Goal: Task Accomplishment & Management: Manage account settings

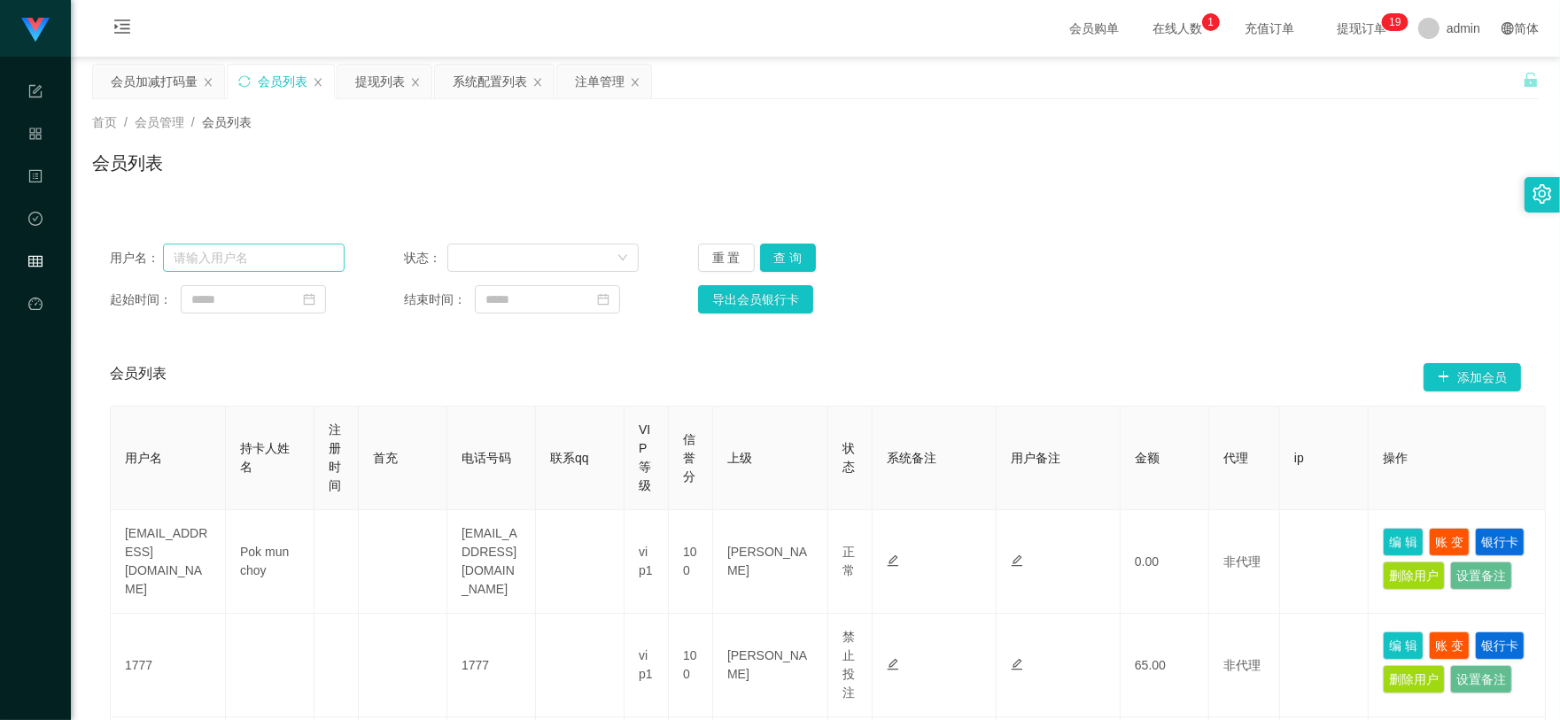
click at [282, 254] on input "text" at bounding box center [254, 258] width 182 height 28
click at [121, 20] on icon "图标: menu-unfold" at bounding box center [122, 26] width 16 height 14
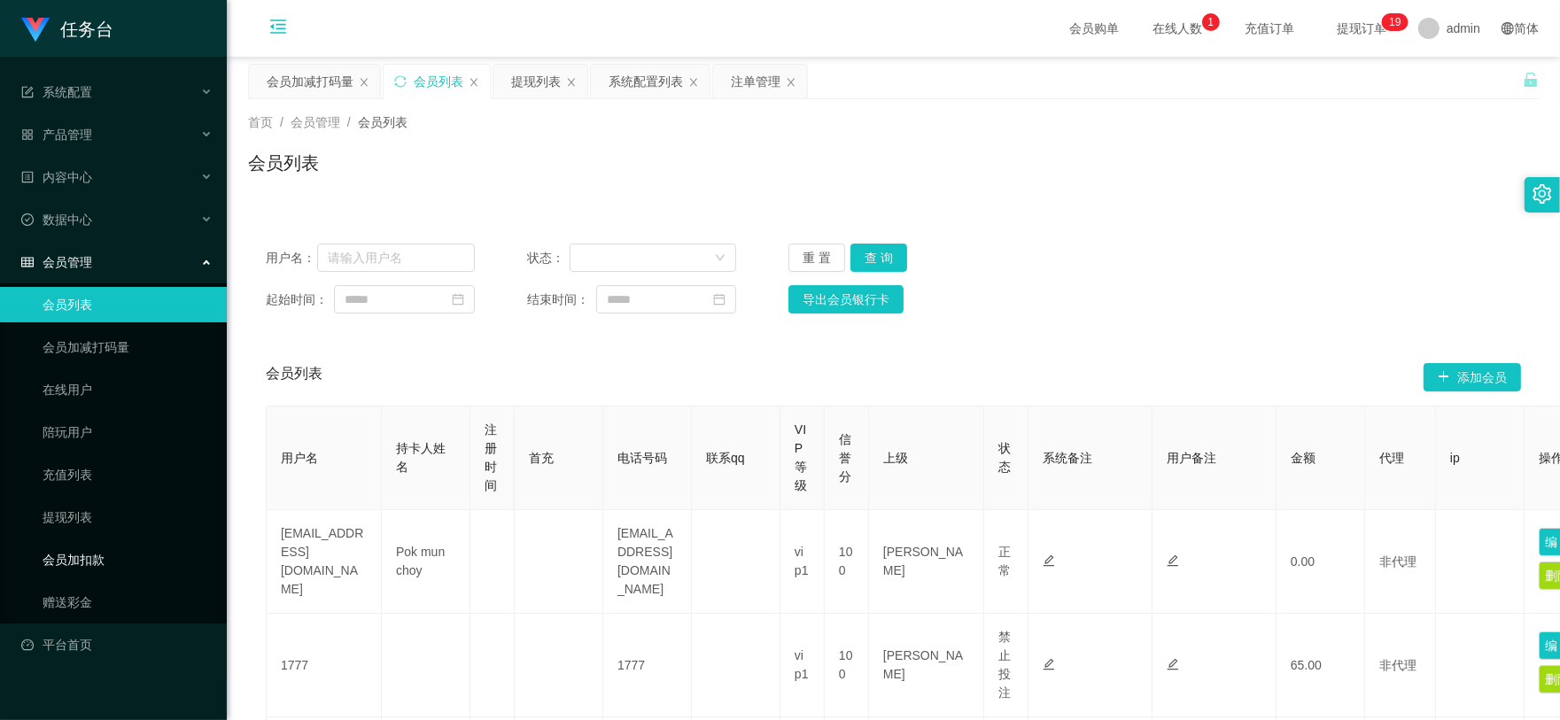
click at [143, 543] on link "会员加扣款" at bounding box center [128, 559] width 170 height 35
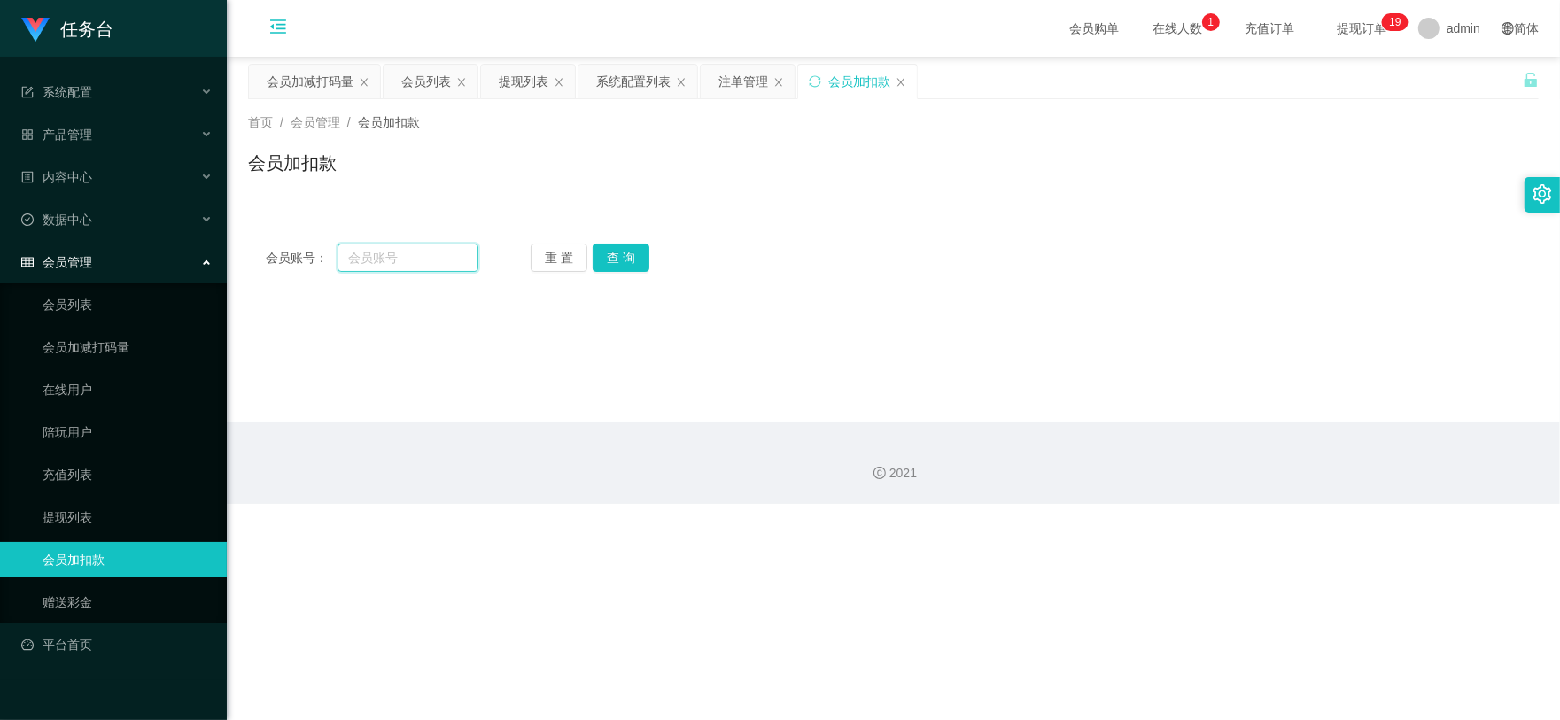
click at [413, 253] on input "text" at bounding box center [407, 258] width 140 height 28
paste input "830225"
type input "830225"
click at [622, 260] on button "查 询" at bounding box center [621, 258] width 57 height 28
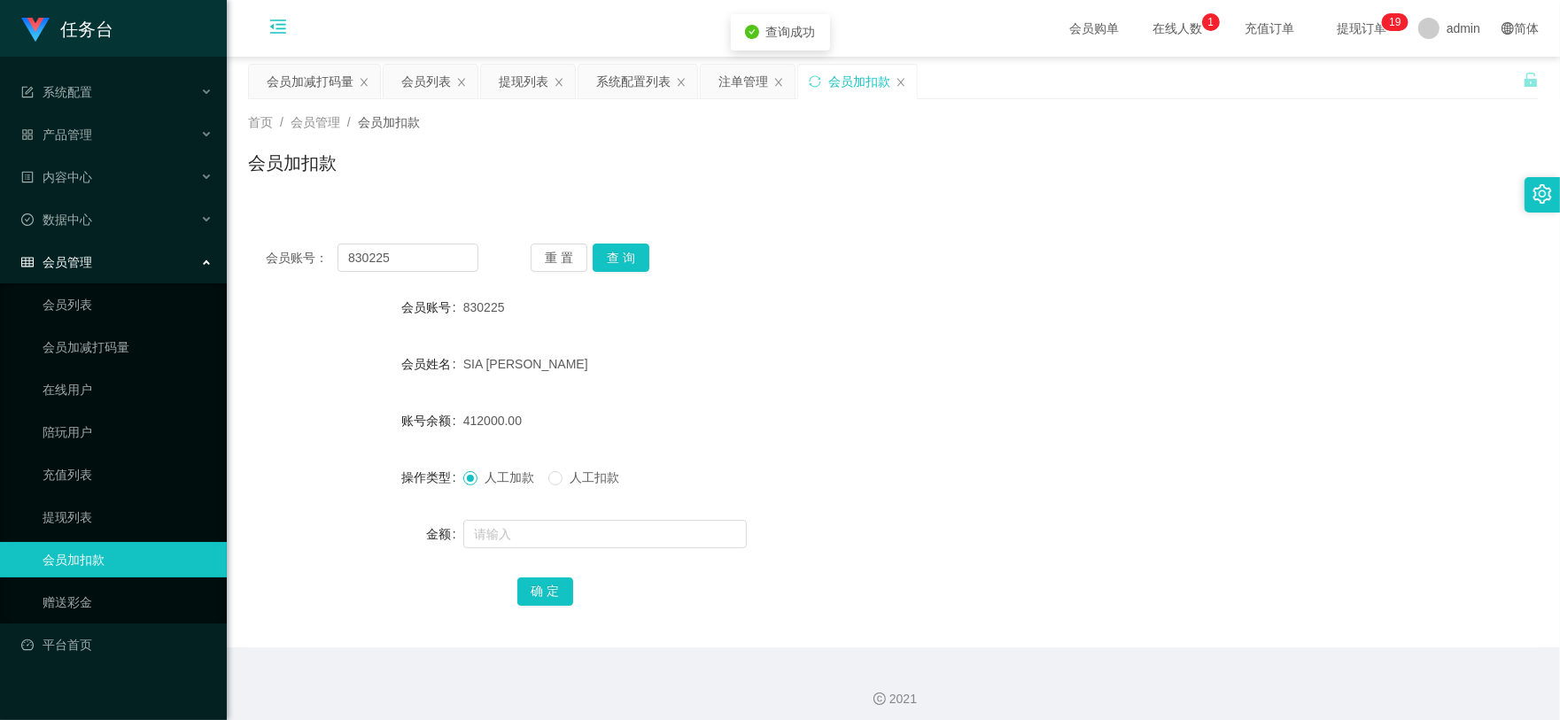
click at [520, 550] on div at bounding box center [839, 533] width 753 height 35
click at [537, 531] on input "text" at bounding box center [604, 534] width 283 height 28
click at [492, 532] on input "20000" at bounding box center [604, 534] width 283 height 28
type input "20000"
click at [542, 591] on button "确 定" at bounding box center [545, 591] width 57 height 28
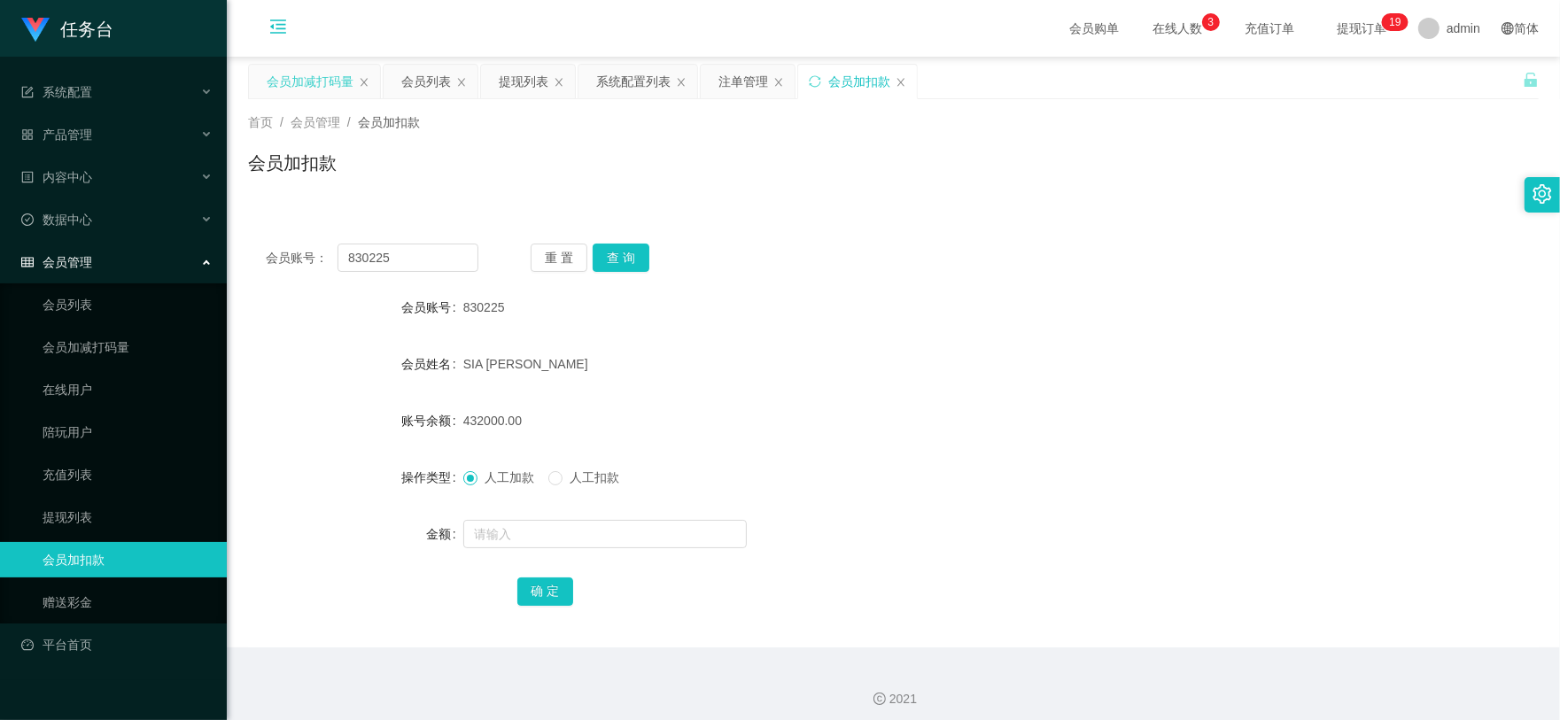
click at [302, 77] on div "会员加减打码量" at bounding box center [310, 82] width 87 height 34
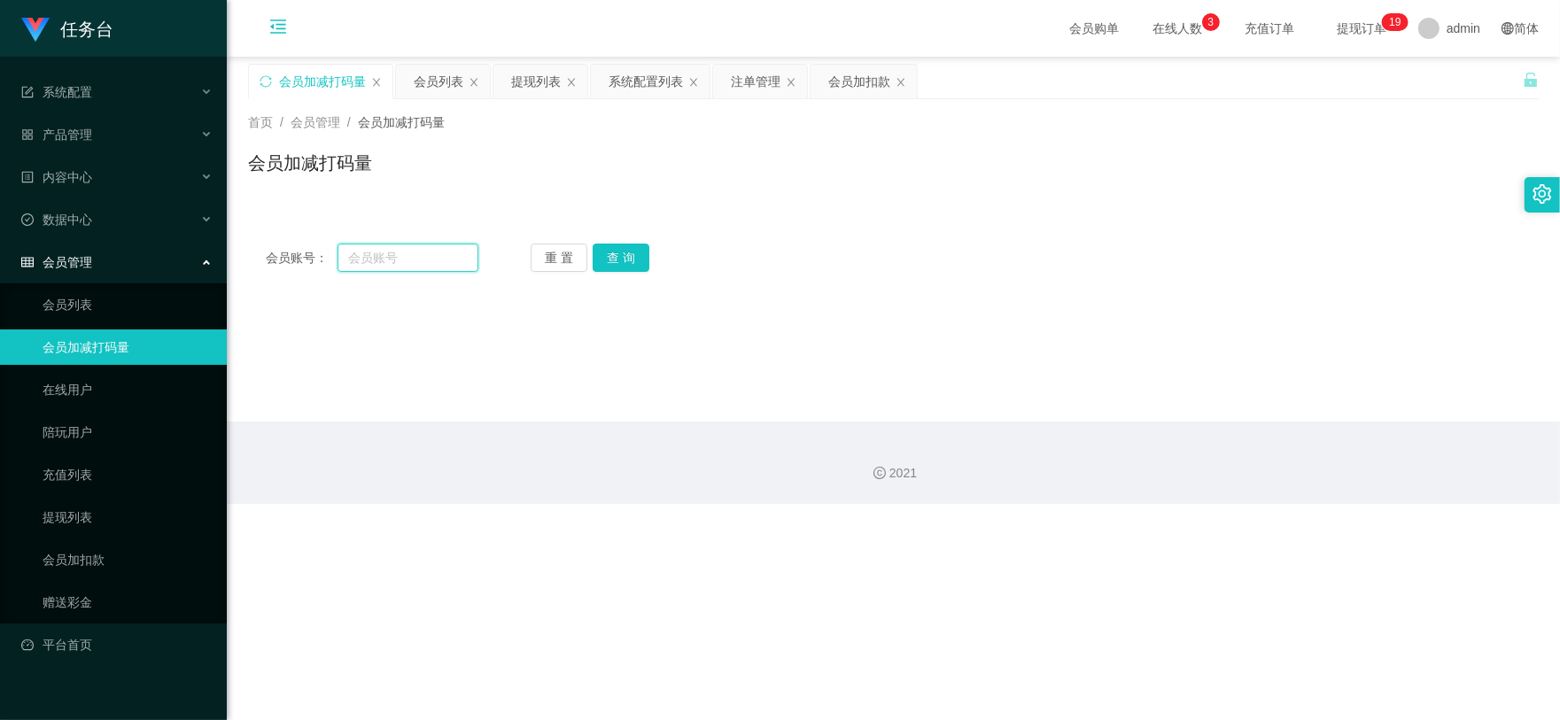
click at [375, 255] on input "text" at bounding box center [407, 258] width 140 height 28
paste input "830225"
type input "830225"
click at [630, 275] on div "会员账号： 830225 重 置 查 询 会员账号 账号余额 出款所需打码量 会员当前打码量: 操作类型 人工增加 人工扣除 是否打码 是 否 金额 增加：增…" at bounding box center [893, 258] width 1290 height 64
click at [624, 261] on button "查 询" at bounding box center [621, 258] width 57 height 28
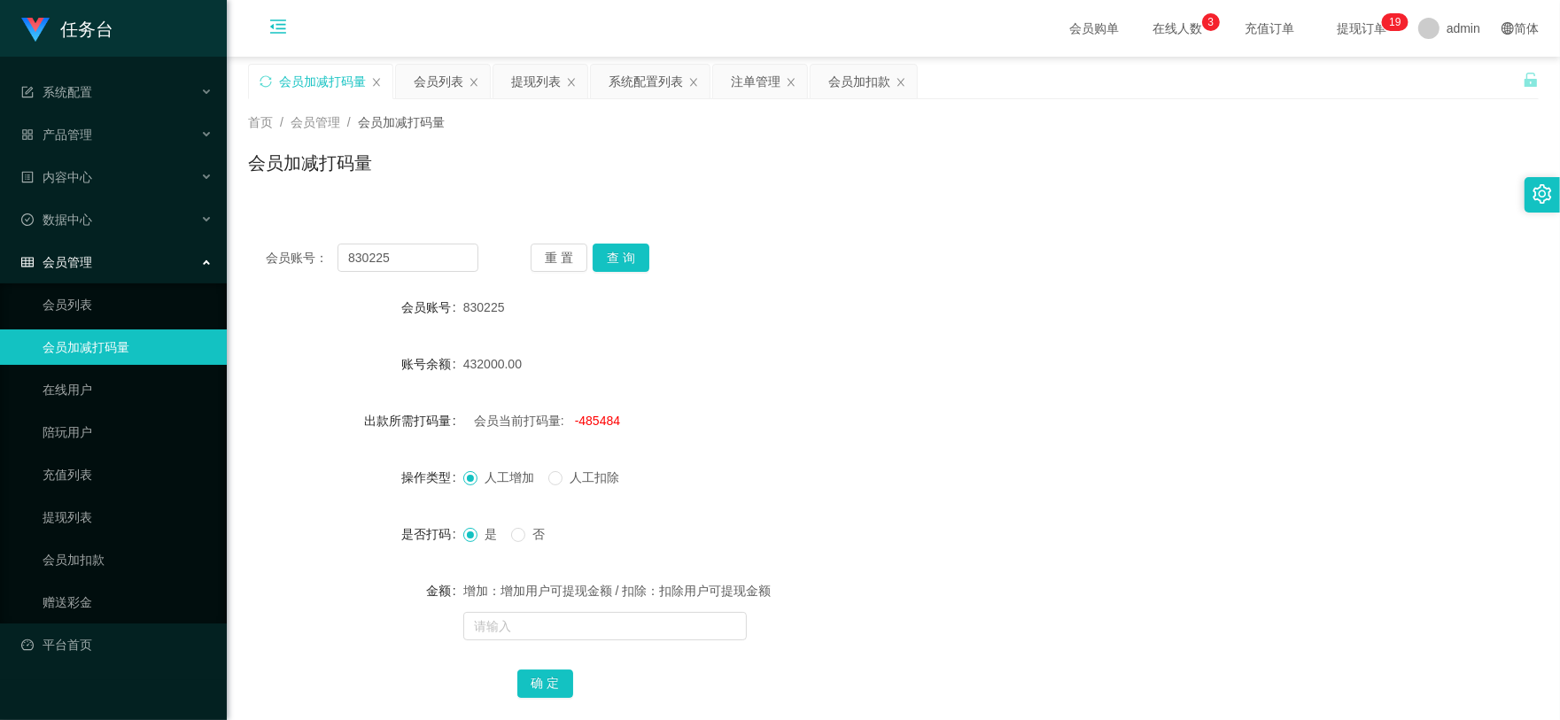
click at [282, 38] on icon "图标: menu-fold" at bounding box center [278, 29] width 60 height 57
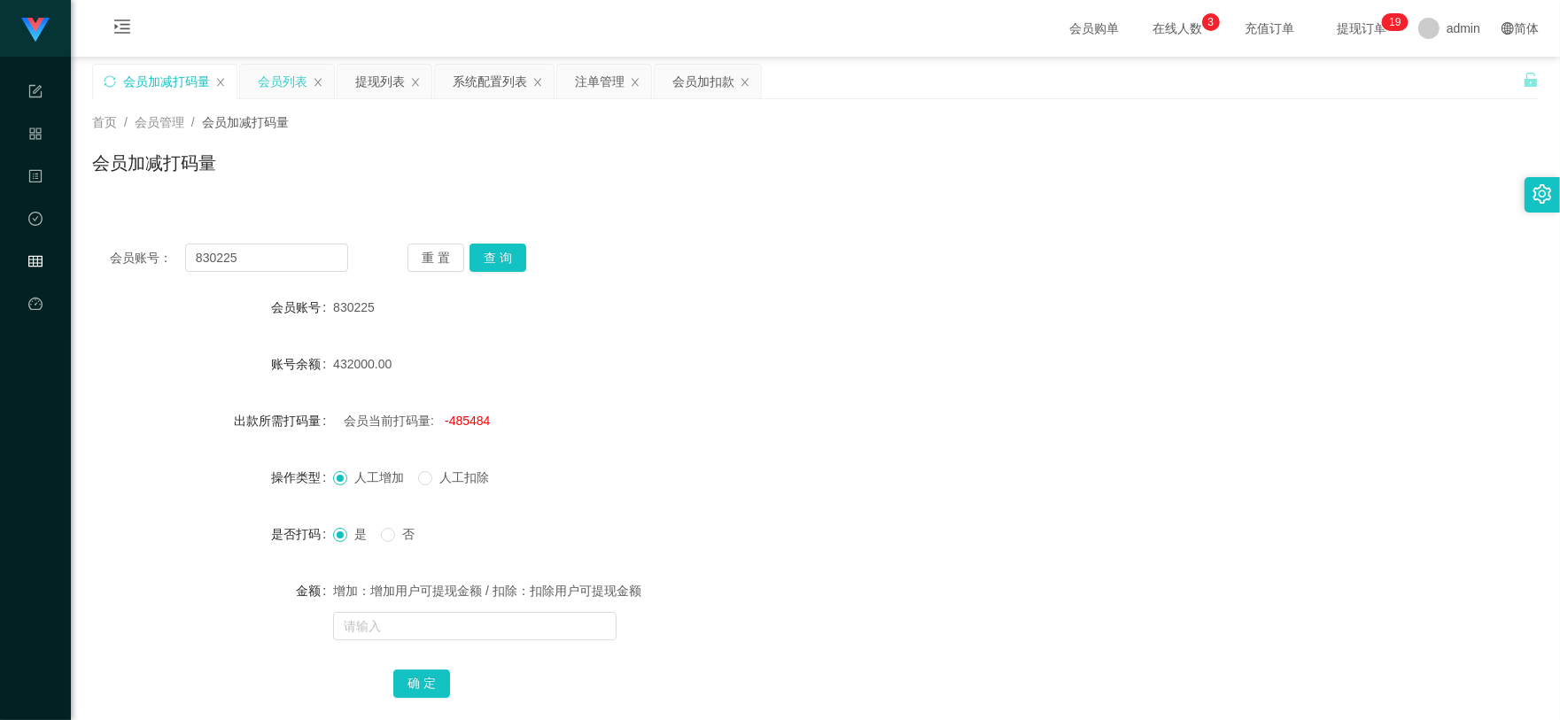
click at [280, 80] on div "会员列表" at bounding box center [283, 82] width 50 height 34
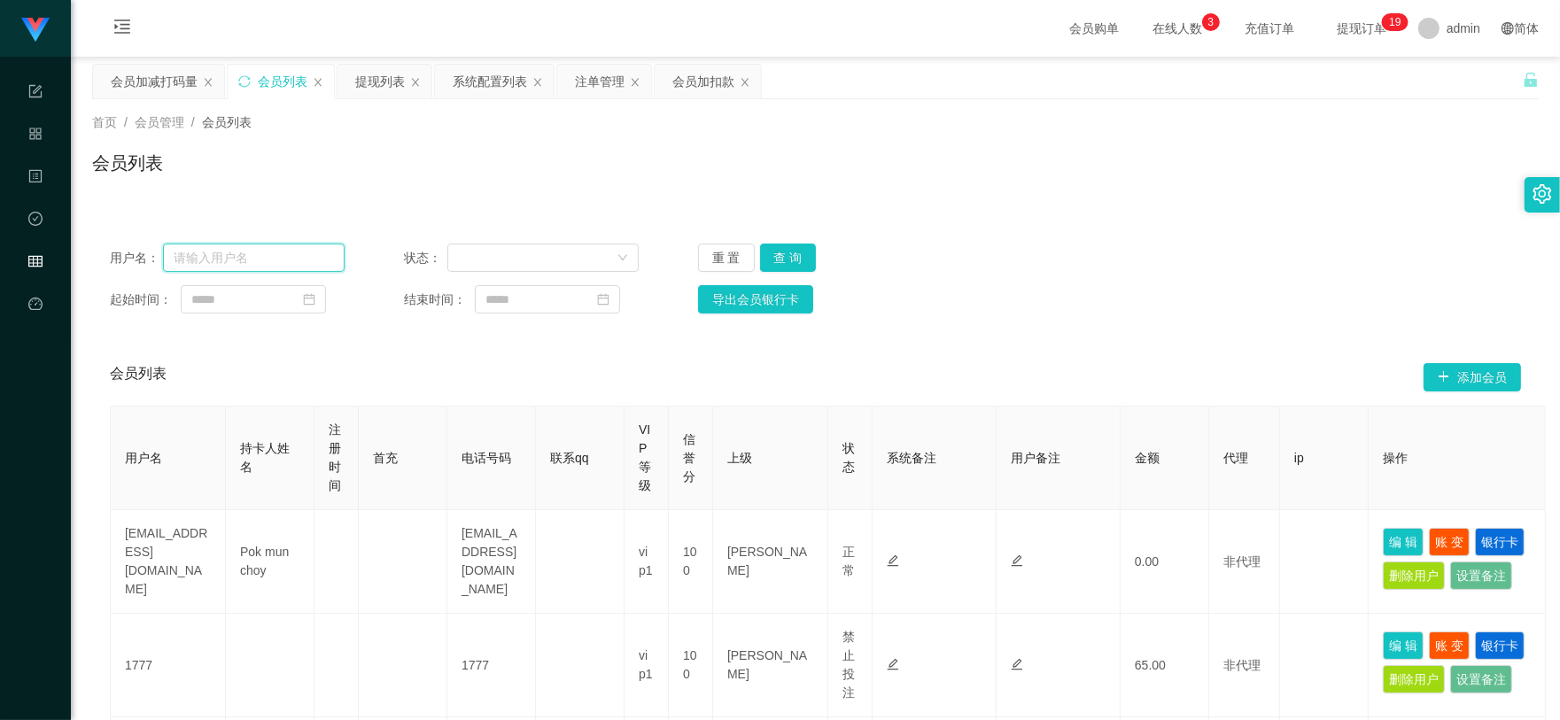
click at [295, 264] on input "text" at bounding box center [254, 258] width 182 height 28
paste input "830225"
type input "830225"
click at [794, 264] on button "查 询" at bounding box center [788, 258] width 57 height 28
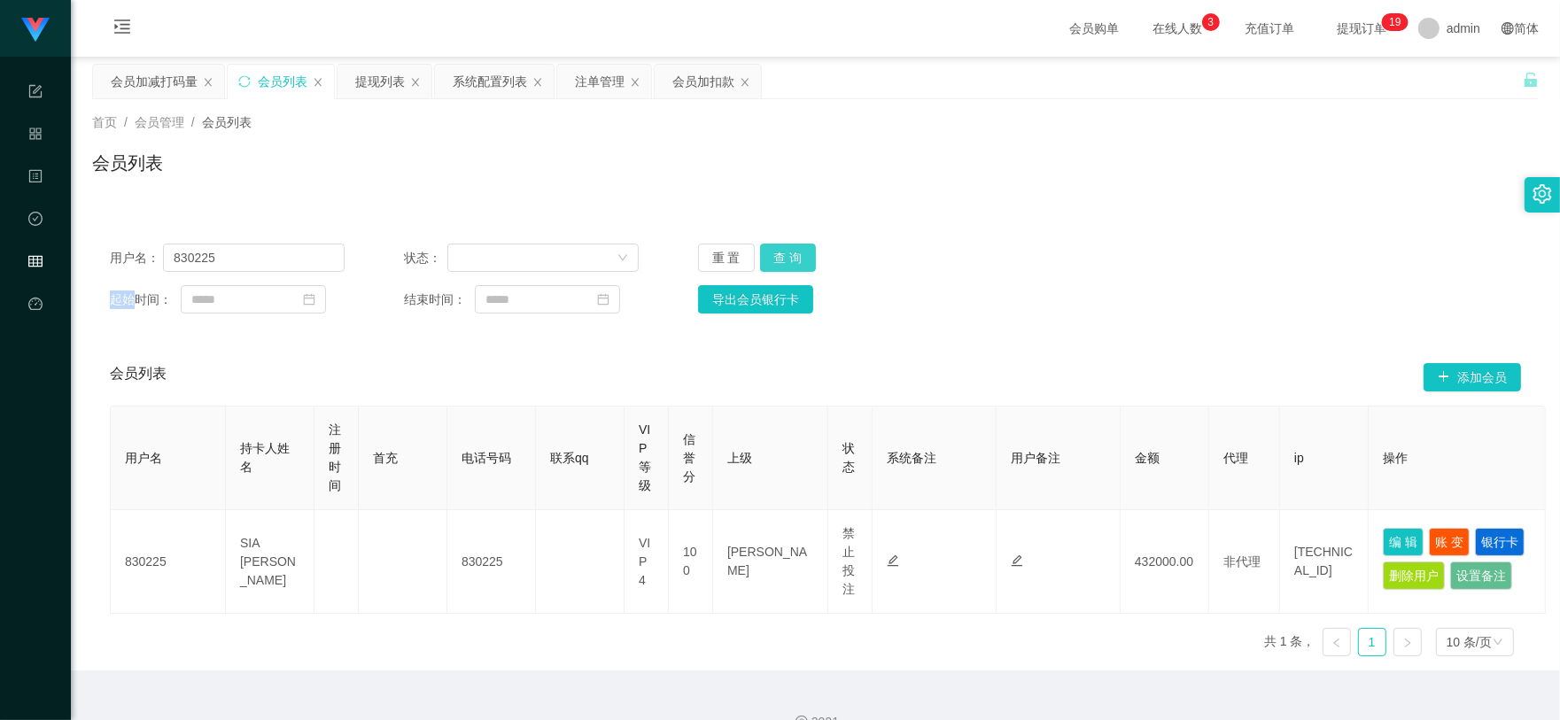
click at [794, 264] on div "重 置 查 询" at bounding box center [815, 258] width 235 height 28
click at [794, 264] on button "查 询" at bounding box center [788, 258] width 57 height 28
drag, startPoint x: 143, startPoint y: 82, endPoint x: 175, endPoint y: 96, distance: 35.4
click at [142, 82] on div "会员加减打码量" at bounding box center [154, 82] width 87 height 34
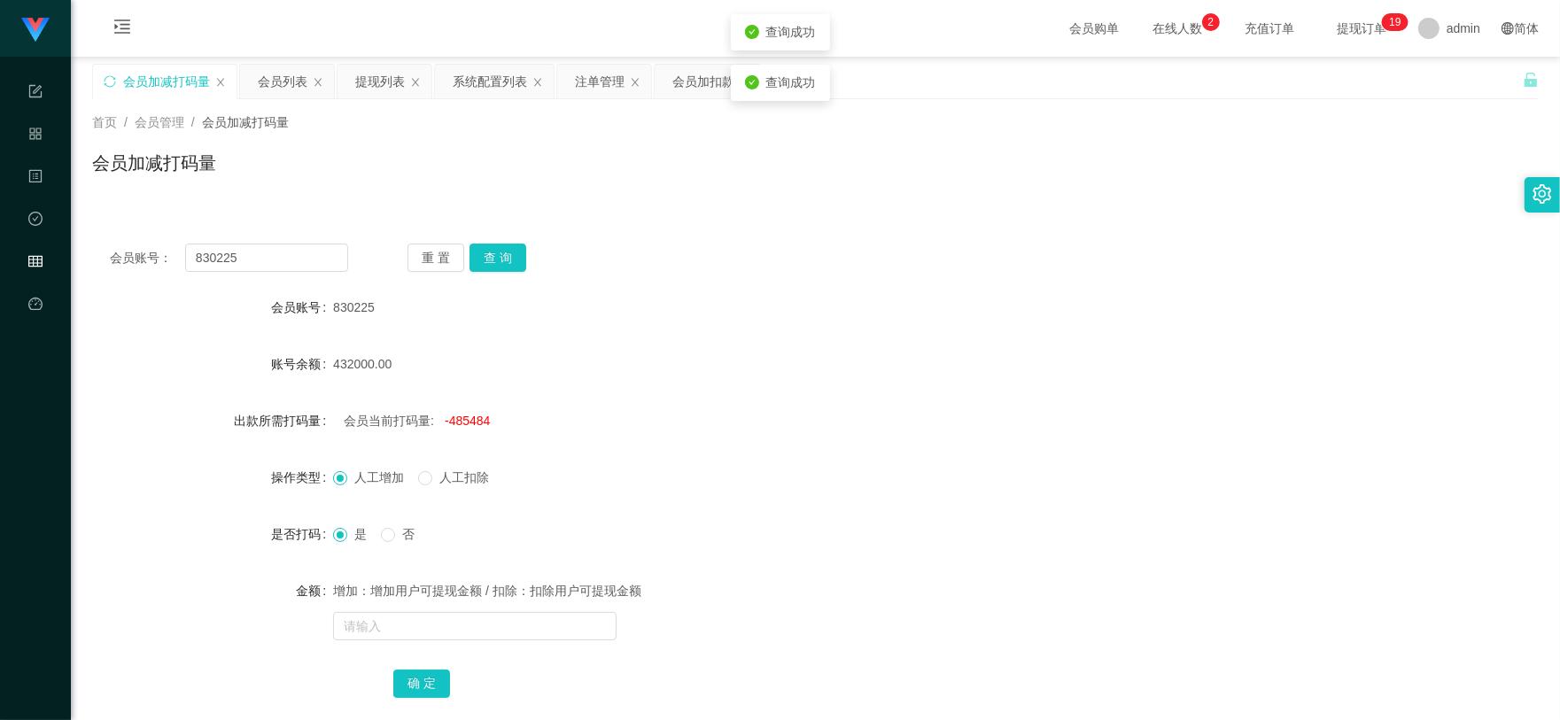
click at [441, 475] on span "人工扣除" at bounding box center [464, 477] width 64 height 14
click at [454, 622] on input "text" at bounding box center [474, 626] width 283 height 28
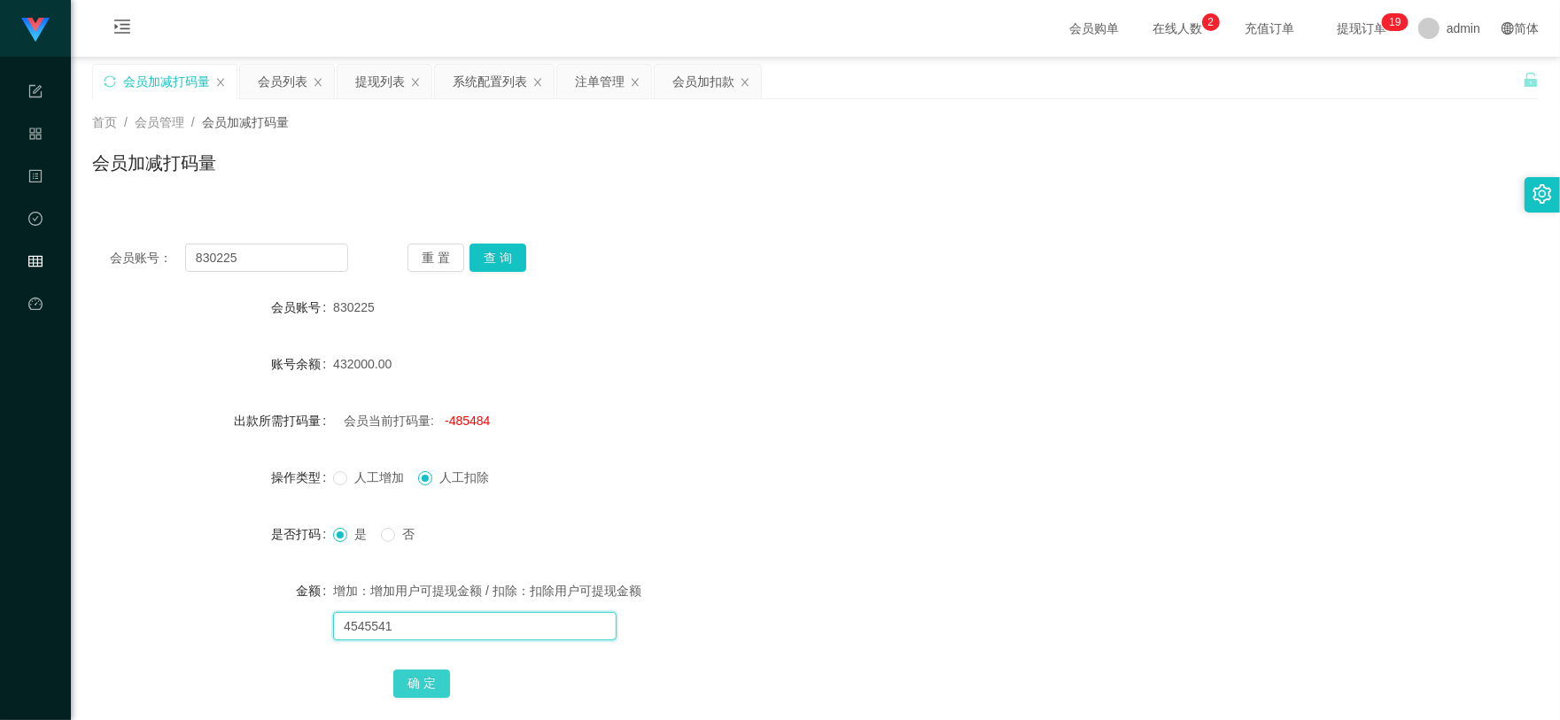
type input "4545541"
click at [414, 678] on button "确 定" at bounding box center [421, 684] width 57 height 28
click at [701, 719] on html "任务台 系统配置 产品管理 内容中心 数据中心 会员管理 平台首页 保存配置 重置配置 整体风格设置 主题色 导航设置 内容区域宽度 定宽 固定Header …" at bounding box center [780, 360] width 1560 height 720
click at [707, 719] on html "任务台 系统配置 产品管理 内容中心 数据中心 会员管理 平台首页 保存配置 重置配置 整体风格设置 主题色 导航设置 内容区域宽度 定宽 固定Header …" at bounding box center [780, 360] width 1560 height 720
click at [710, 718] on div "会员账号： 830225 重 置 查 询 会员账号 830225 账号余额 432000.00 出款所需打码量 会员当前打码量: -5031025 操作类型 …" at bounding box center [815, 483] width 1446 height 514
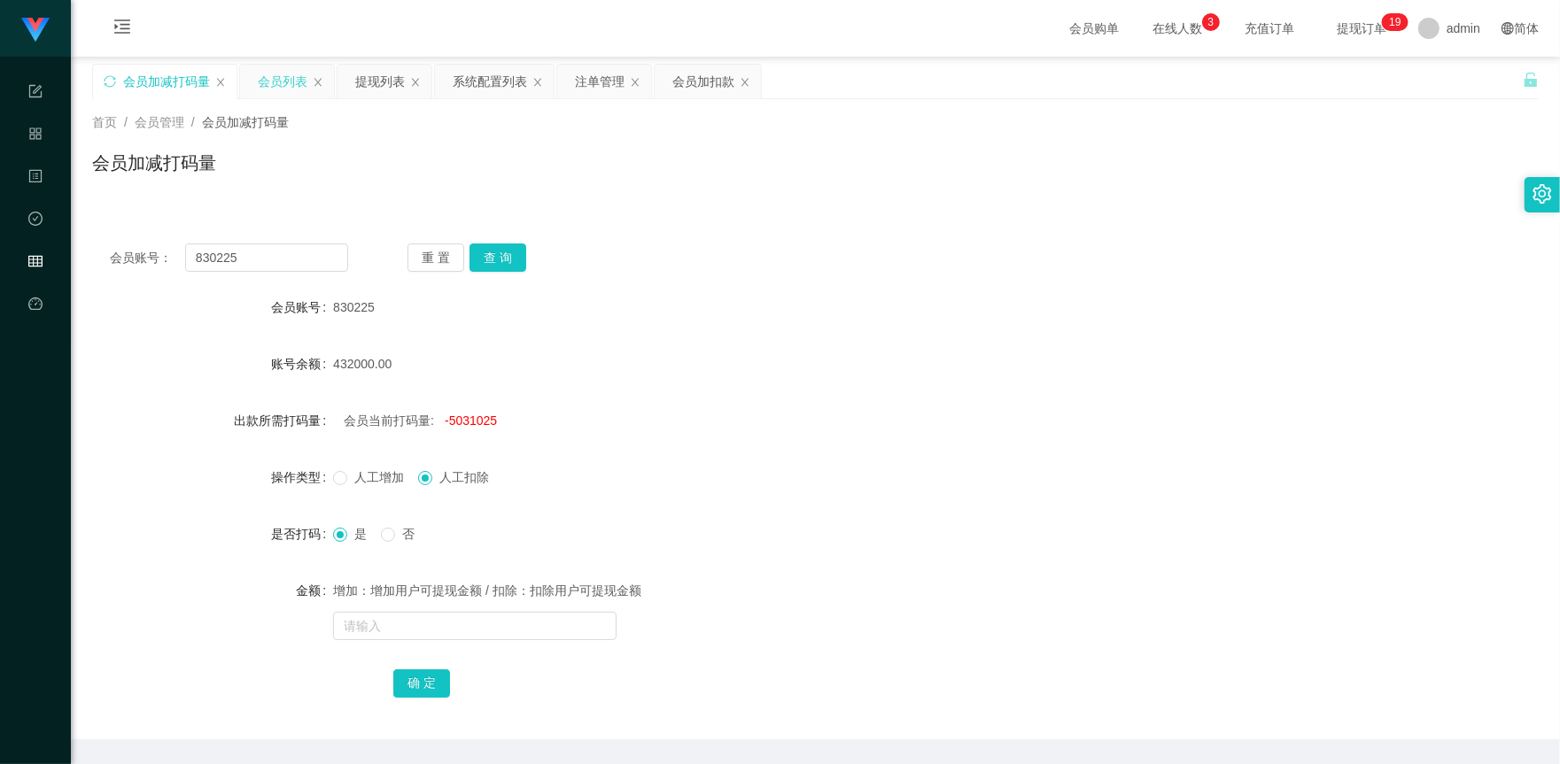
click at [283, 86] on div "会员列表" at bounding box center [283, 82] width 50 height 34
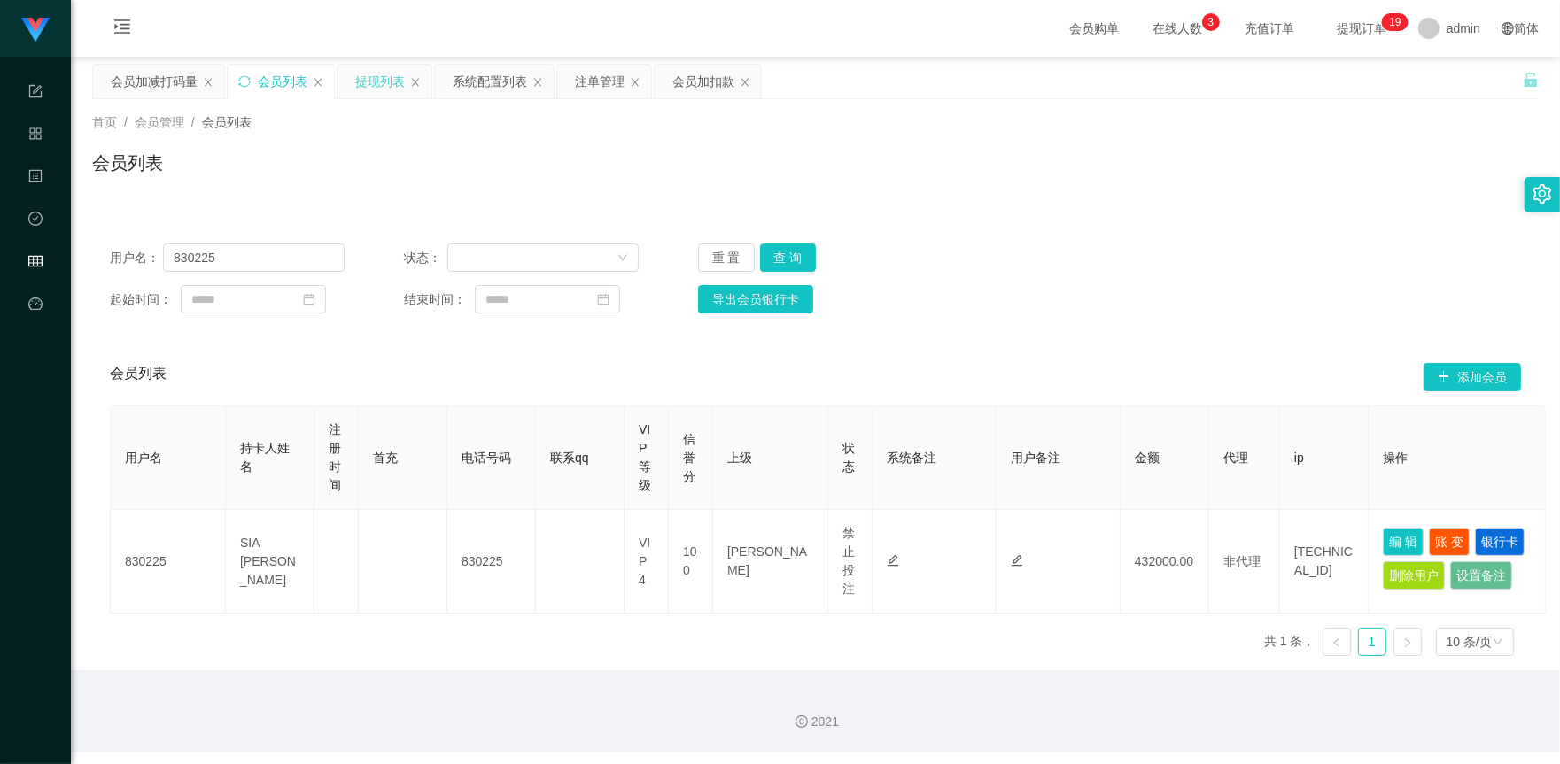
click at [365, 76] on div "提现列表" at bounding box center [380, 82] width 50 height 34
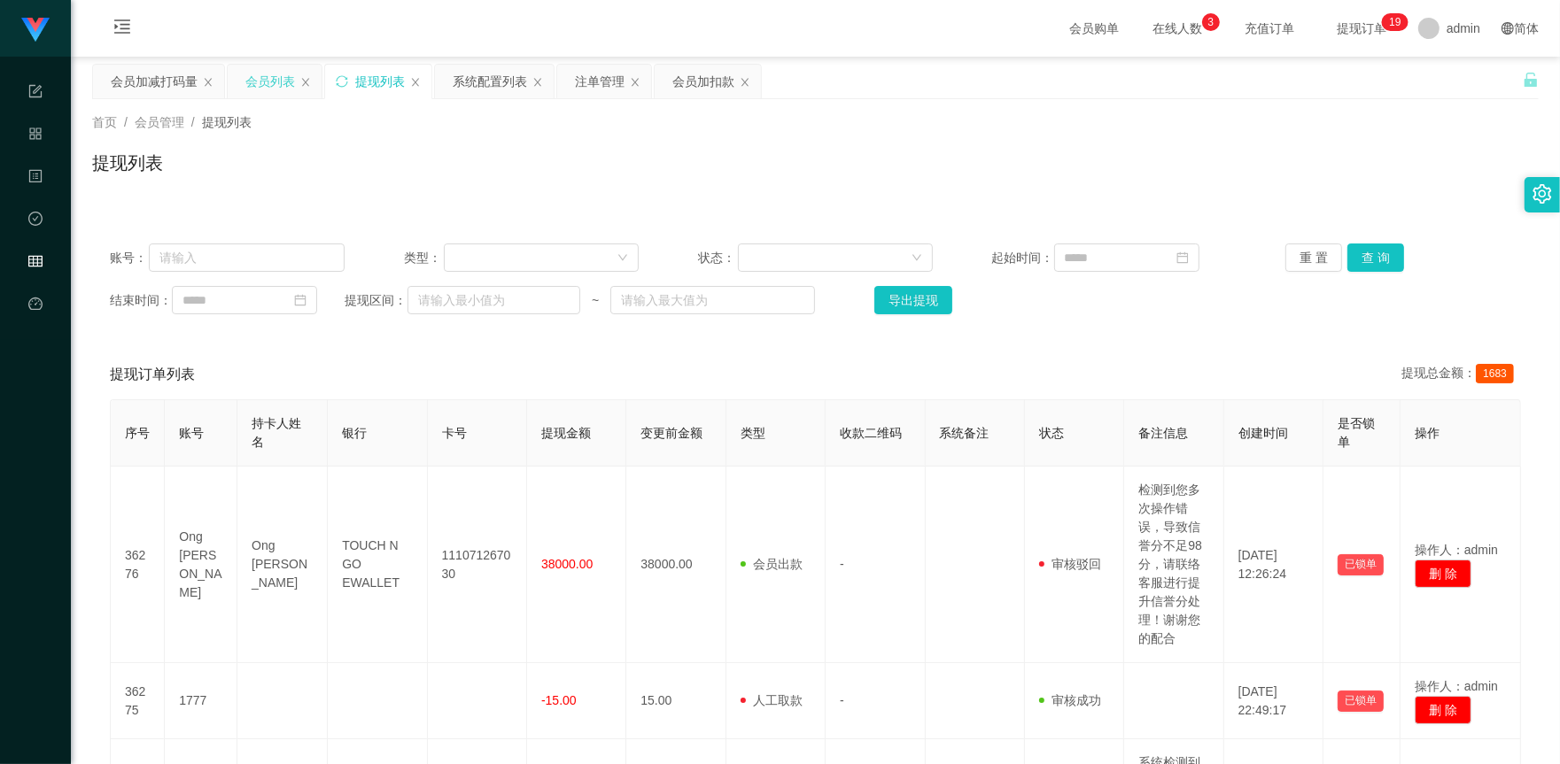
click at [252, 84] on div "会员列表" at bounding box center [270, 82] width 50 height 34
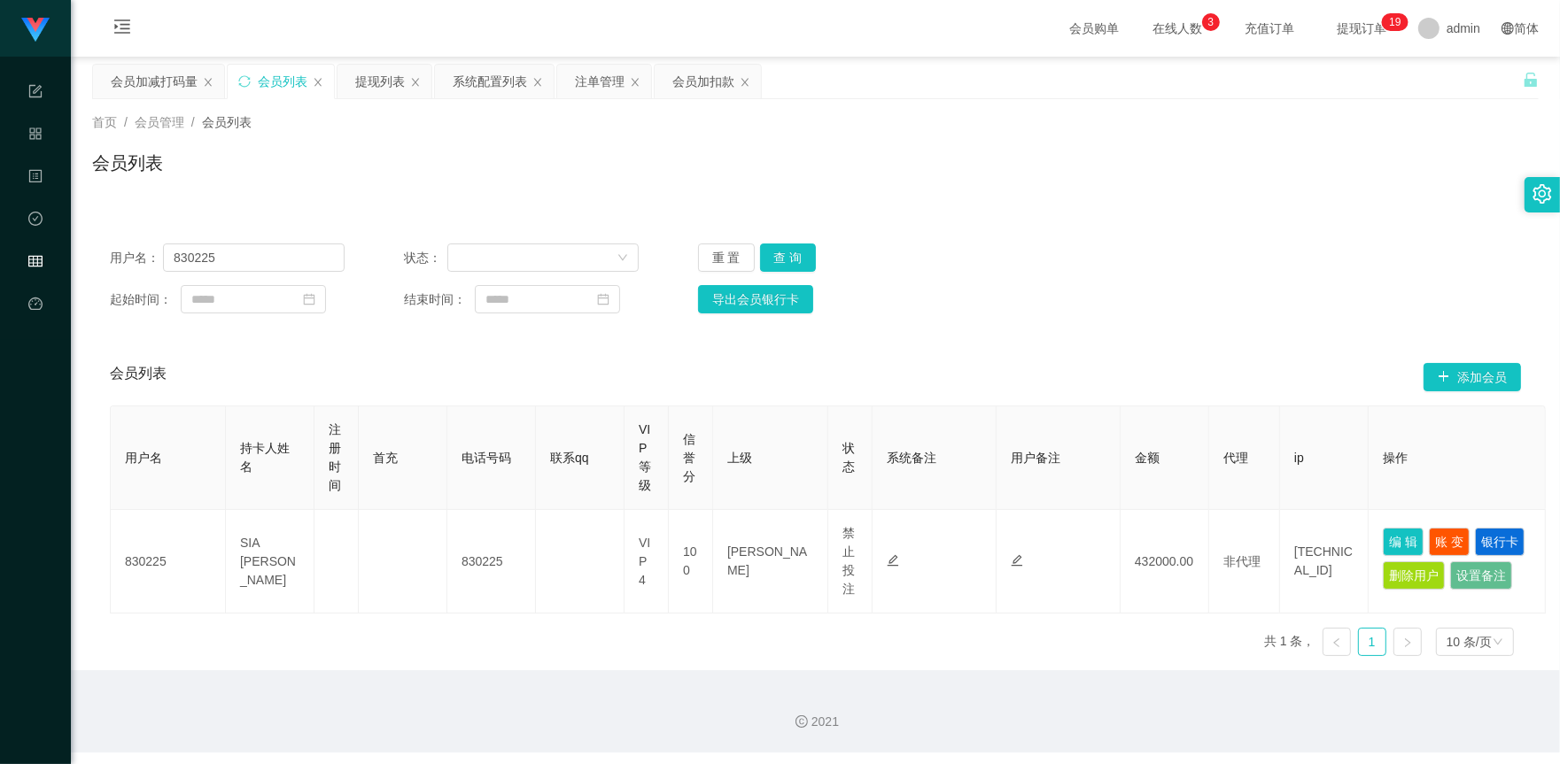
click at [787, 242] on div "用户名： 830225 状态： 重 置 查 询 起始时间： 结束时间： 导出会员银行卡" at bounding box center [815, 278] width 1446 height 105
click at [789, 246] on button "查 询" at bounding box center [788, 258] width 57 height 28
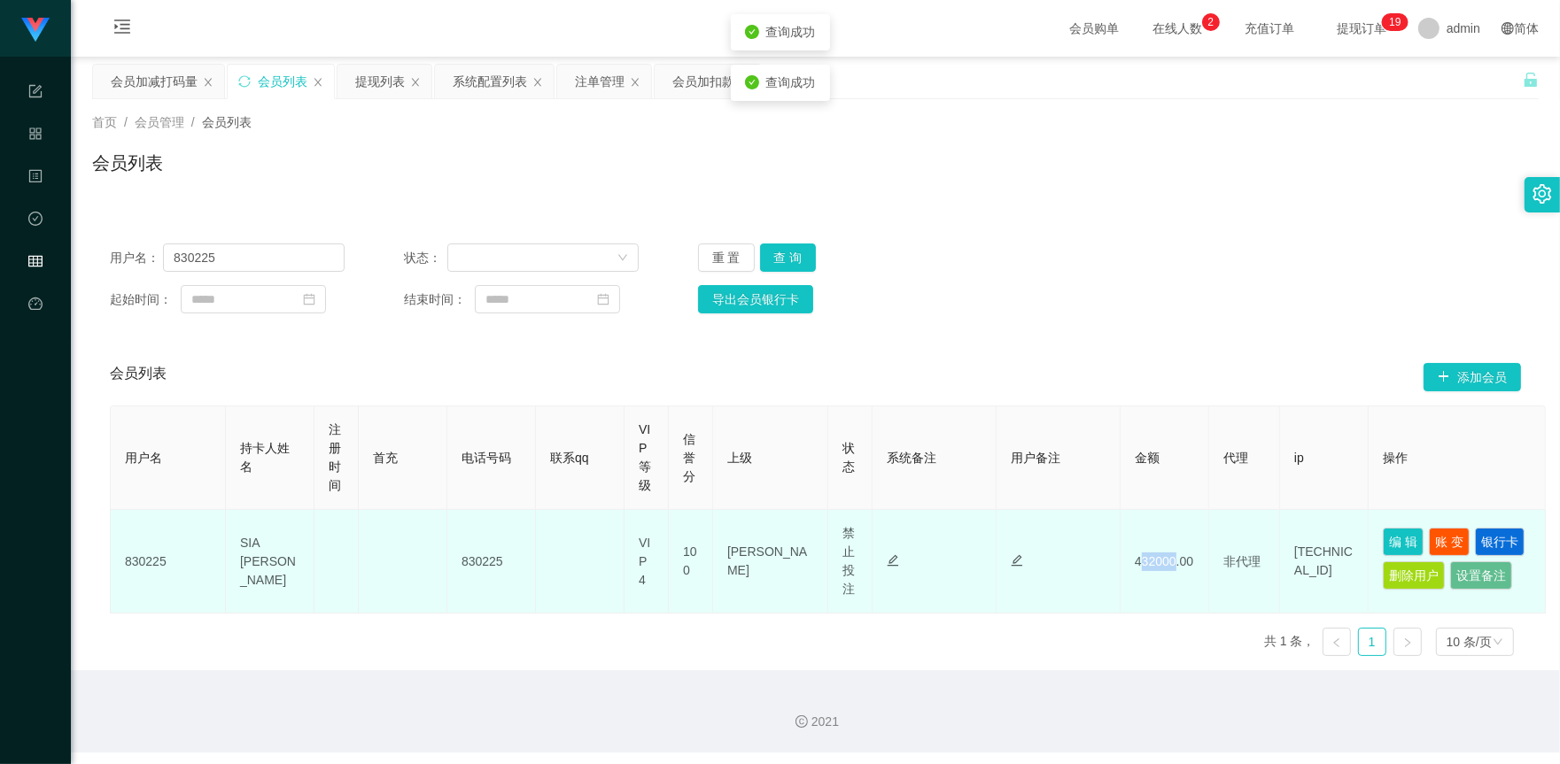
drag, startPoint x: 1144, startPoint y: 574, endPoint x: 1174, endPoint y: 577, distance: 29.3
click at [1174, 577] on td "432000.00" at bounding box center [1164, 562] width 89 height 104
drag, startPoint x: 1174, startPoint y: 571, endPoint x: 1163, endPoint y: 571, distance: 10.6
click at [1172, 571] on td "432000.00" at bounding box center [1164, 562] width 89 height 104
click at [1150, 573] on td "432000.00" at bounding box center [1164, 562] width 89 height 104
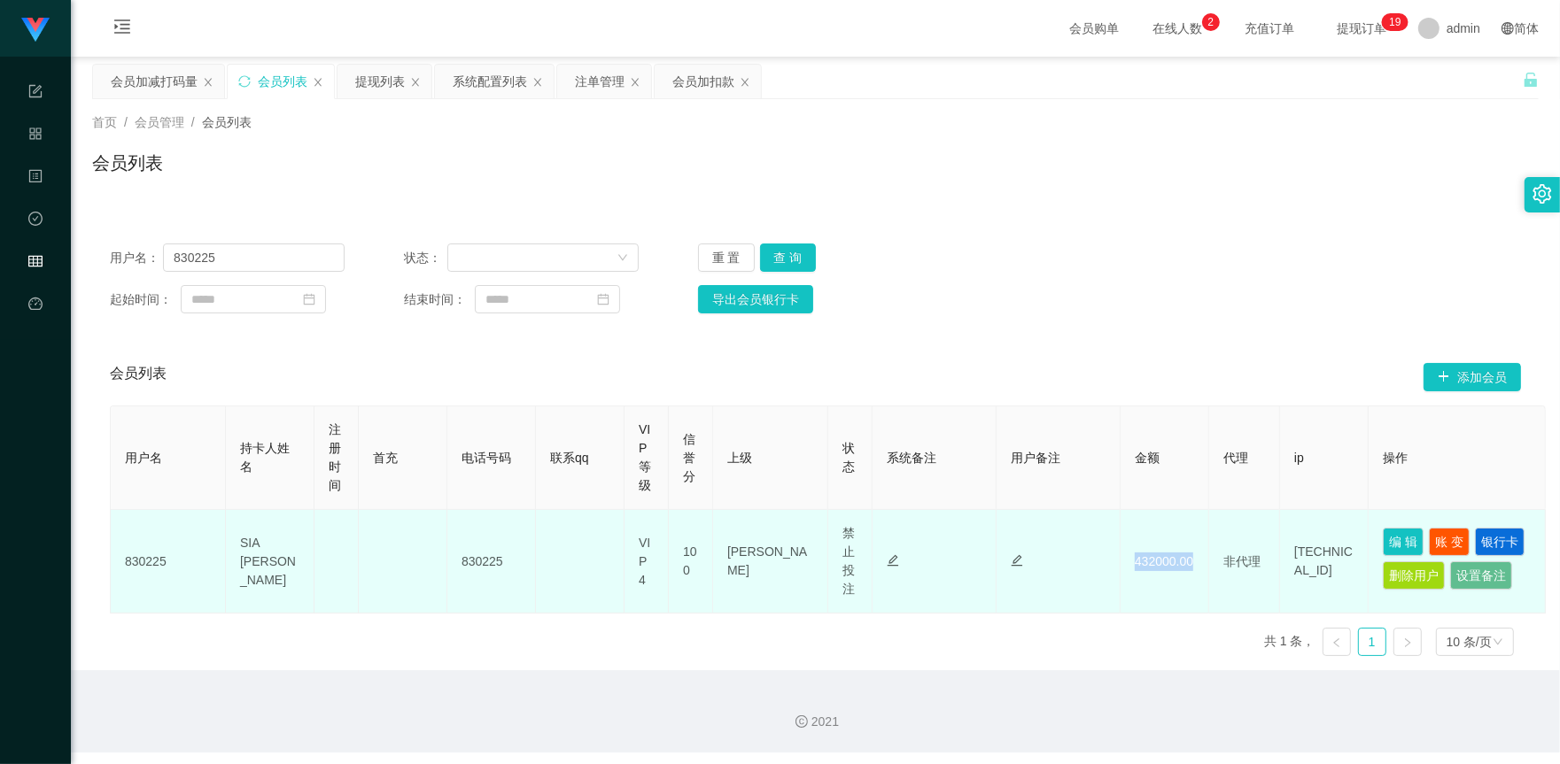
drag, startPoint x: 1148, startPoint y: 574, endPoint x: 1166, endPoint y: 577, distance: 17.9
click at [1166, 577] on td "432000.00" at bounding box center [1164, 562] width 89 height 104
drag, startPoint x: 1149, startPoint y: 576, endPoint x: 1172, endPoint y: 576, distance: 23.0
click at [1172, 576] on td "432000.00" at bounding box center [1164, 562] width 89 height 104
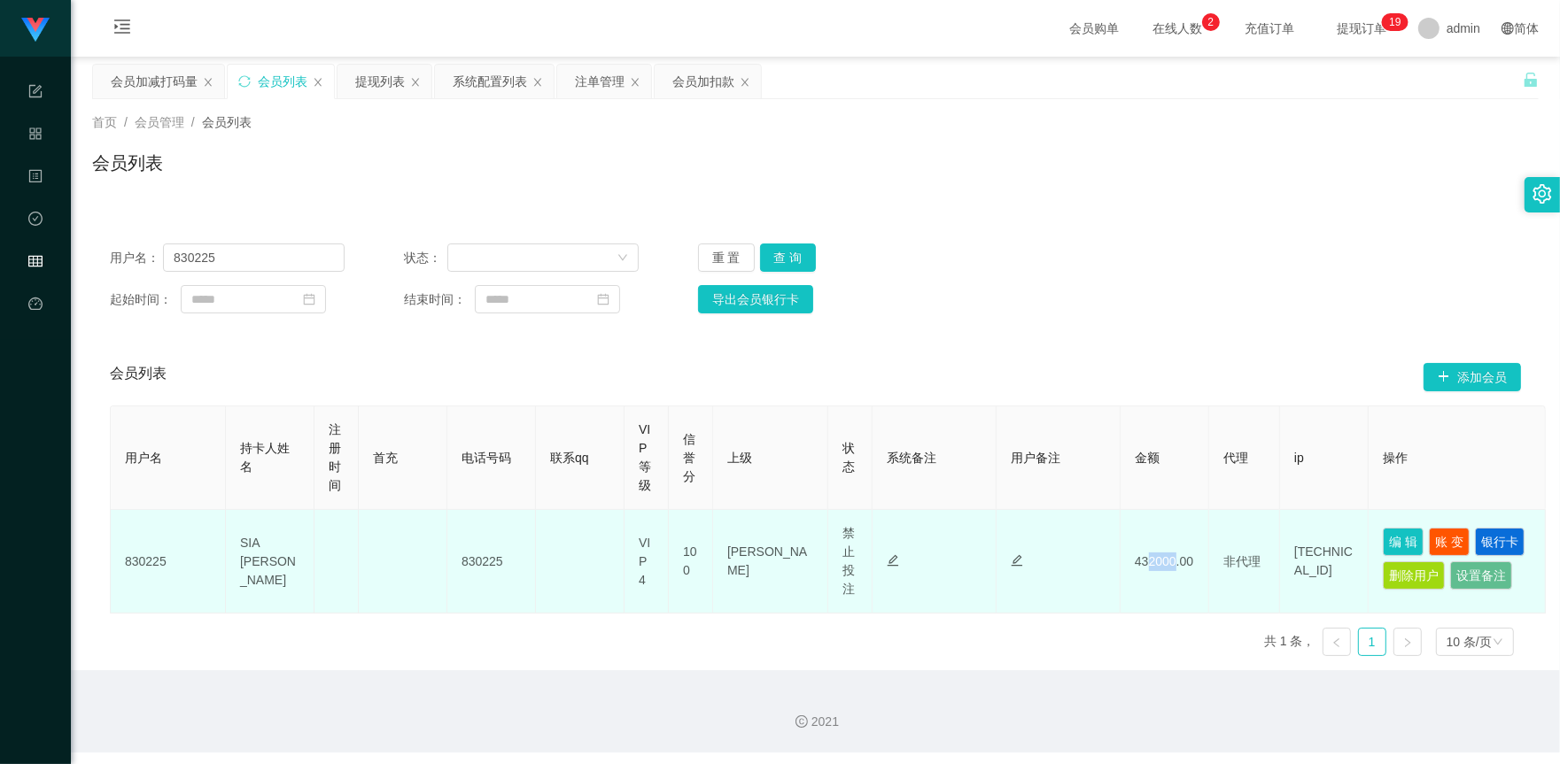
click at [1175, 552] on td "432000.00" at bounding box center [1164, 562] width 89 height 104
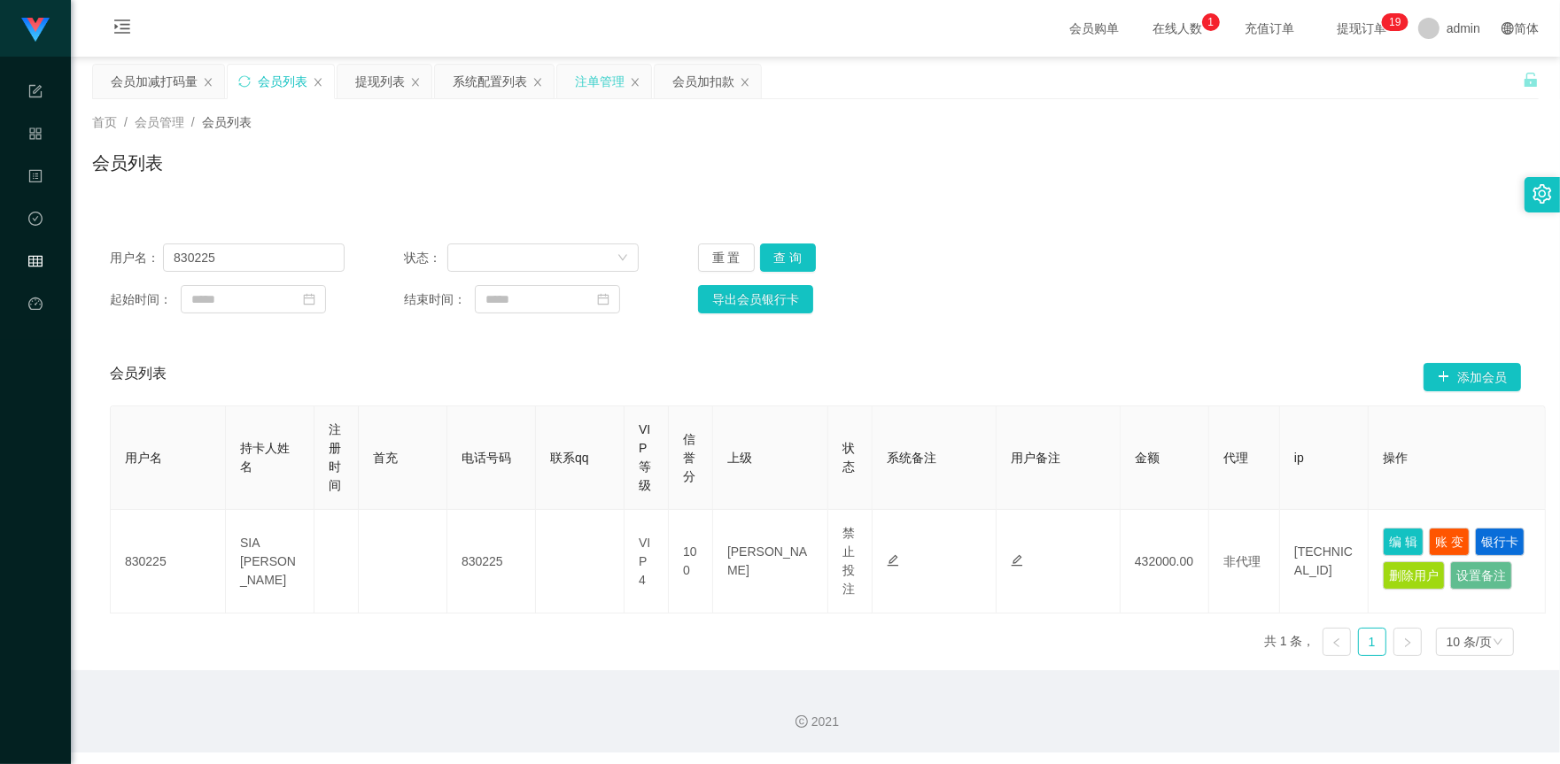
click at [593, 89] on div "注单管理" at bounding box center [600, 82] width 50 height 34
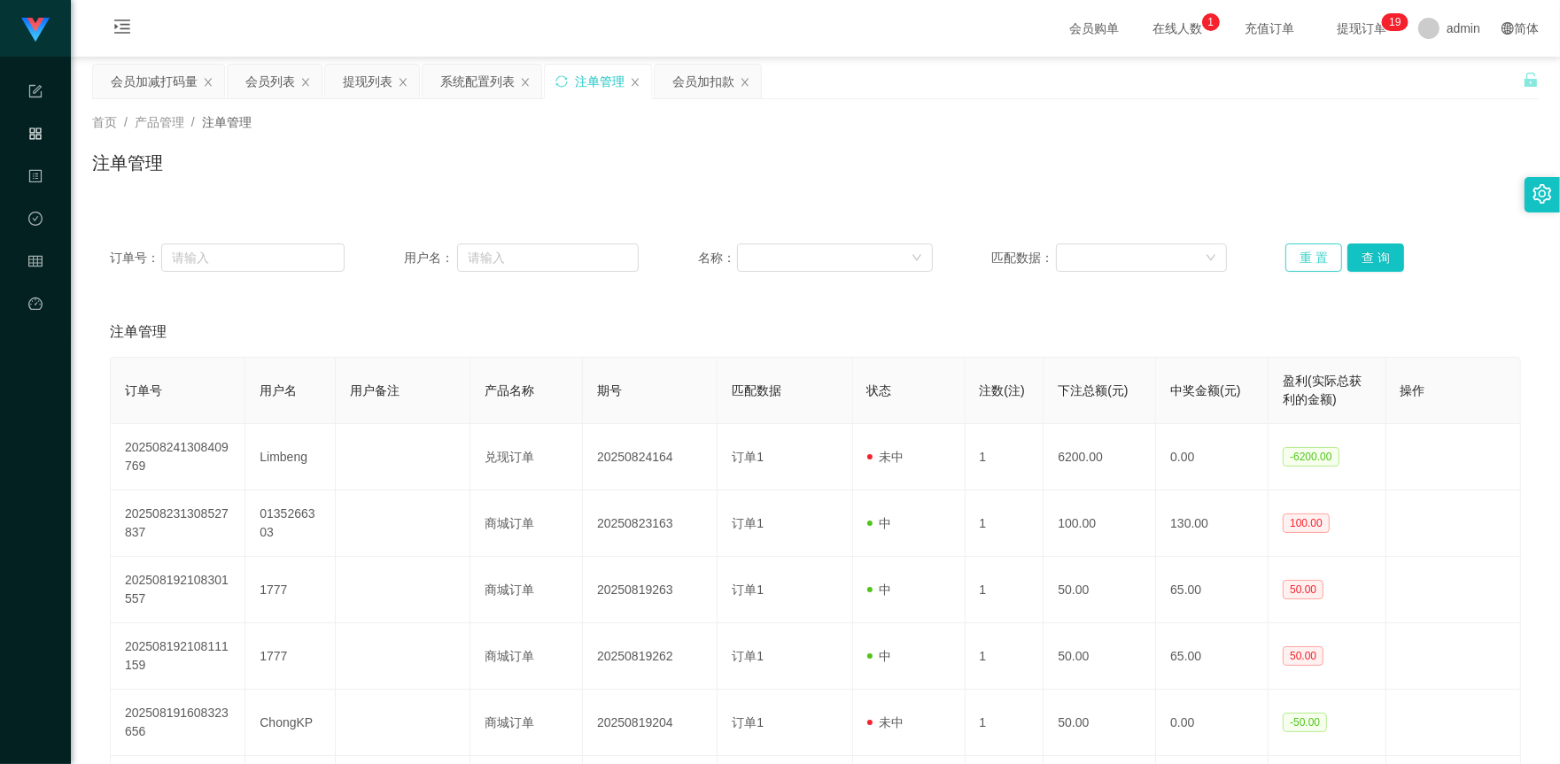
click at [1295, 259] on button "重 置" at bounding box center [1313, 258] width 57 height 28
click at [1294, 258] on button "重 置" at bounding box center [1313, 258] width 57 height 28
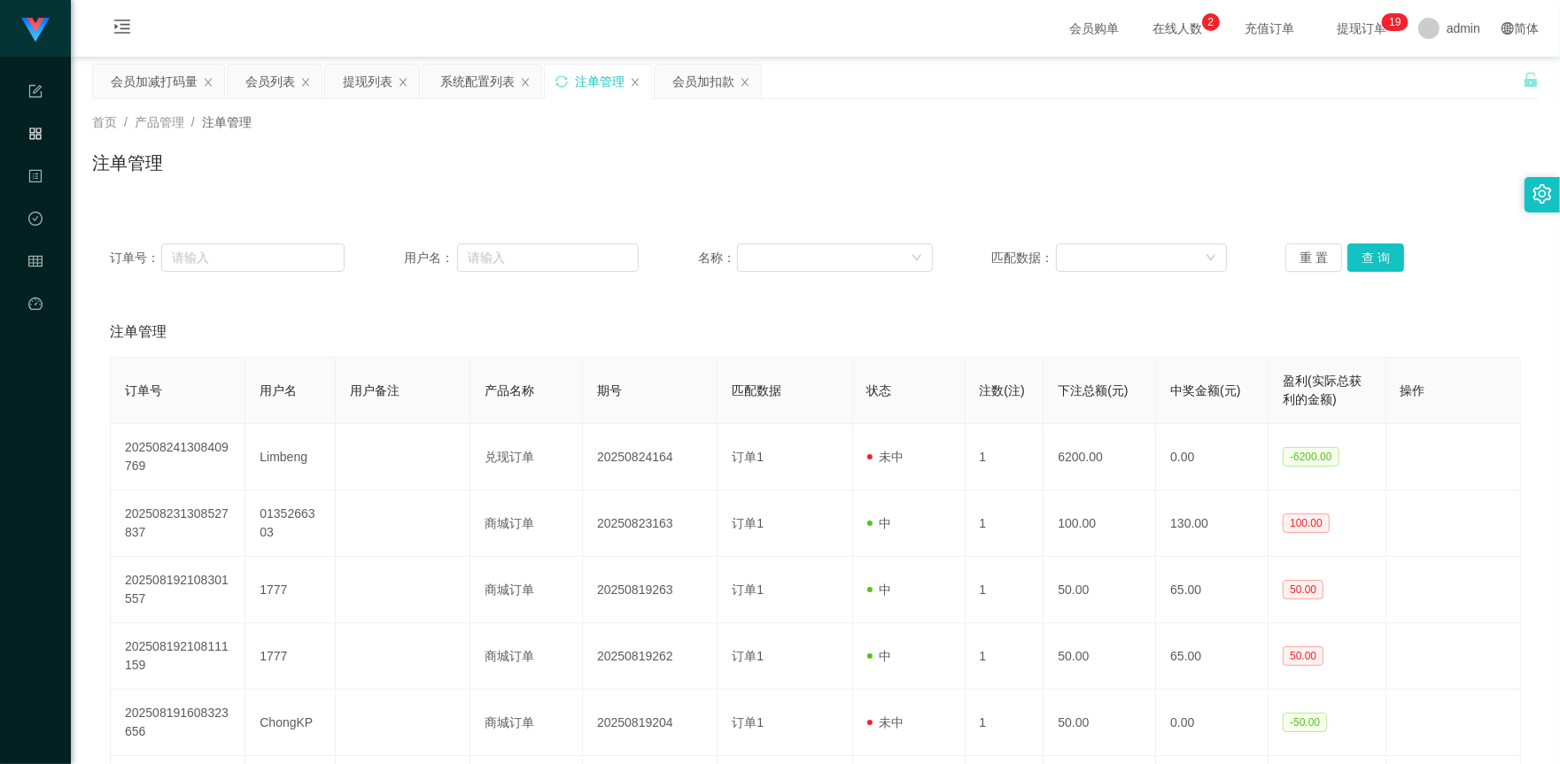
click at [1056, 84] on div "会员加减打码量 会员列表 提现列表 系统配置列表 注单管理 会员加扣款" at bounding box center [807, 94] width 1430 height 61
click at [153, 80] on div "会员加减打码量" at bounding box center [154, 82] width 87 height 34
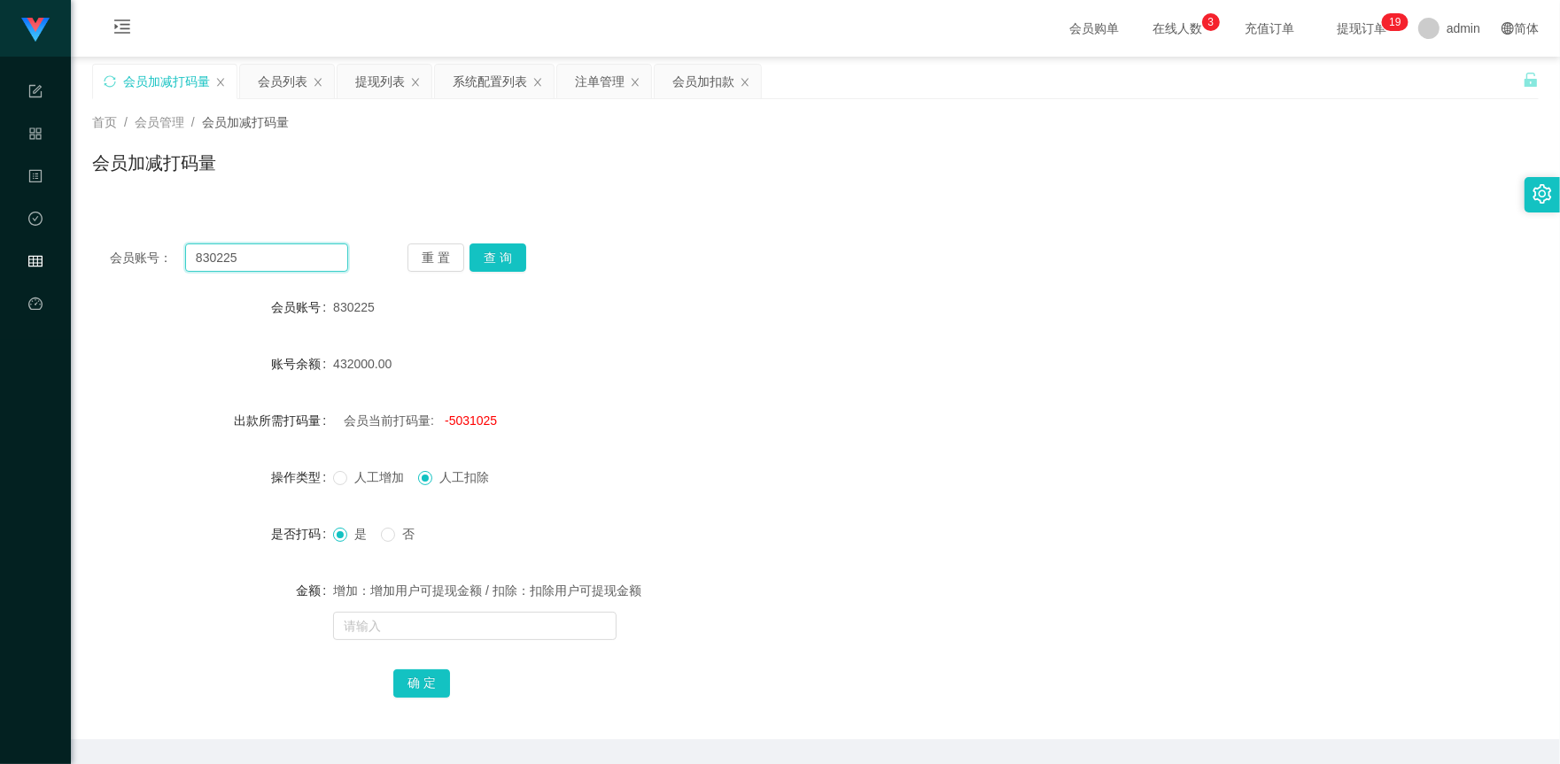
drag, startPoint x: 258, startPoint y: 260, endPoint x: 117, endPoint y: 252, distance: 141.0
click at [116, 253] on div "会员账号： 830225" at bounding box center [229, 258] width 238 height 28
click at [294, 86] on div "会员列表" at bounding box center [283, 82] width 50 height 34
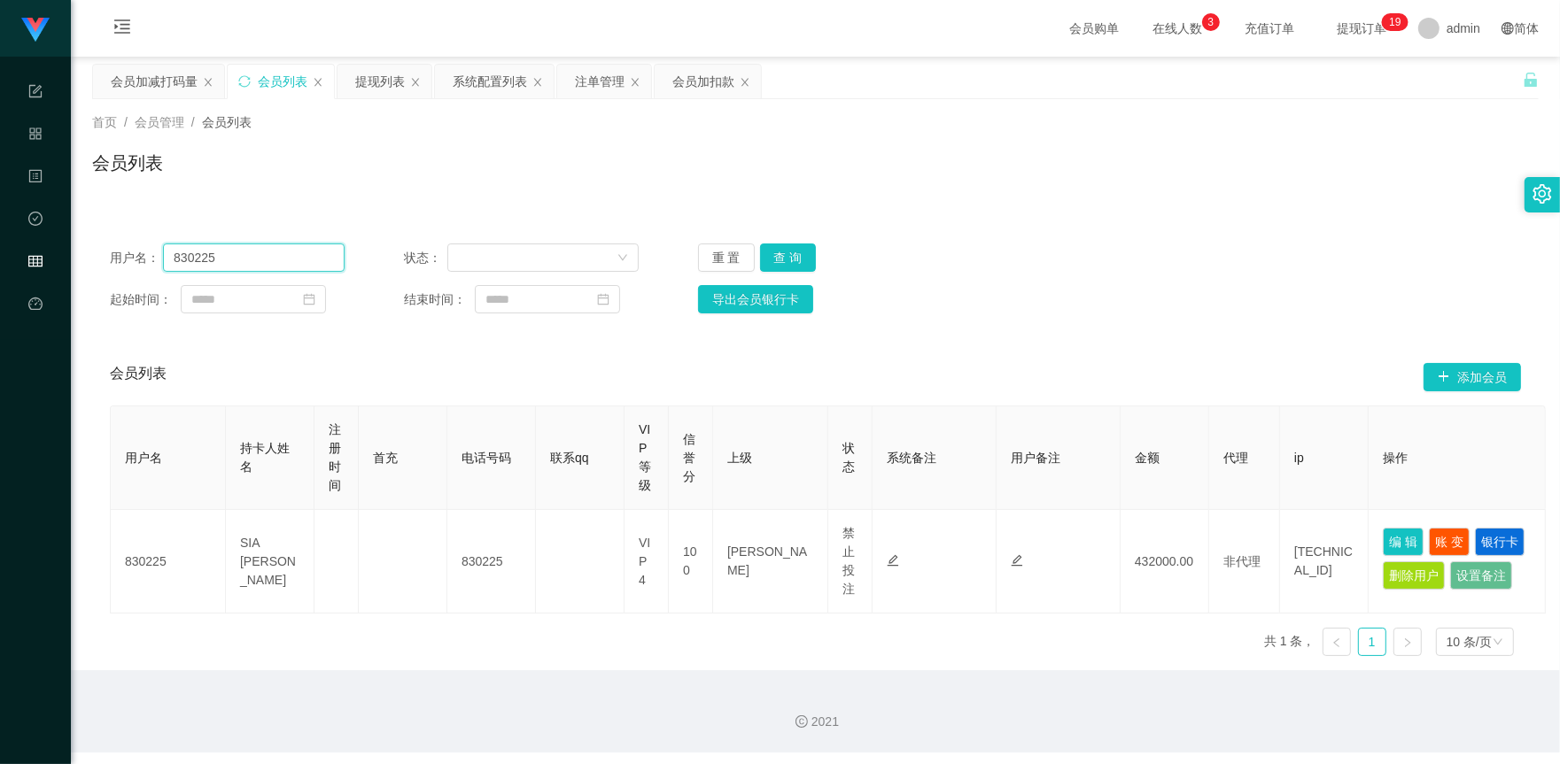
drag, startPoint x: 167, startPoint y: 251, endPoint x: 182, endPoint y: 244, distance: 16.6
click at [129, 246] on div "用户名： 830225" at bounding box center [227, 258] width 235 height 28
click at [780, 260] on button "查 询" at bounding box center [788, 258] width 57 height 28
click at [781, 263] on div "重 置 查 询" at bounding box center [815, 258] width 235 height 28
drag, startPoint x: 789, startPoint y: 255, endPoint x: 818, endPoint y: 267, distance: 30.9
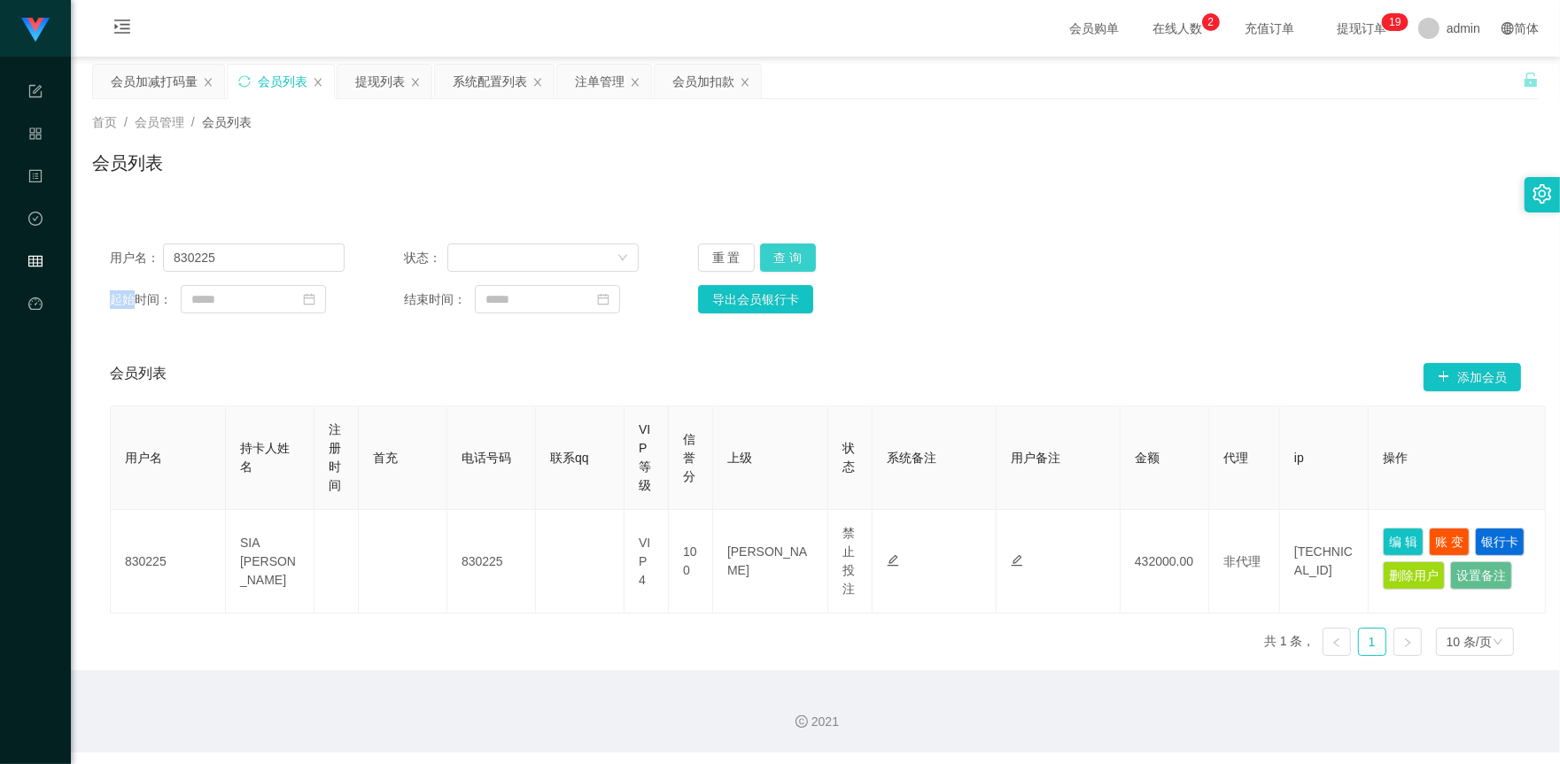
click at [789, 254] on button "查 询" at bounding box center [788, 258] width 57 height 28
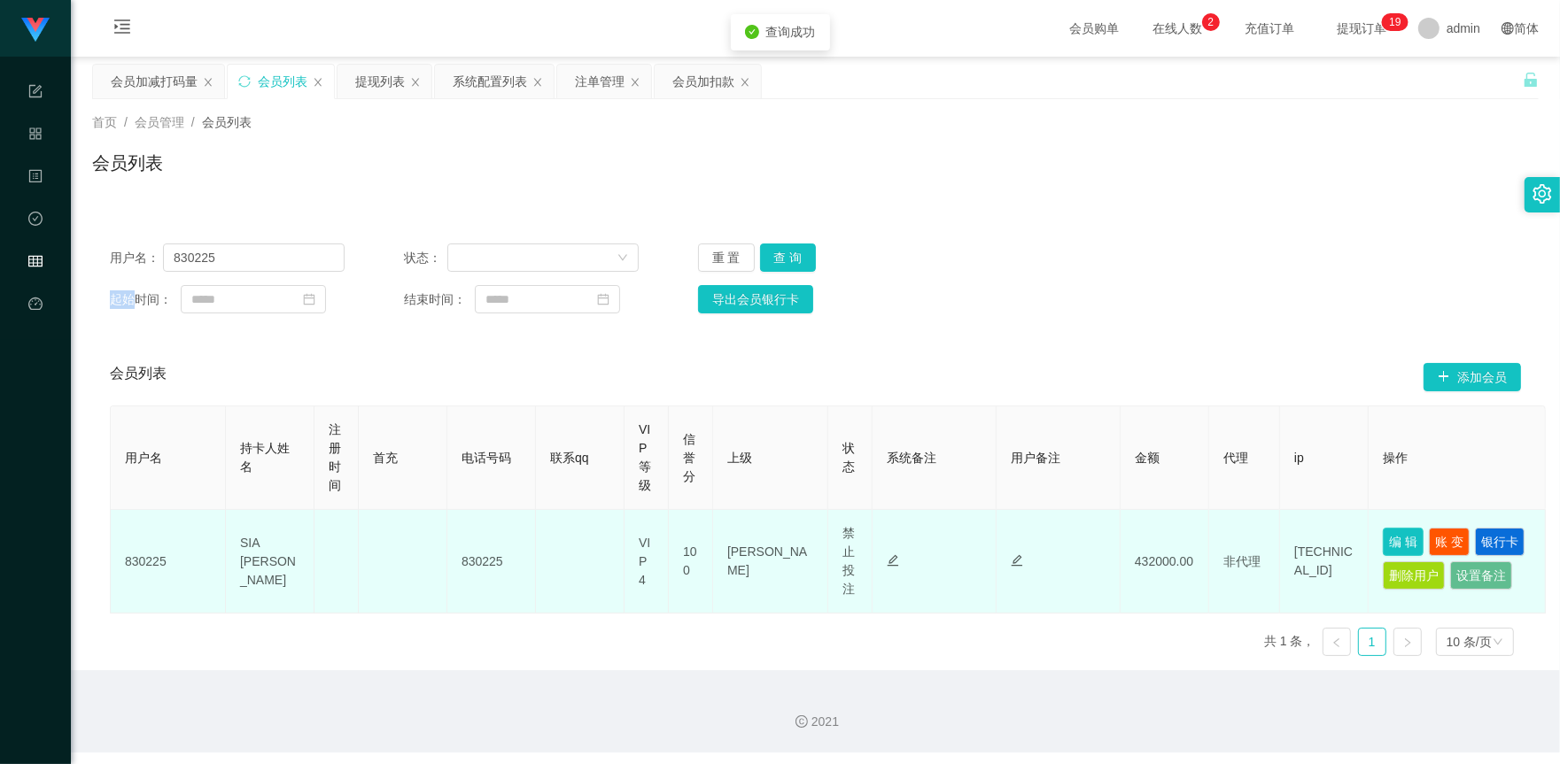
click at [1404, 542] on button "编 辑" at bounding box center [1403, 542] width 41 height 28
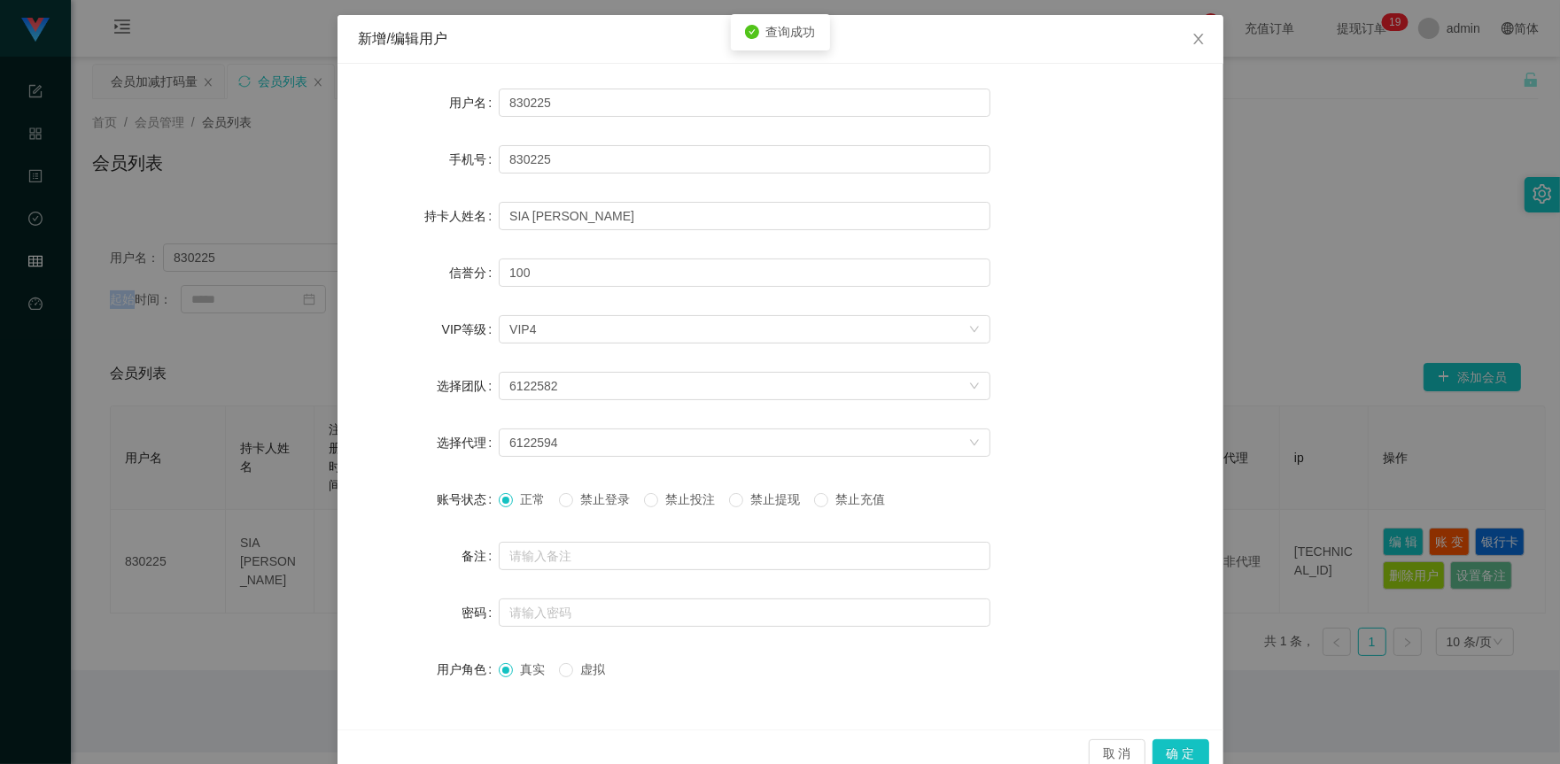
scroll to position [106, 0]
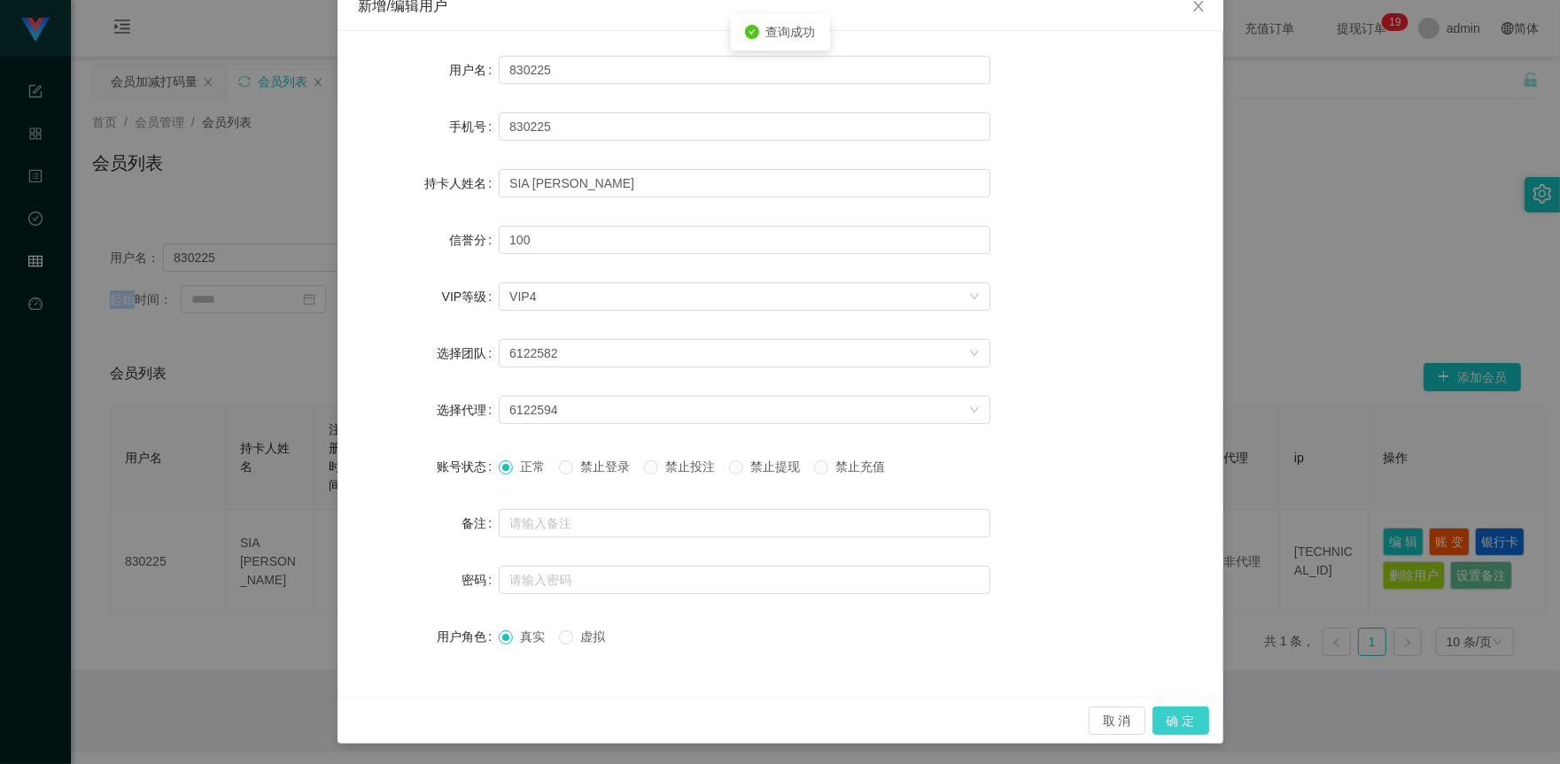
drag, startPoint x: 1163, startPoint y: 709, endPoint x: 1174, endPoint y: 717, distance: 13.8
click at [1163, 710] on button "确 定" at bounding box center [1180, 721] width 57 height 28
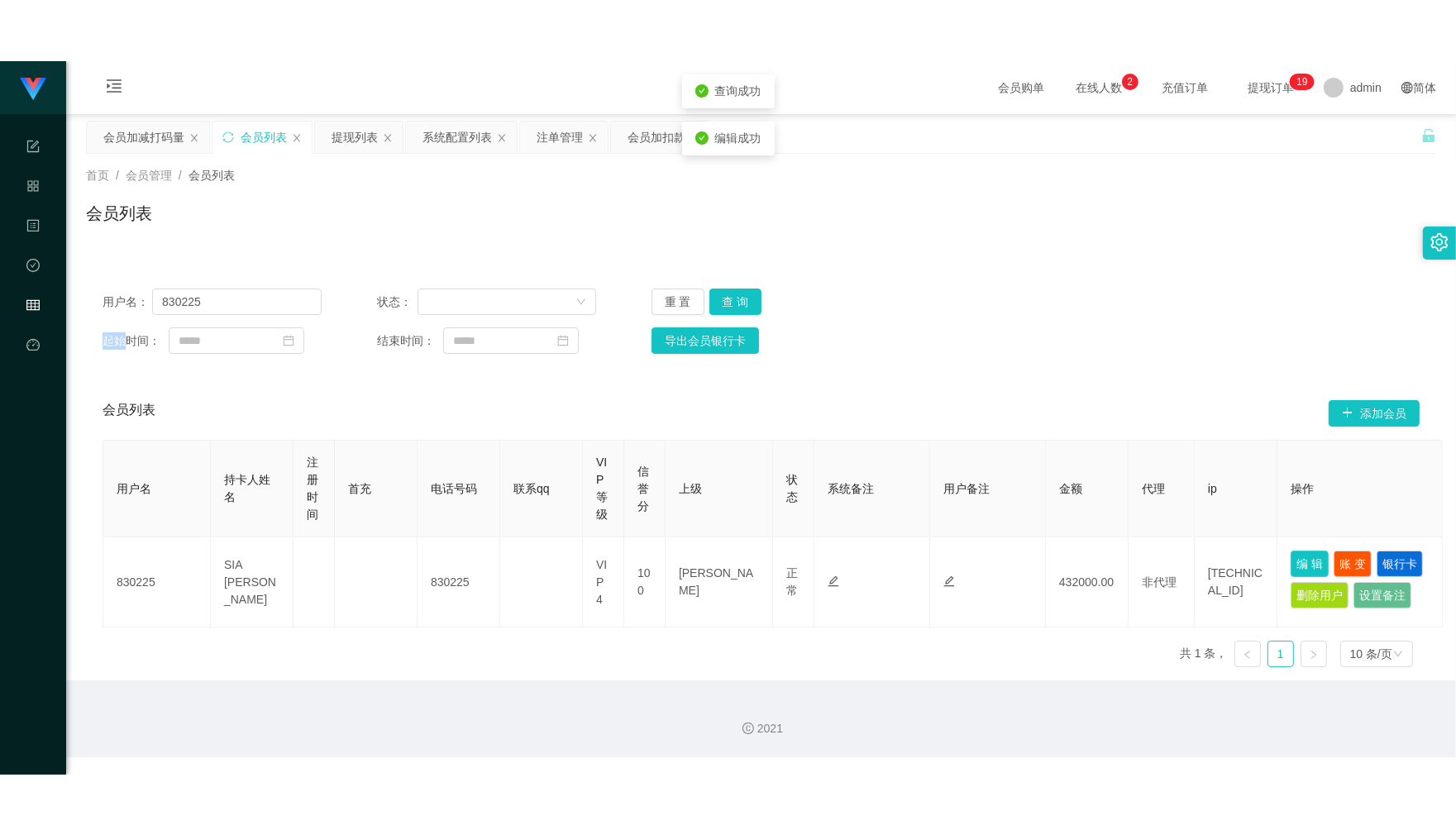
scroll to position [17, 0]
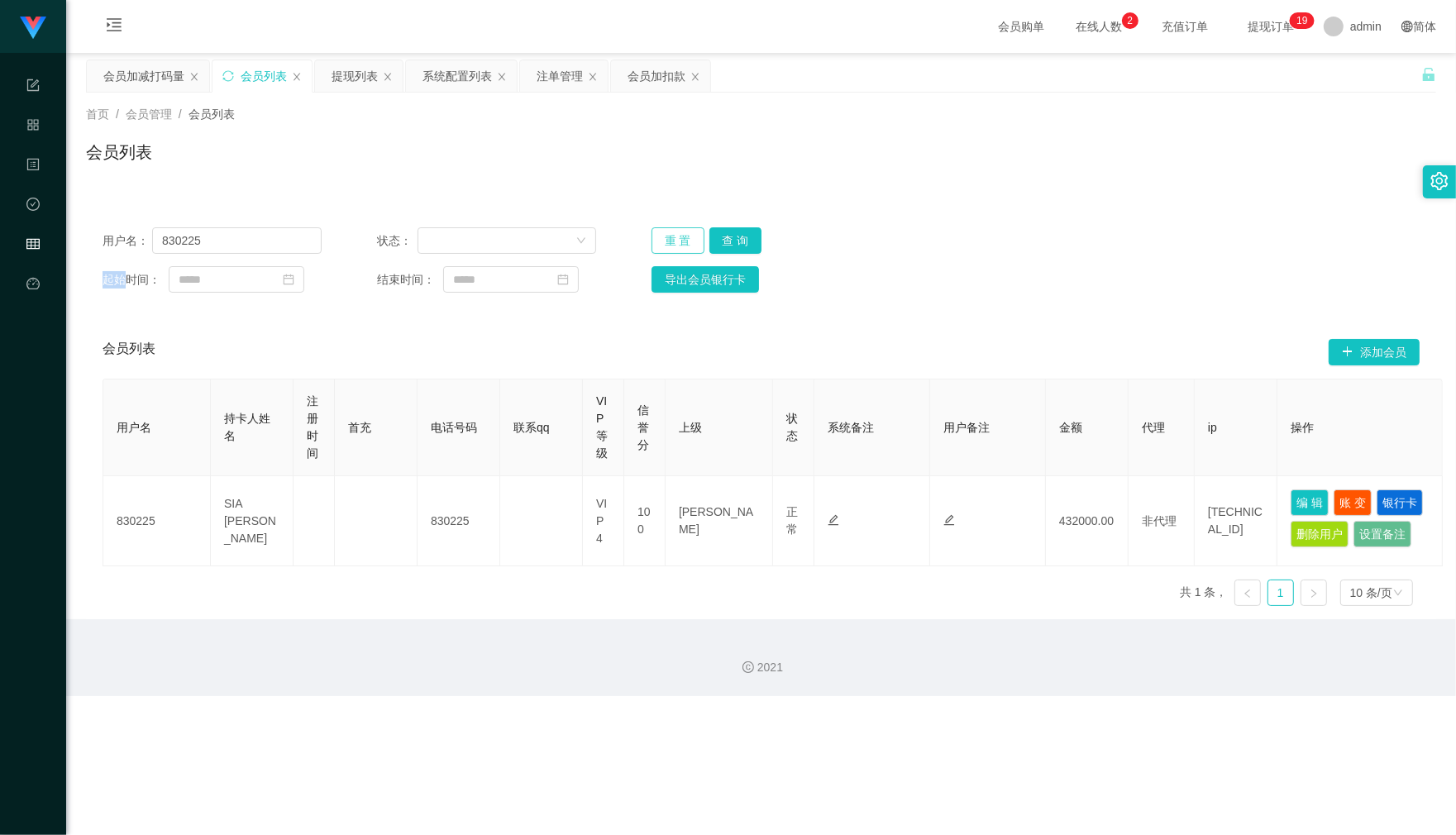
click at [691, 234] on button "重 置" at bounding box center [678, 241] width 53 height 26
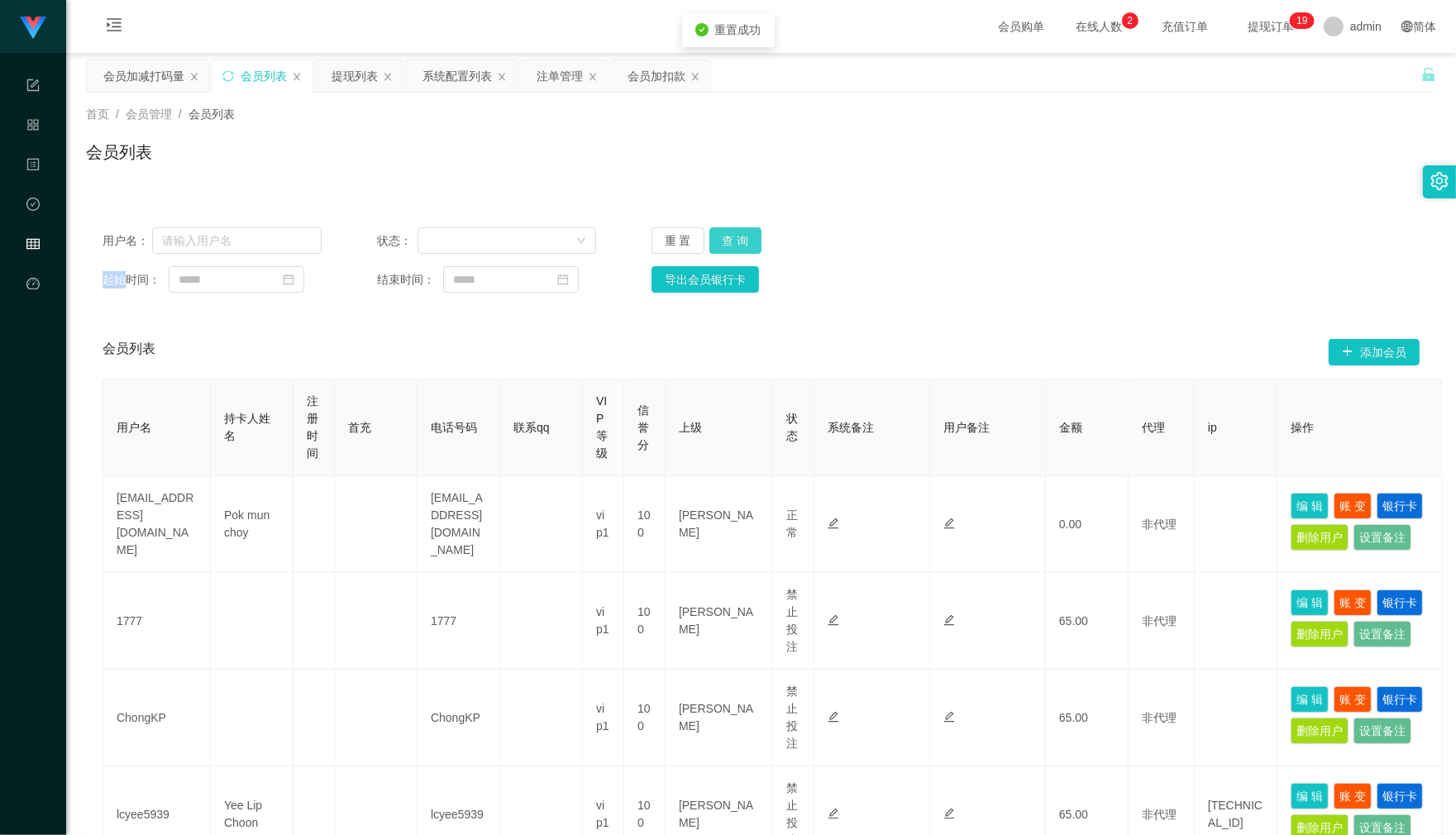
click at [718, 232] on button "查 询" at bounding box center [735, 241] width 53 height 26
click at [718, 232] on div "重 置 查 询" at bounding box center [761, 241] width 219 height 26
drag, startPoint x: 155, startPoint y: 68, endPoint x: 154, endPoint y: 80, distance: 12.0
click at [154, 76] on div "会员加减打码量" at bounding box center [144, 77] width 81 height 32
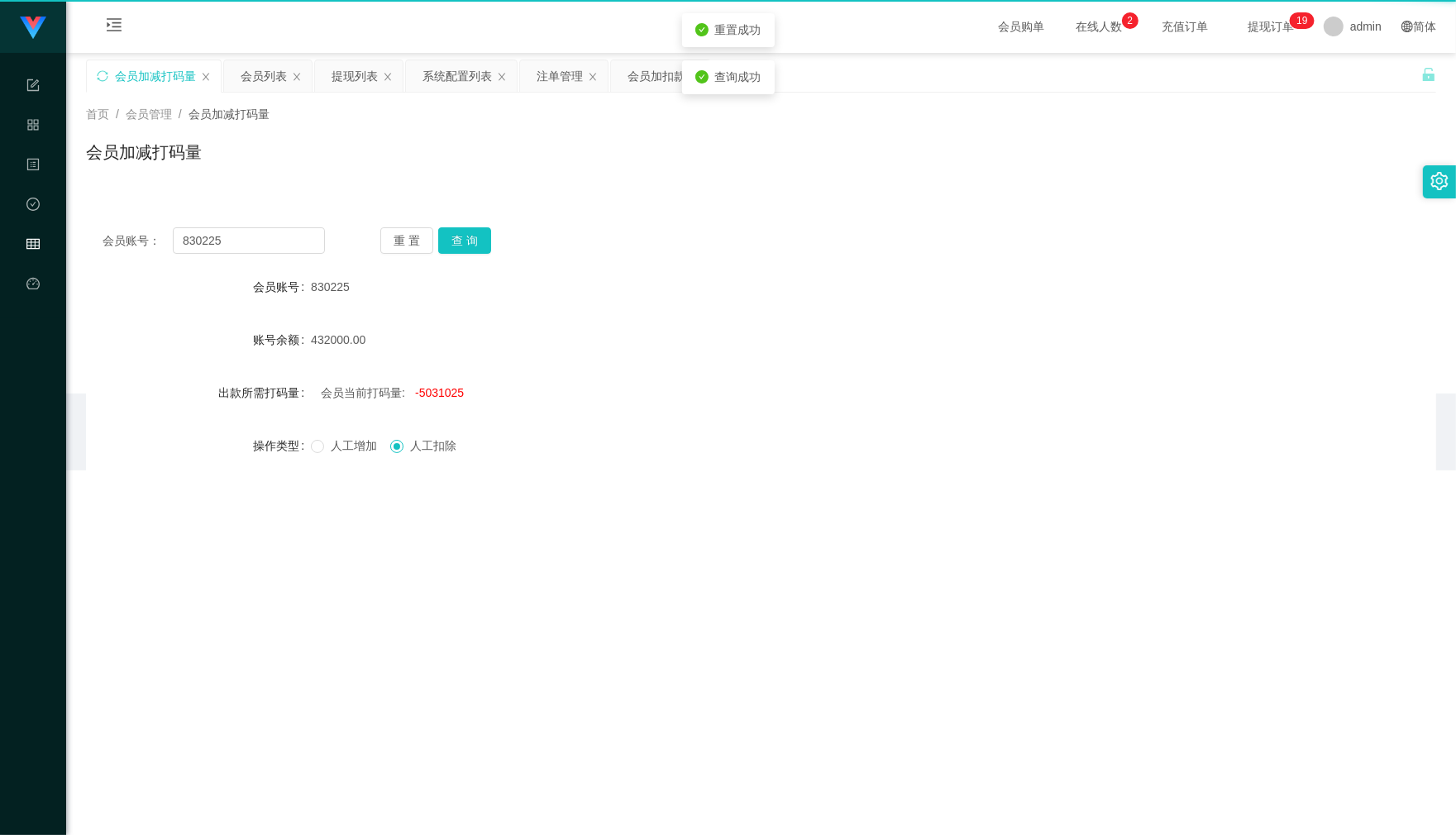
click at [154, 80] on div "会员加减打码量" at bounding box center [155, 77] width 81 height 32
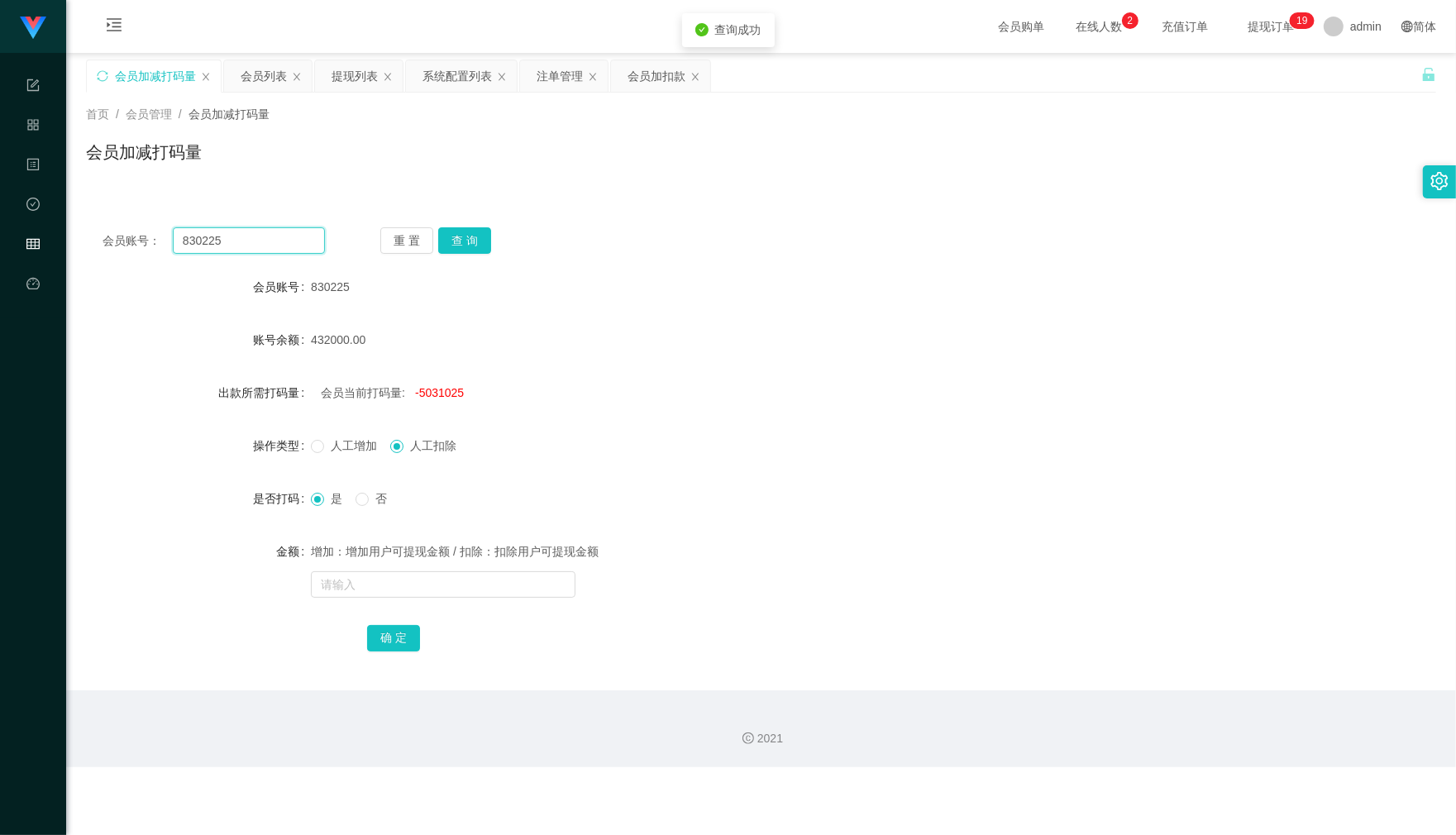
drag, startPoint x: 263, startPoint y: 237, endPoint x: 102, endPoint y: 241, distance: 161.0
click at [103, 240] on div "会员账号： 830225" at bounding box center [214, 241] width 222 height 26
drag, startPoint x: 248, startPoint y: 73, endPoint x: 315, endPoint y: 153, distance: 104.4
click at [248, 73] on div "会员列表" at bounding box center [264, 77] width 47 height 32
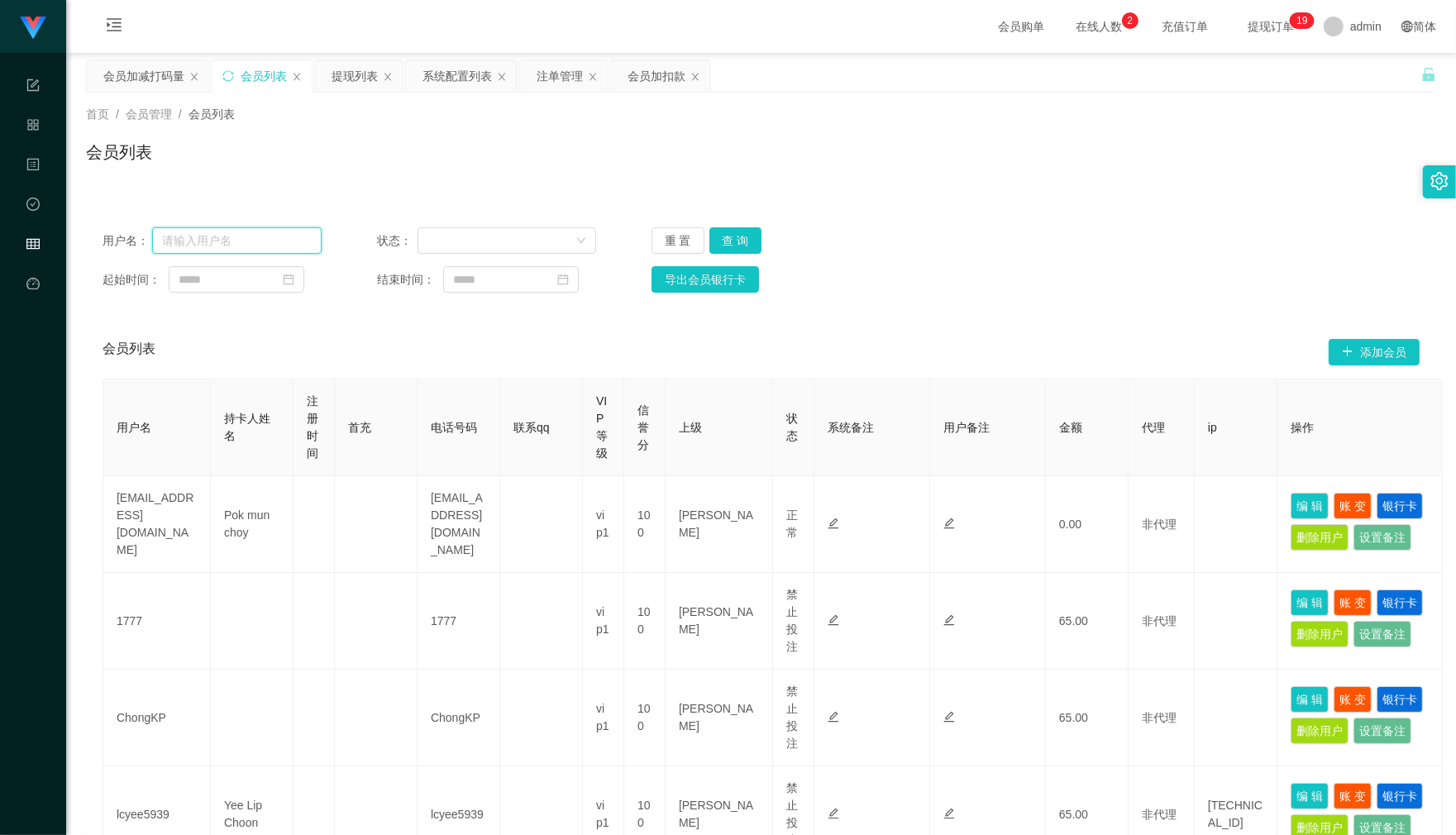
drag, startPoint x: 265, startPoint y: 245, endPoint x: 133, endPoint y: 241, distance: 132.1
click at [133, 241] on div "用户名：" at bounding box center [212, 241] width 219 height 26
paste input "830225"
type input "830225"
click at [720, 246] on button "查 询" at bounding box center [735, 241] width 53 height 26
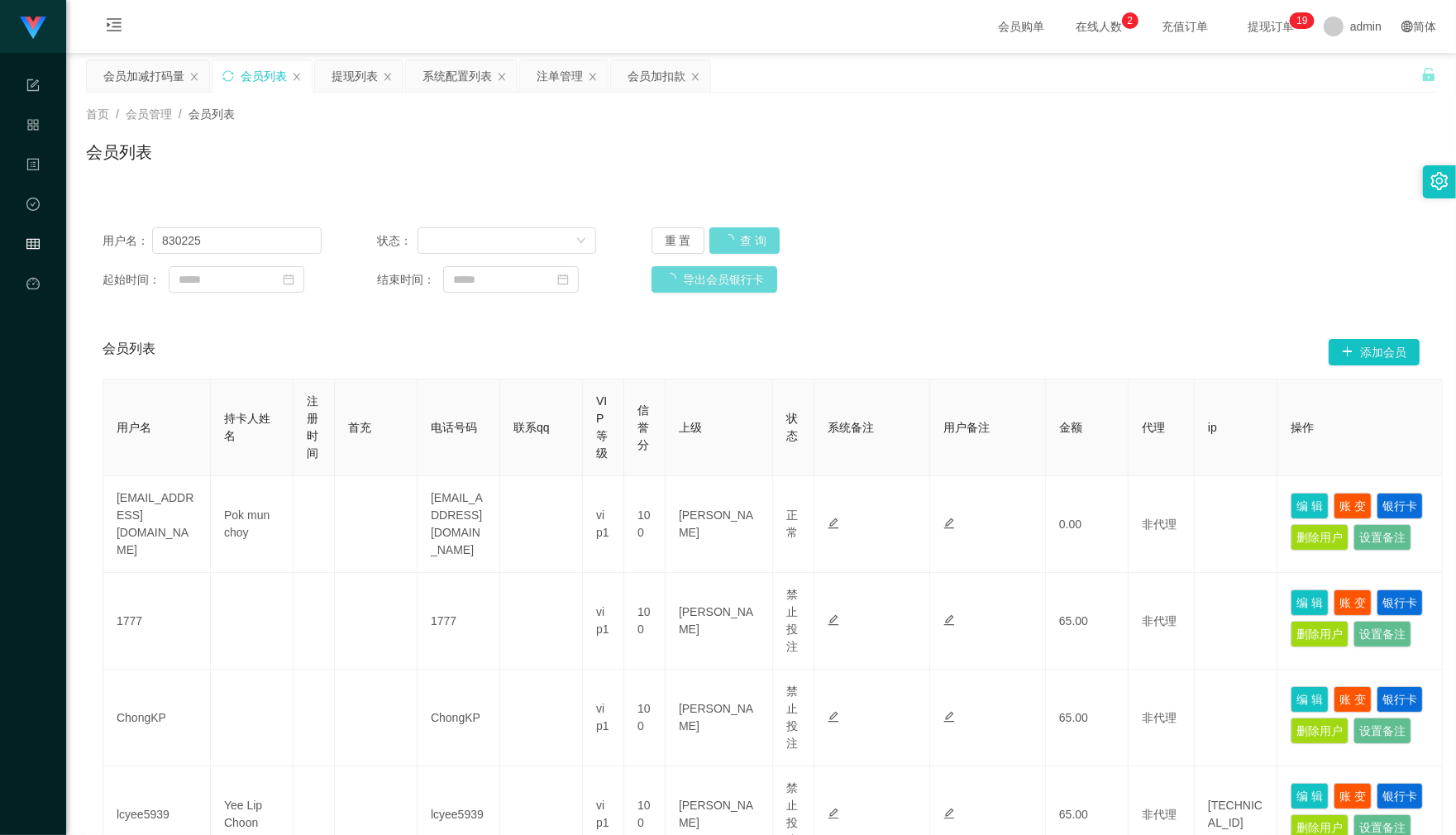
click at [721, 246] on div "重 置 查 询" at bounding box center [761, 241] width 219 height 26
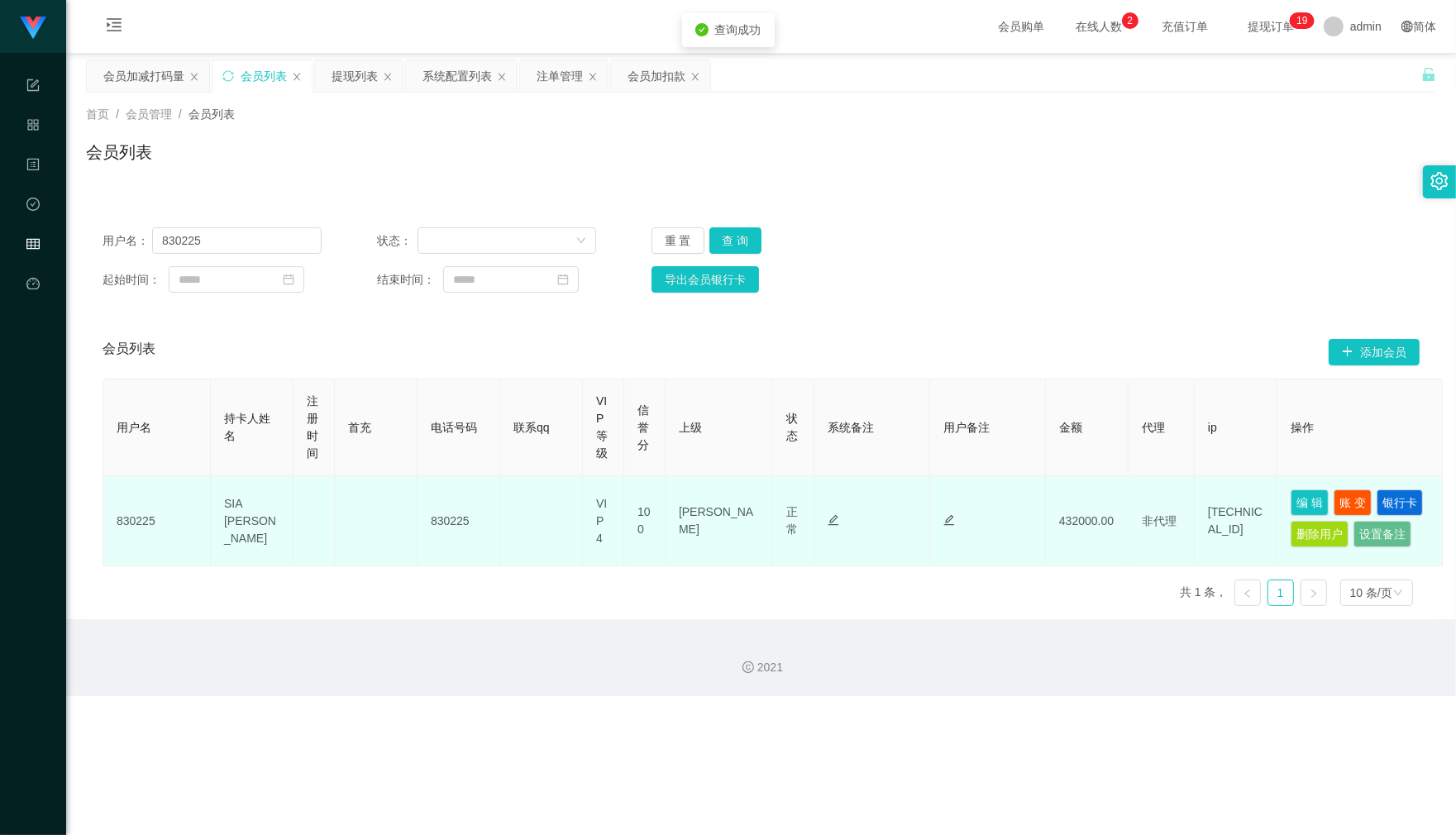
drag, startPoint x: 1283, startPoint y: 504, endPoint x: 1312, endPoint y: 498, distance: 29.6
click at [1284, 504] on td "编 辑 账 变 银行卡 删除用户 设置备注" at bounding box center [1359, 521] width 165 height 90
click at [1312, 498] on button "编 辑" at bounding box center [1309, 502] width 38 height 26
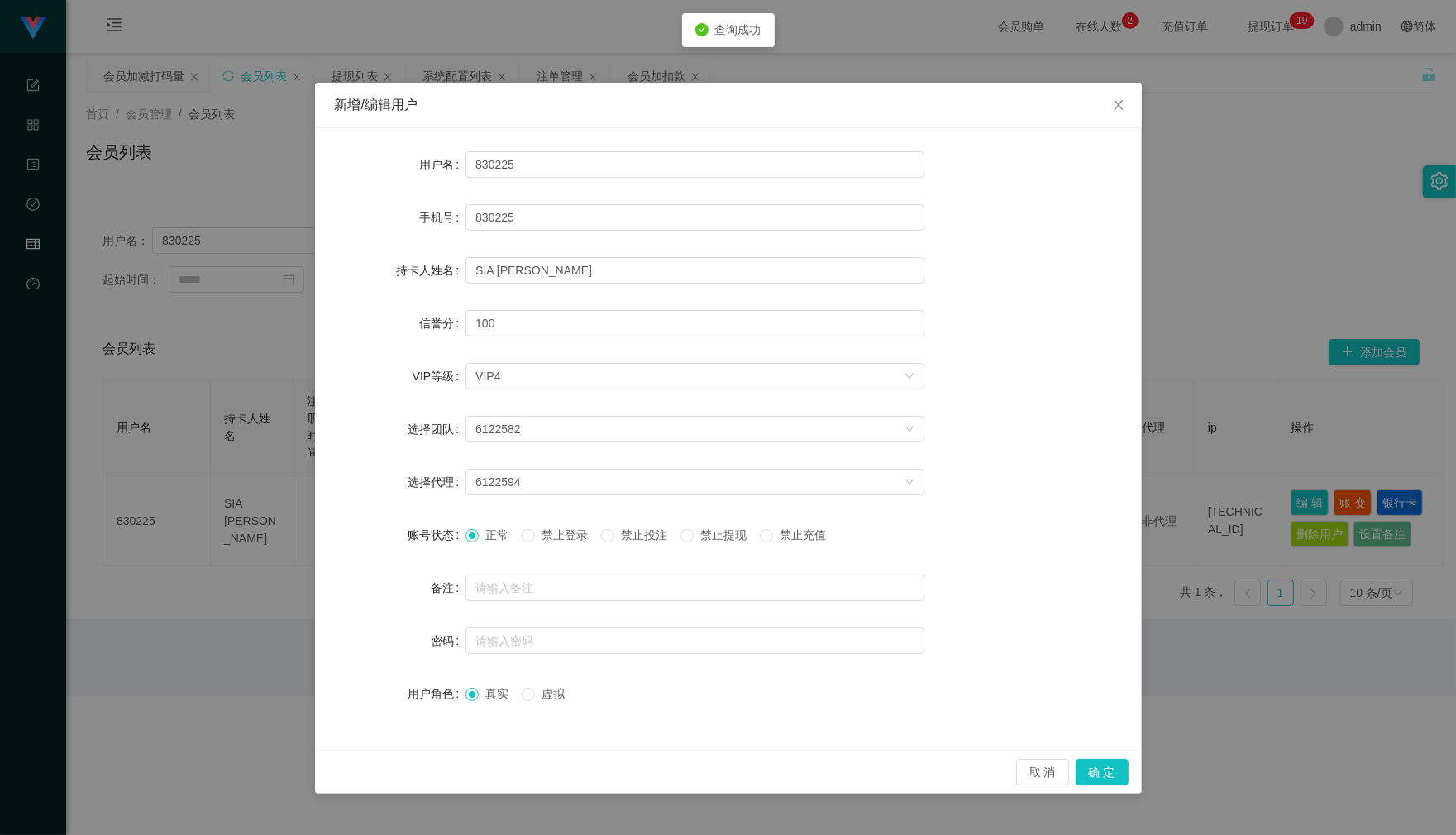
click at [633, 550] on div "正常 禁止登录 禁止投注 禁止提现 禁止充值" at bounding box center [695, 534] width 459 height 33
click at [628, 535] on span "禁止投注" at bounding box center [644, 535] width 60 height 13
click at [1197, 524] on div "新增/编辑用户 用户名 830225 手机号 830225 持卡人姓名 SIA AI LING 信誉分 100 VIP等级 选择VIP等级 VIP4 选择团队…" at bounding box center [728, 417] width 1456 height 835
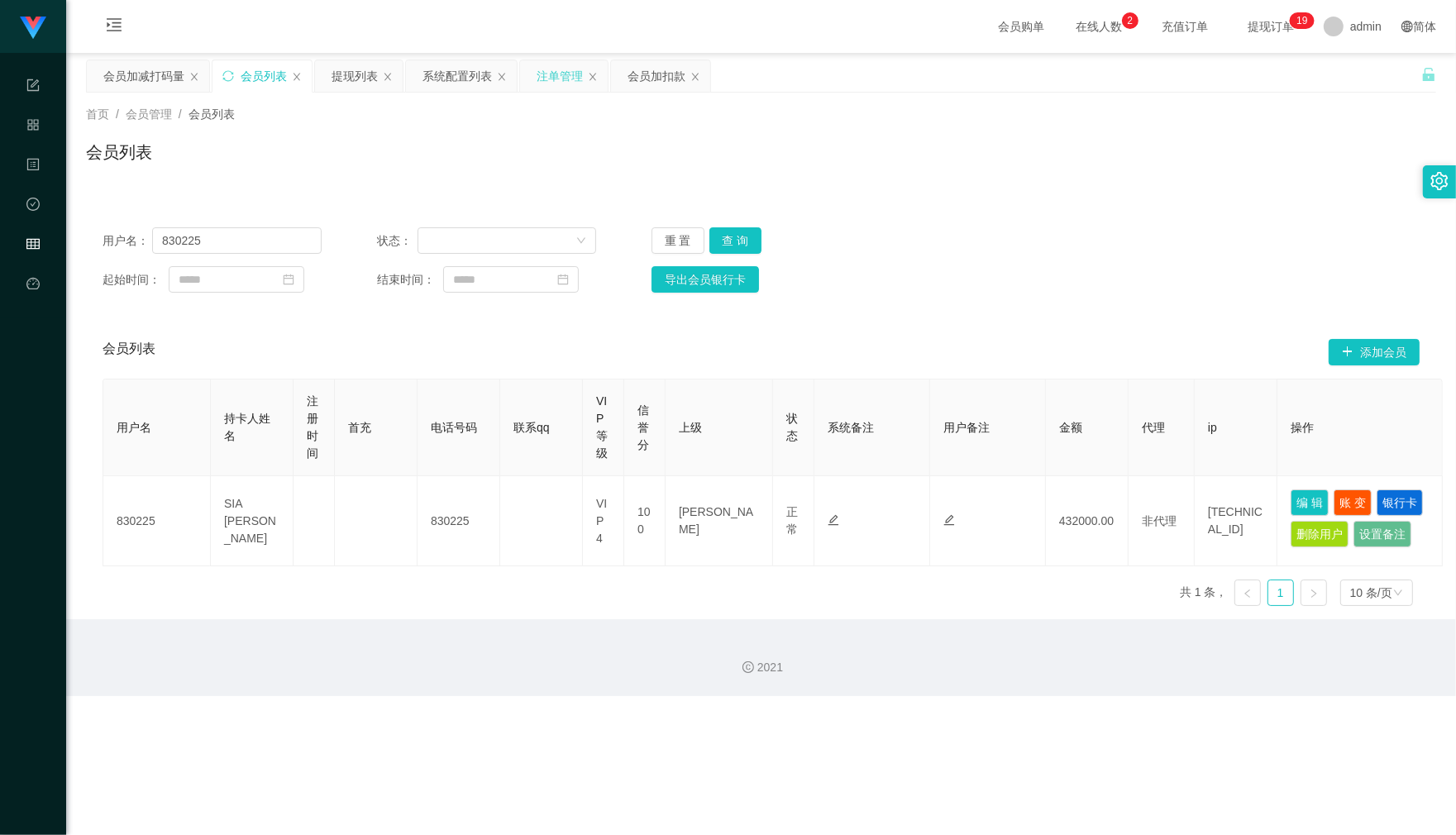
click at [561, 76] on div "注单管理" at bounding box center [560, 77] width 47 height 32
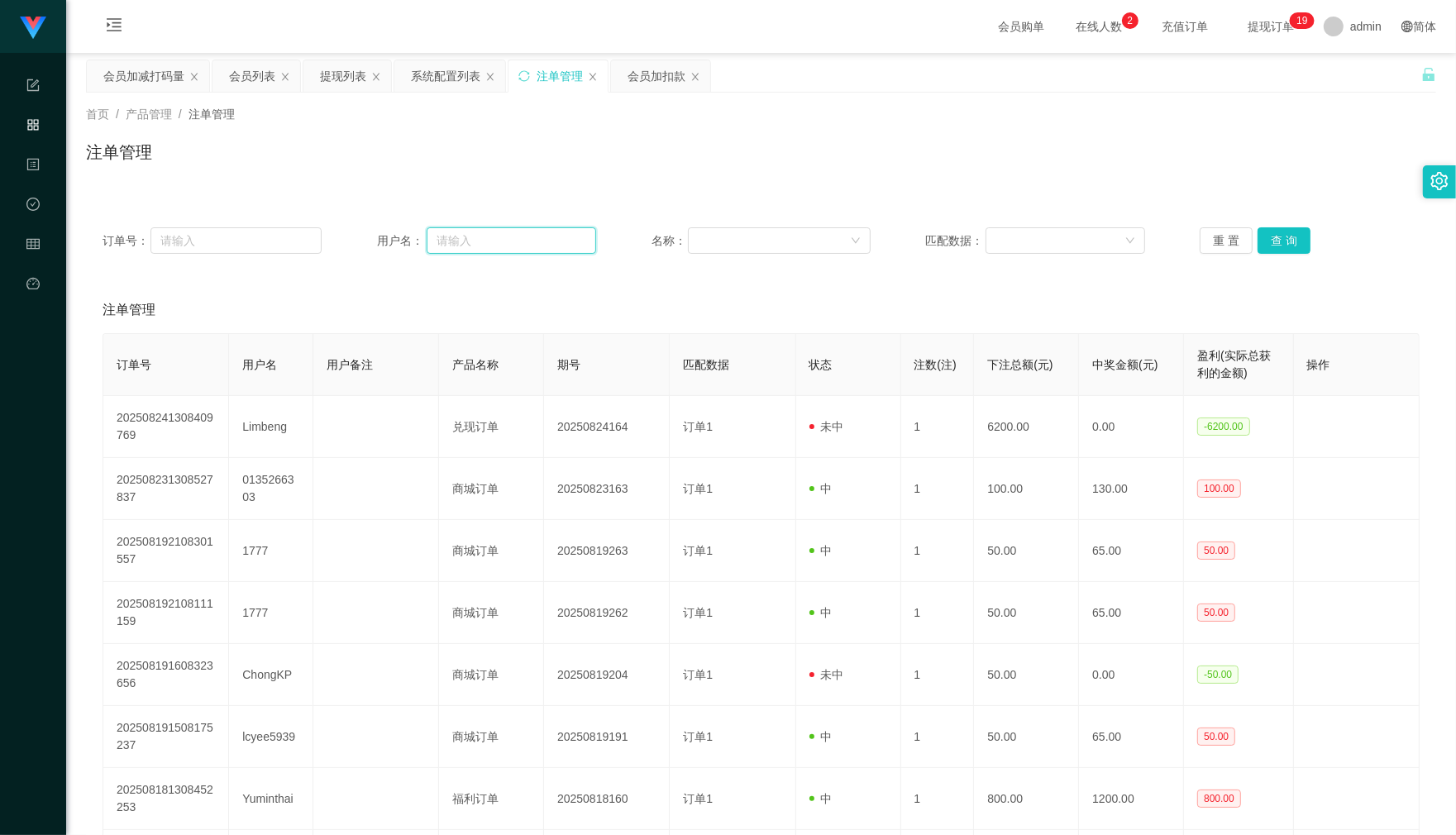
drag, startPoint x: 543, startPoint y: 244, endPoint x: 399, endPoint y: 237, distance: 144.2
click at [420, 241] on div "用户名：" at bounding box center [486, 241] width 219 height 26
paste input "830225"
type input "830225"
click at [1271, 249] on button "查 询" at bounding box center [1283, 241] width 53 height 26
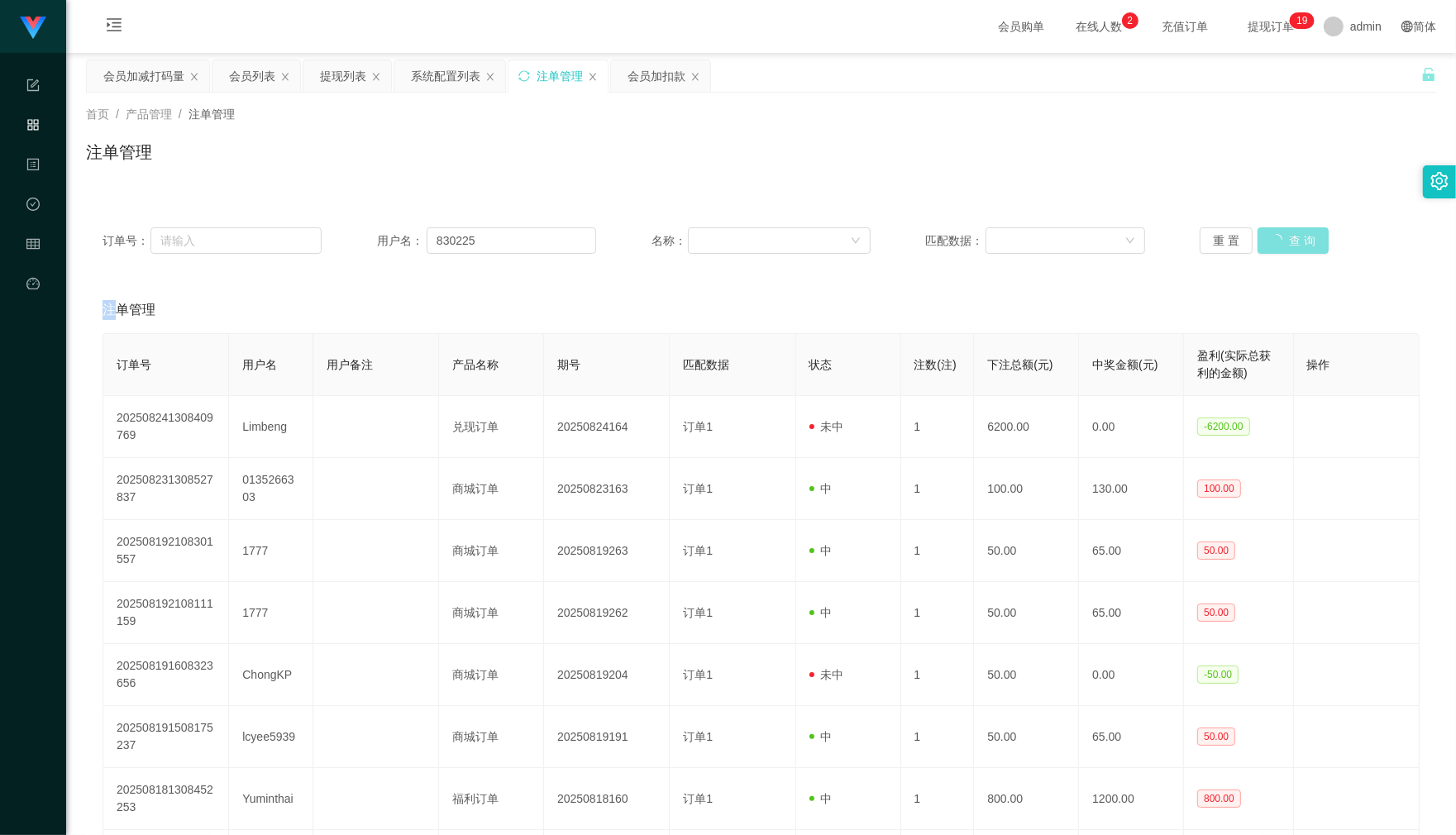
click at [1271, 249] on div "重 置 查 询" at bounding box center [1309, 241] width 219 height 26
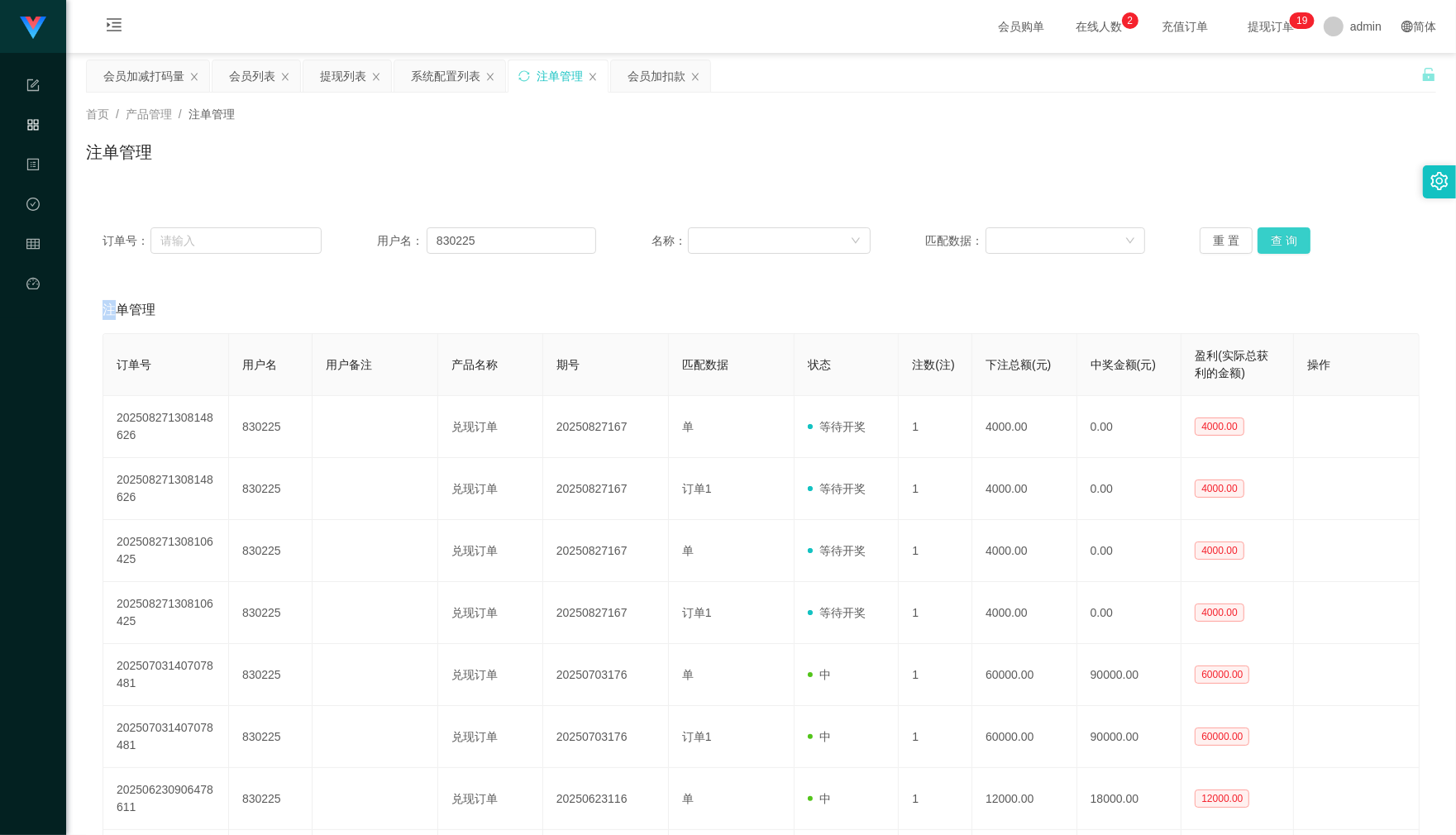
click at [1271, 249] on button "查 询" at bounding box center [1283, 241] width 53 height 26
drag, startPoint x: 799, startPoint y: 185, endPoint x: 777, endPoint y: 179, distance: 22.8
click at [786, 180] on div "首页 / 产品管理 / 注单管理 / 注单管理" at bounding box center [761, 141] width 1390 height 98
drag, startPoint x: 464, startPoint y: 233, endPoint x: 386, endPoint y: 190, distance: 89.1
click at [337, 228] on div "订单号： 用户名： 830225 名称： 匹配数据： 重 置 查 询" at bounding box center [761, 241] width 1317 height 26
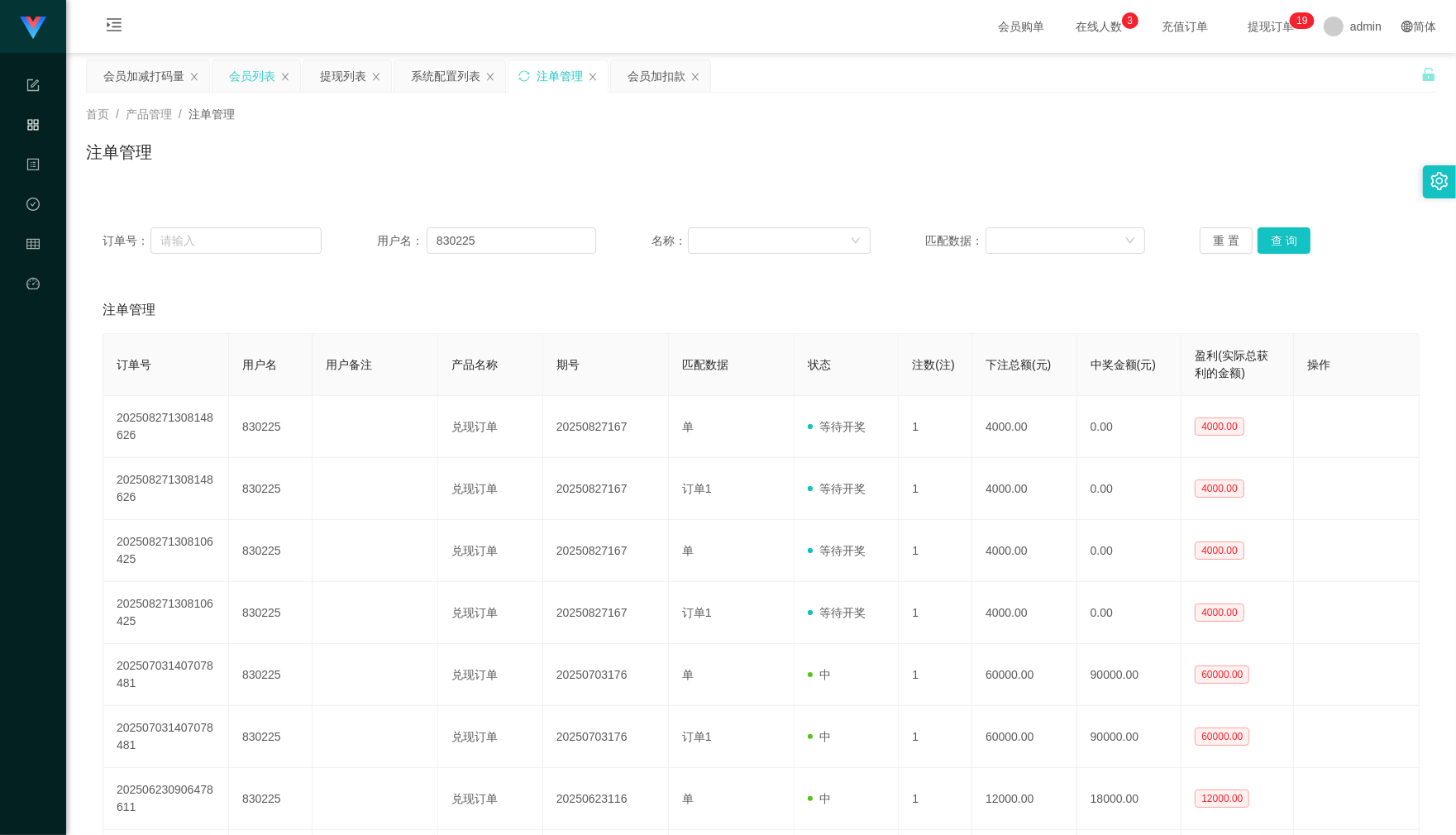
click at [226, 77] on div "会员列表" at bounding box center [257, 77] width 88 height 32
click at [236, 77] on div "会员列表" at bounding box center [252, 77] width 47 height 32
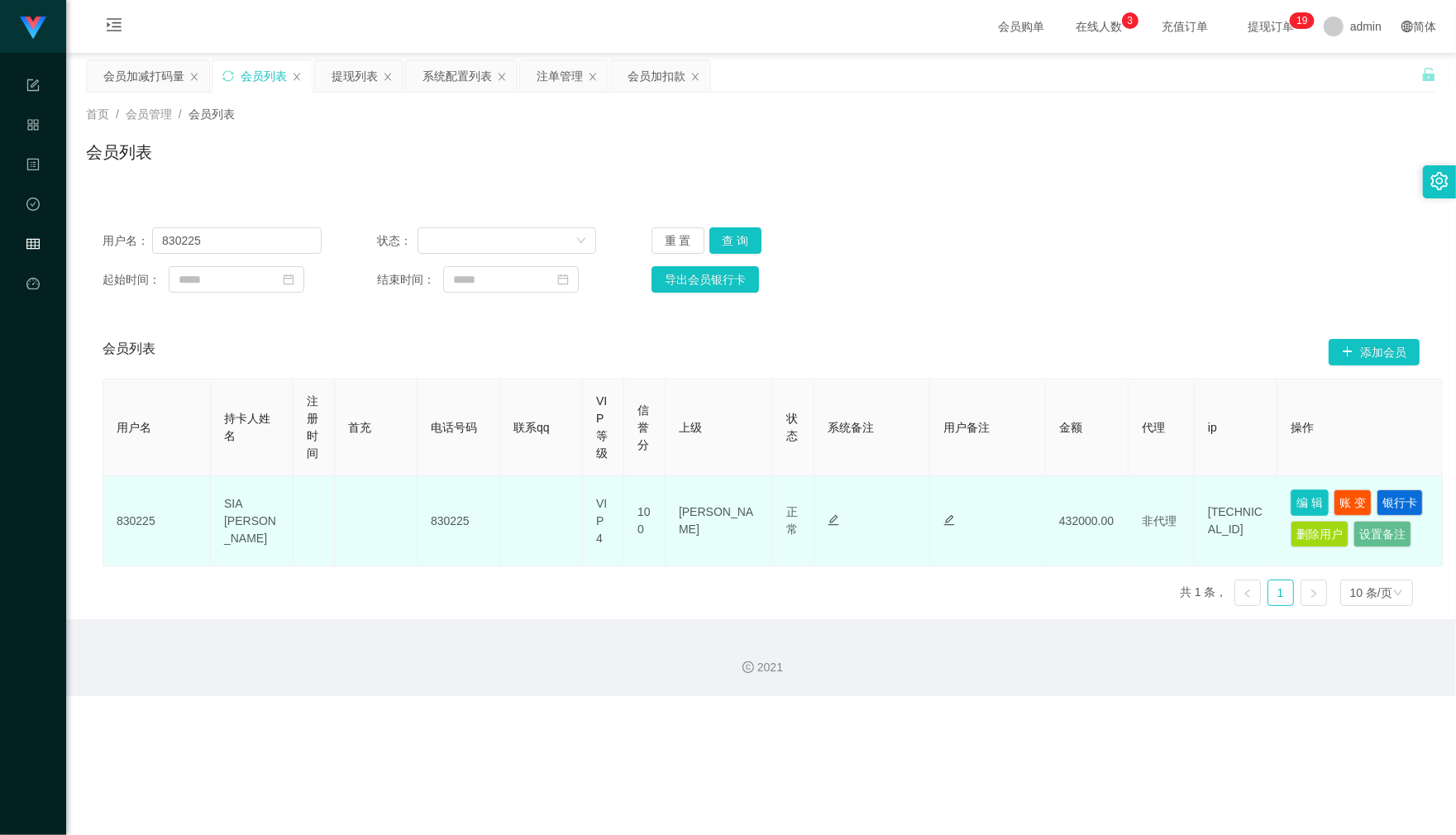
click at [1320, 501] on button "编 辑" at bounding box center [1309, 502] width 38 height 26
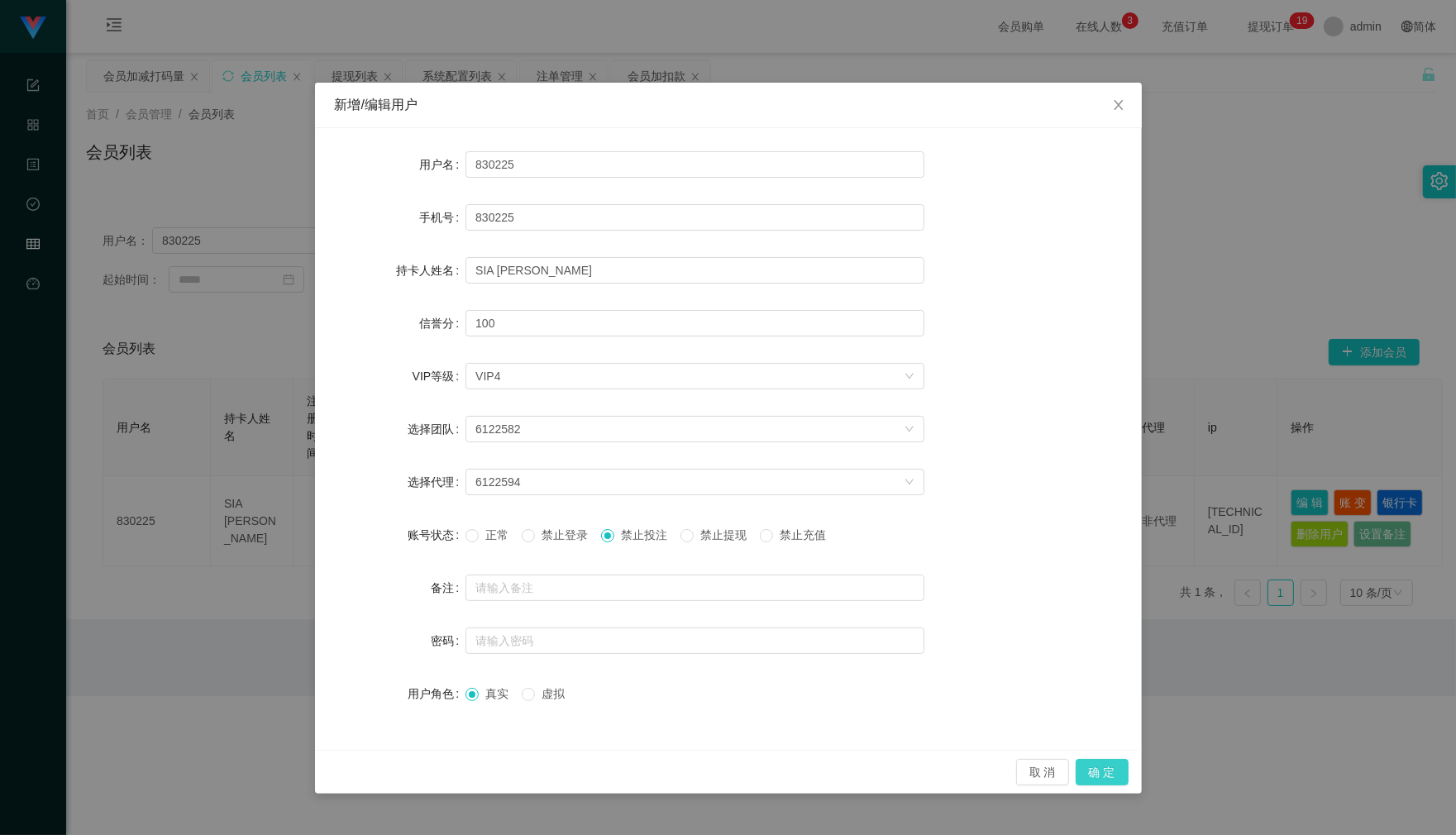
click at [1098, 671] on button "确 定" at bounding box center [1101, 772] width 53 height 26
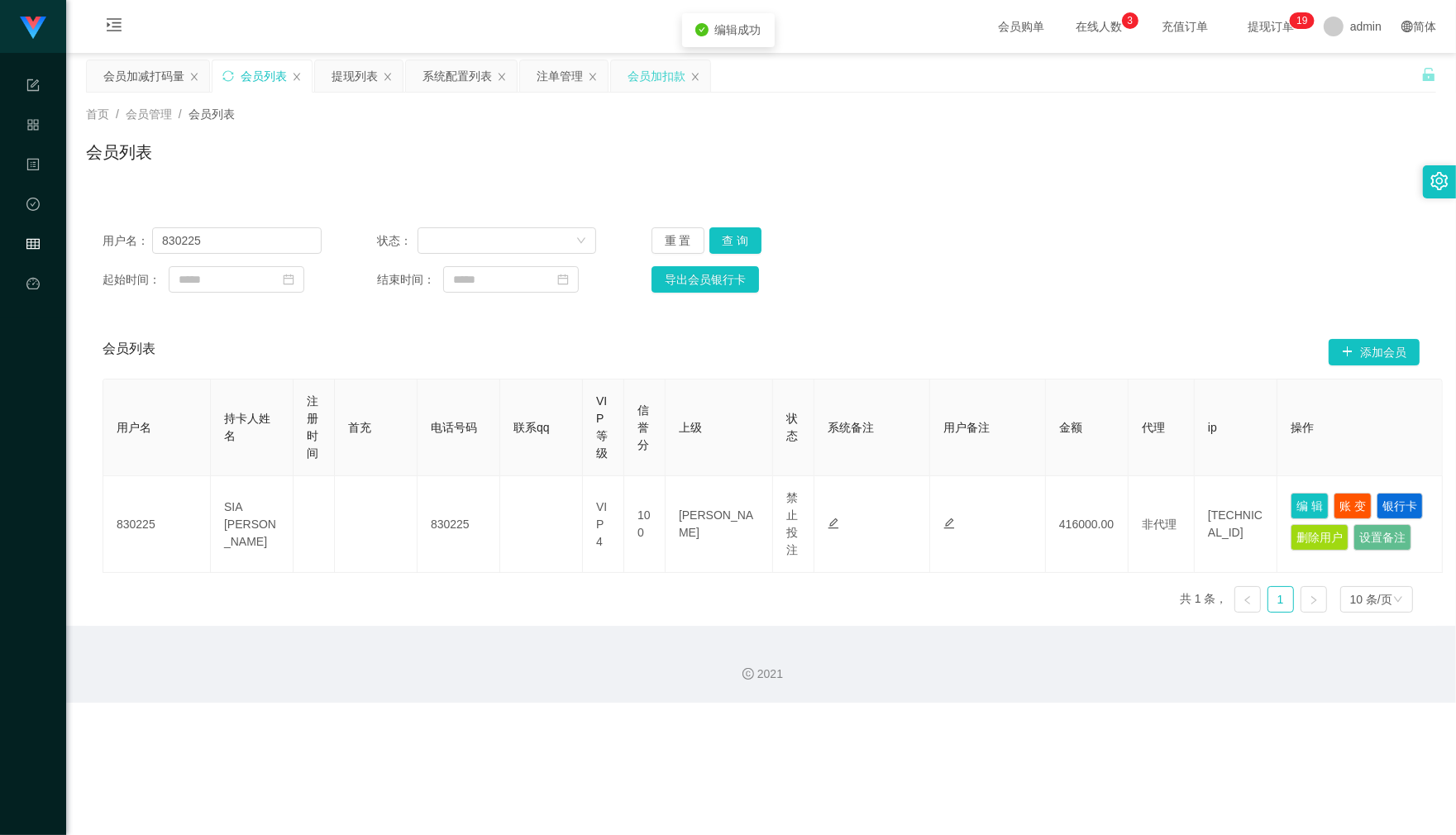
click at [645, 76] on div "会员加扣款" at bounding box center [656, 77] width 58 height 32
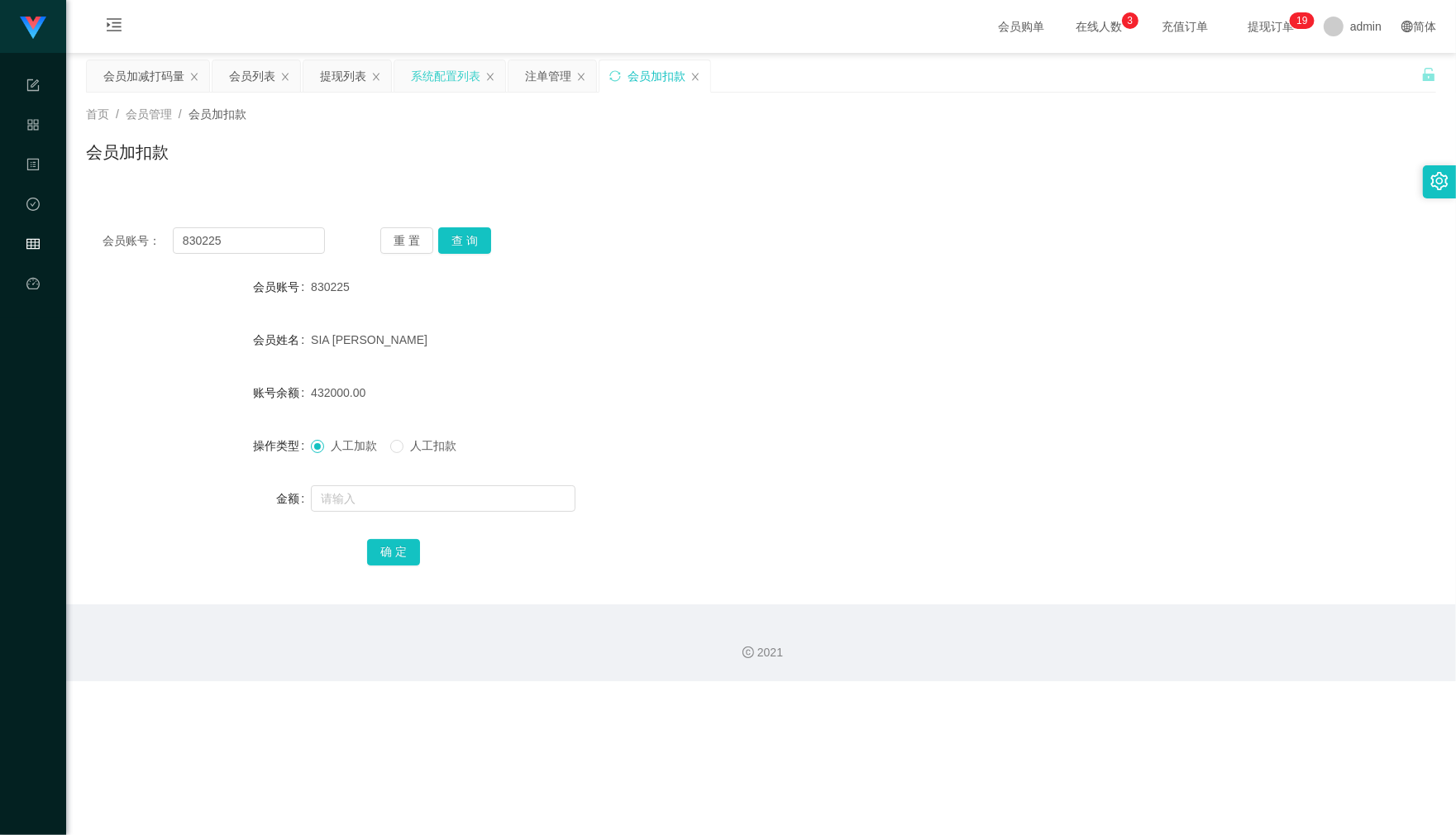
click at [443, 85] on div "系统配置列表" at bounding box center [445, 77] width 69 height 32
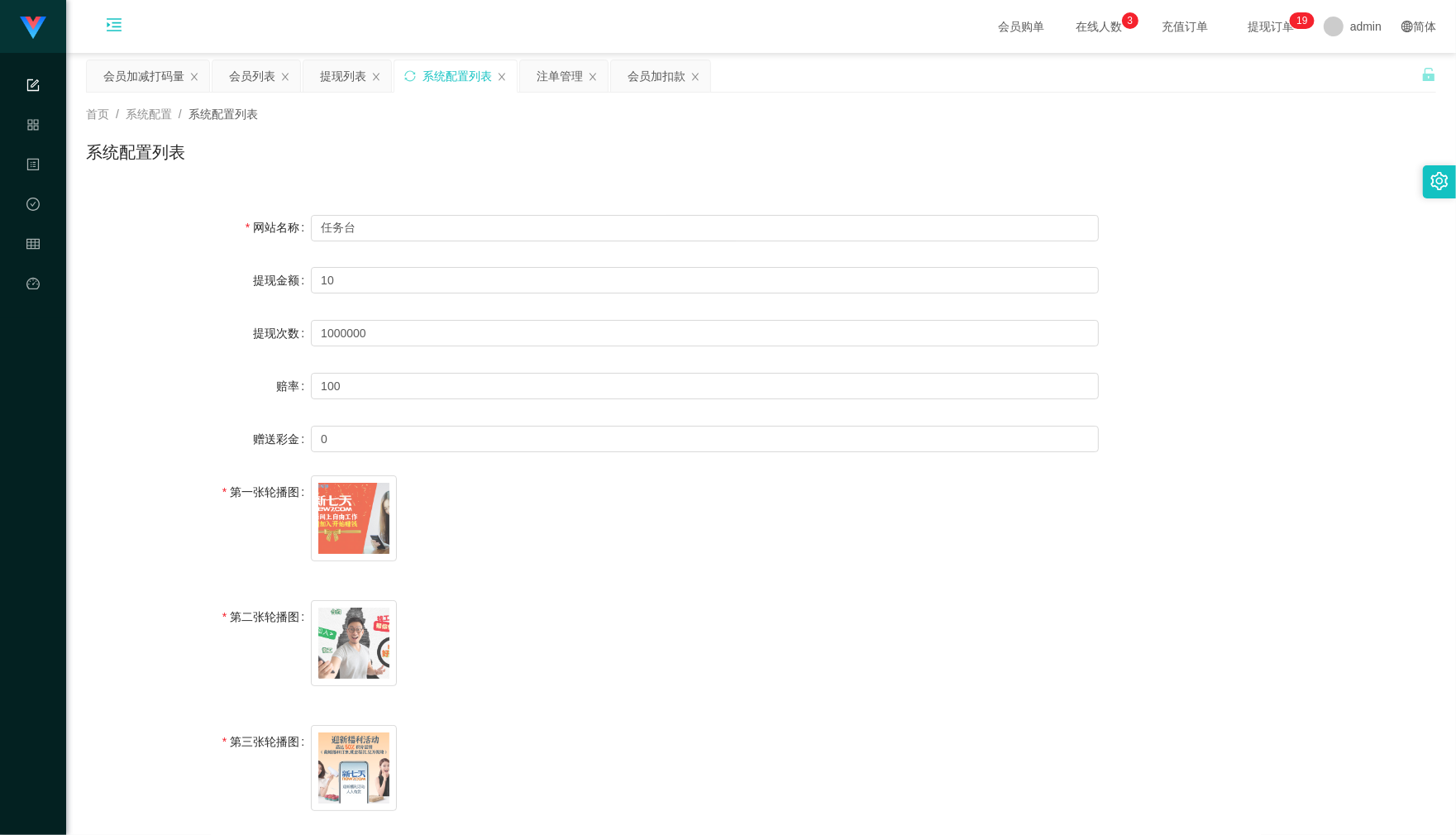
click at [119, 23] on icon "图标: menu-unfold" at bounding box center [114, 25] width 17 height 17
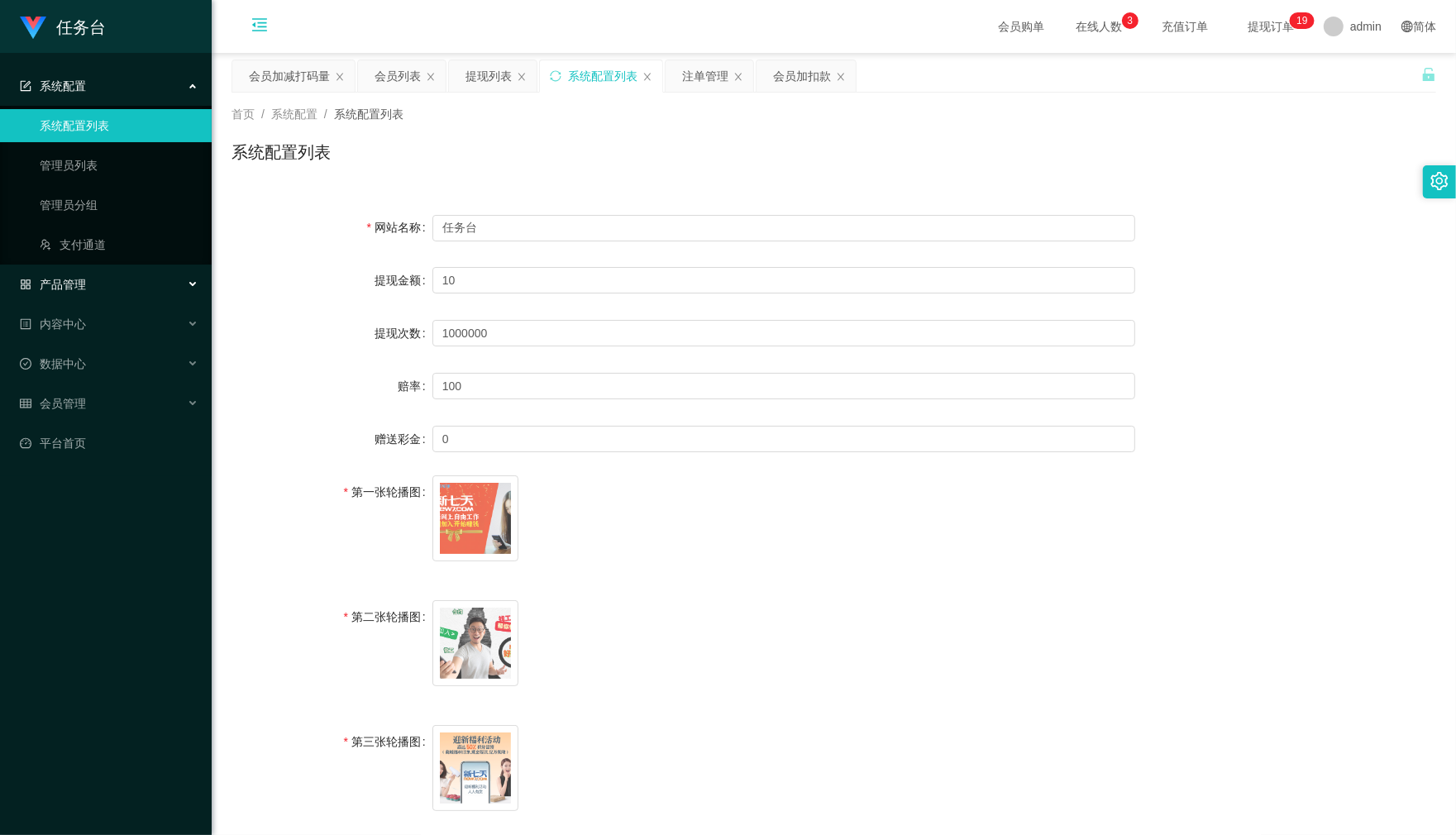
click at [105, 285] on div "产品管理" at bounding box center [105, 284] width 212 height 33
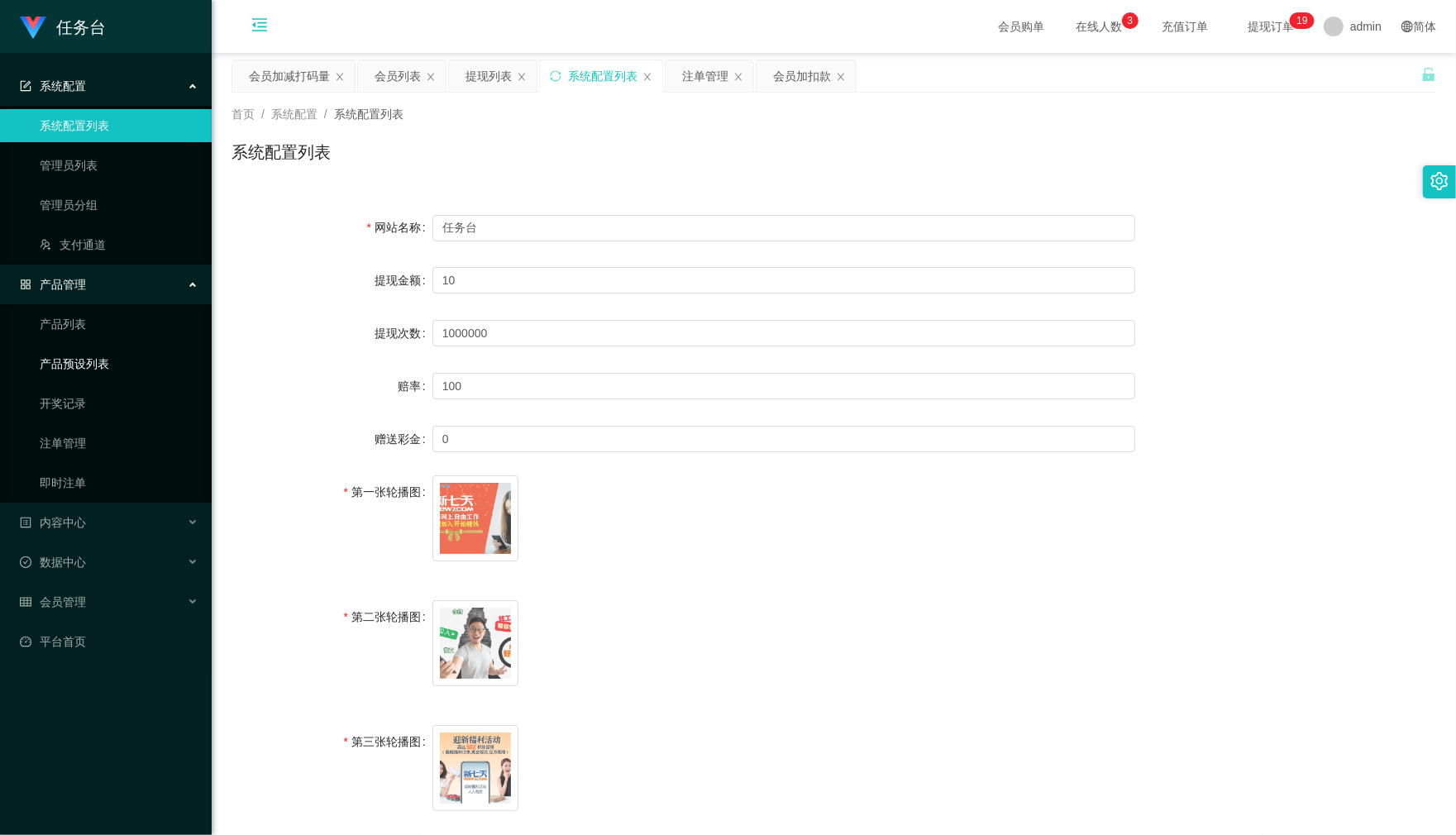
click at [128, 369] on link "产品预设列表" at bounding box center [119, 363] width 159 height 33
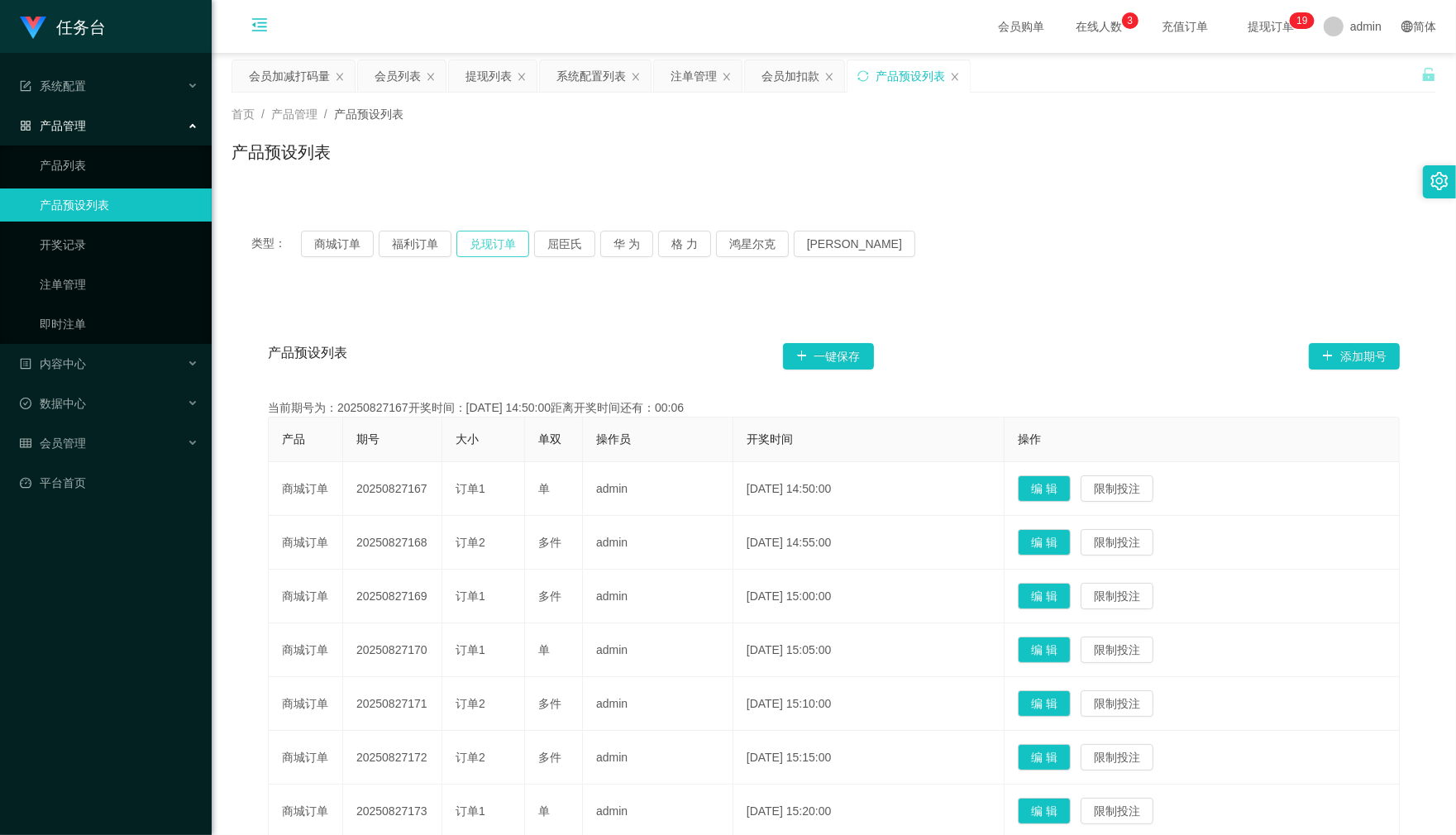
click at [504, 249] on button "兑现订单" at bounding box center [493, 244] width 73 height 26
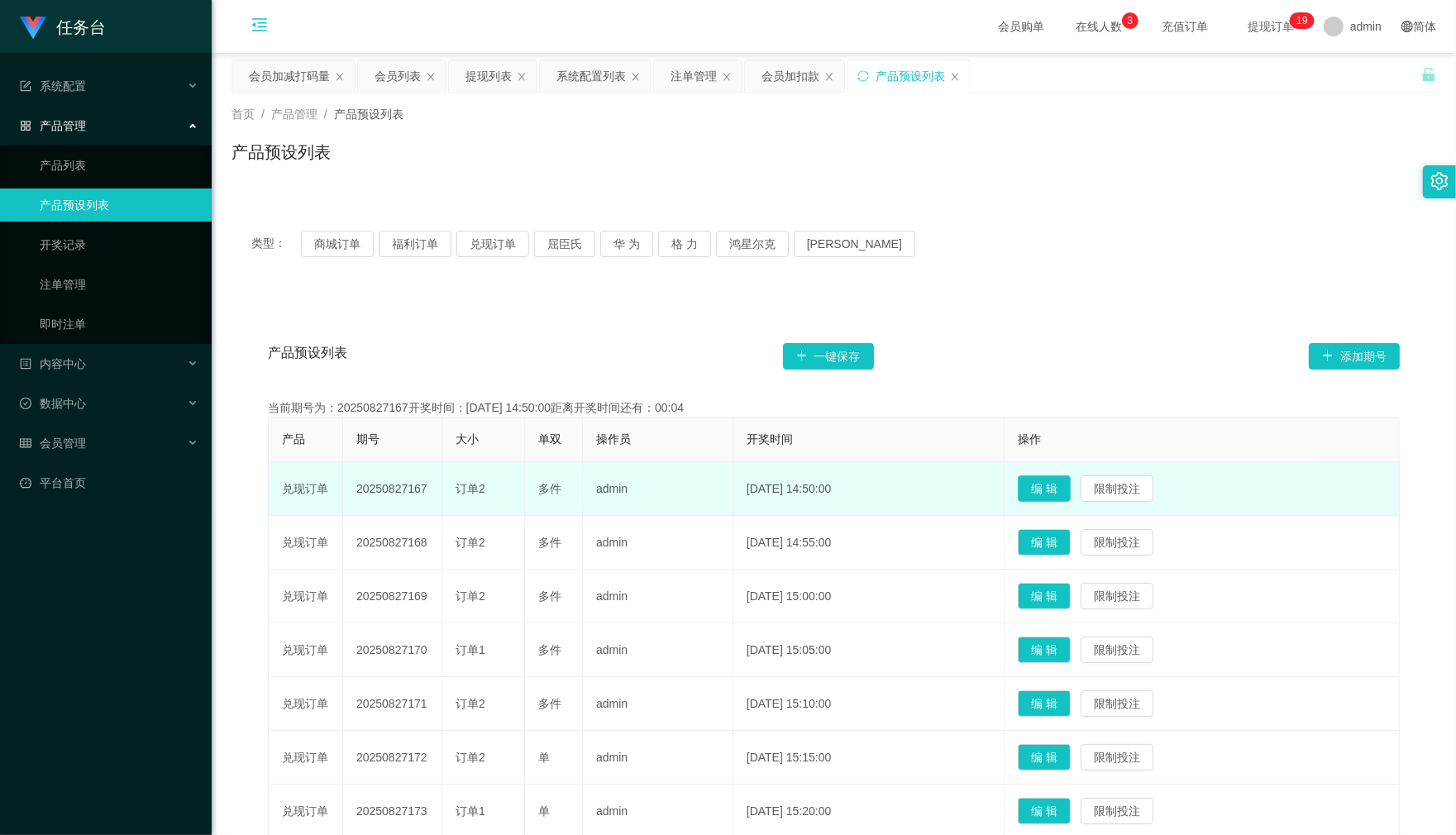
click at [1059, 481] on button "编 辑" at bounding box center [1043, 488] width 53 height 26
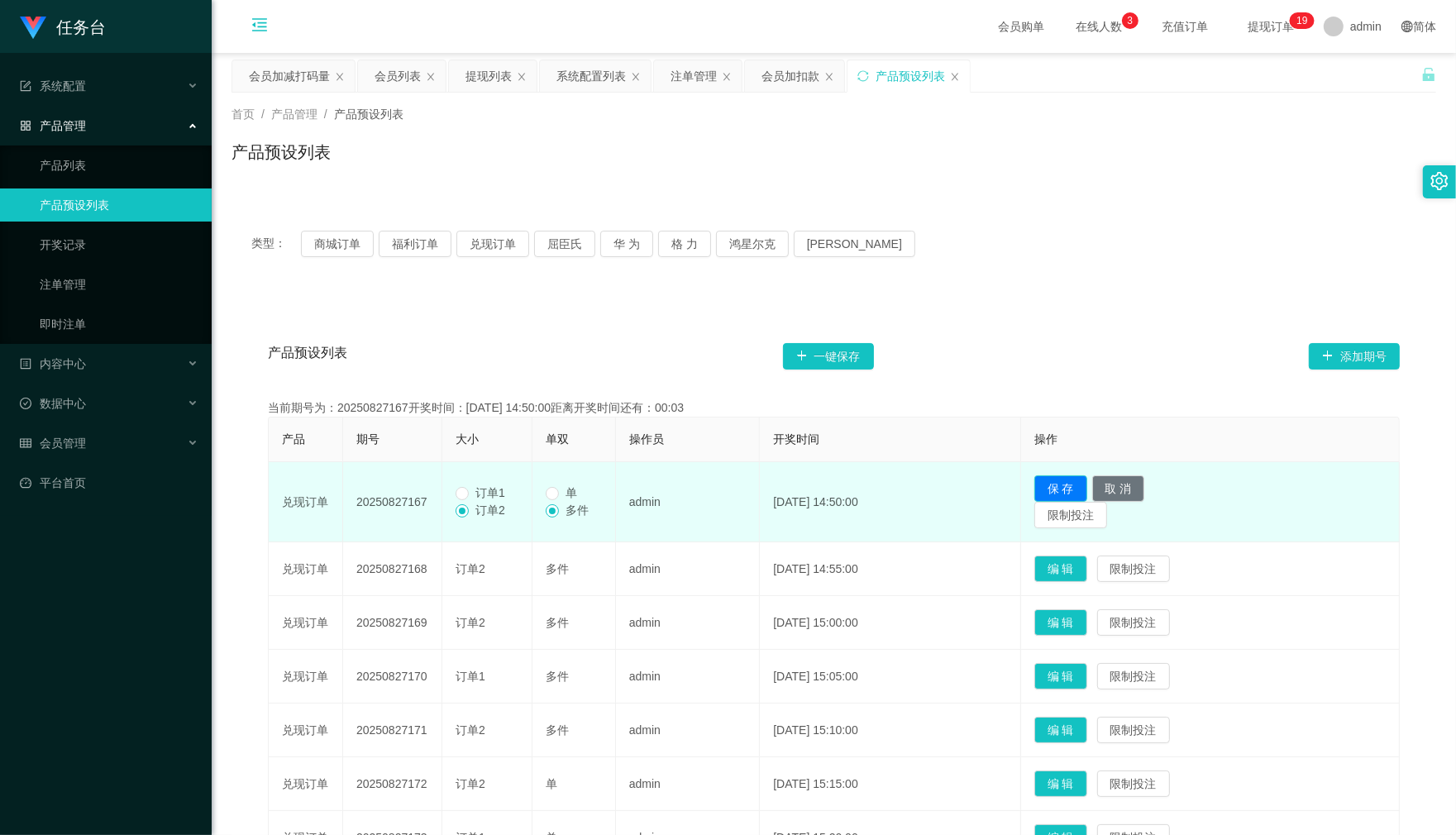
click at [1071, 486] on button "保 存" at bounding box center [1060, 488] width 53 height 26
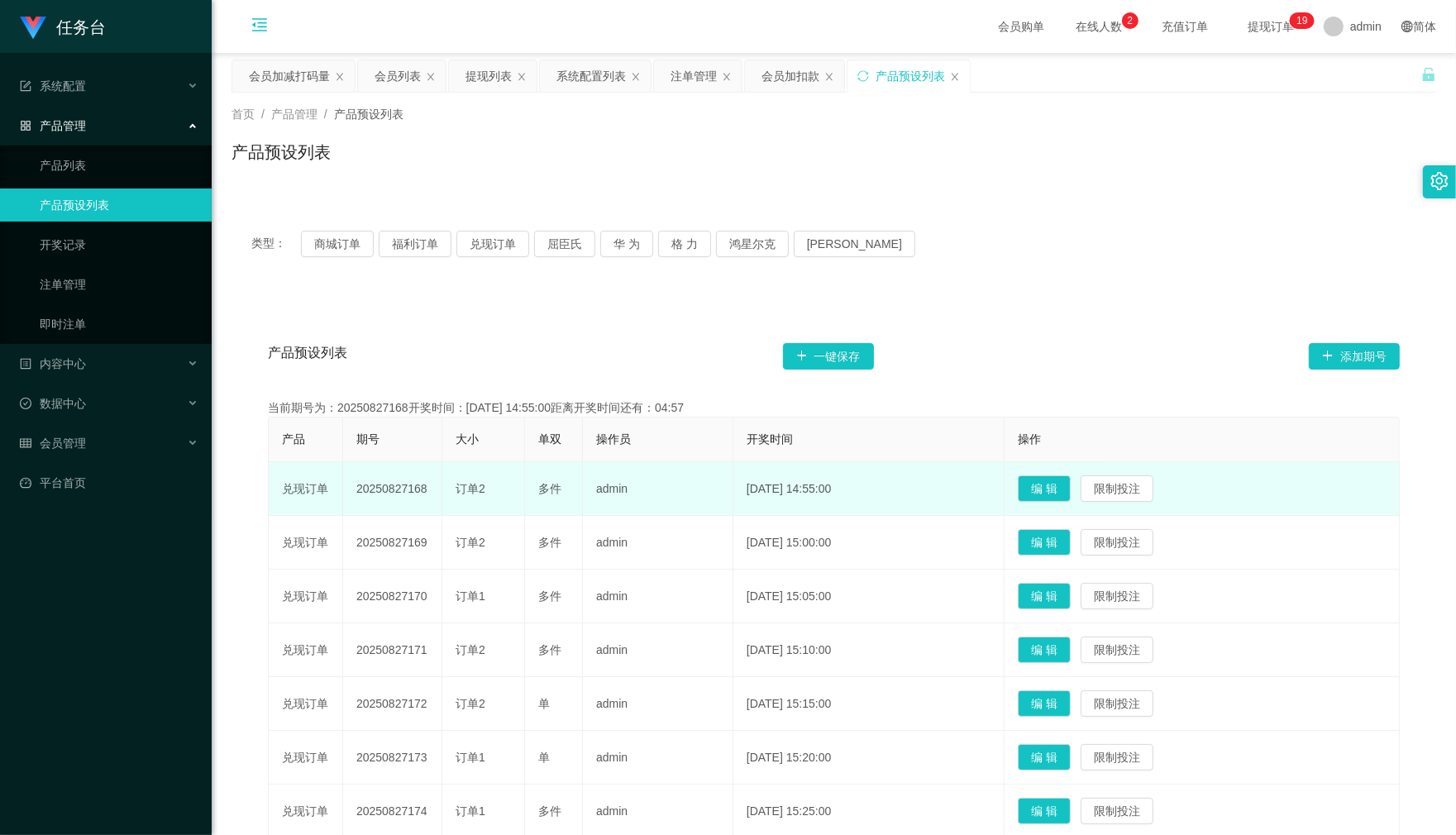
click at [271, 33] on icon "图标: menu-fold" at bounding box center [259, 27] width 56 height 53
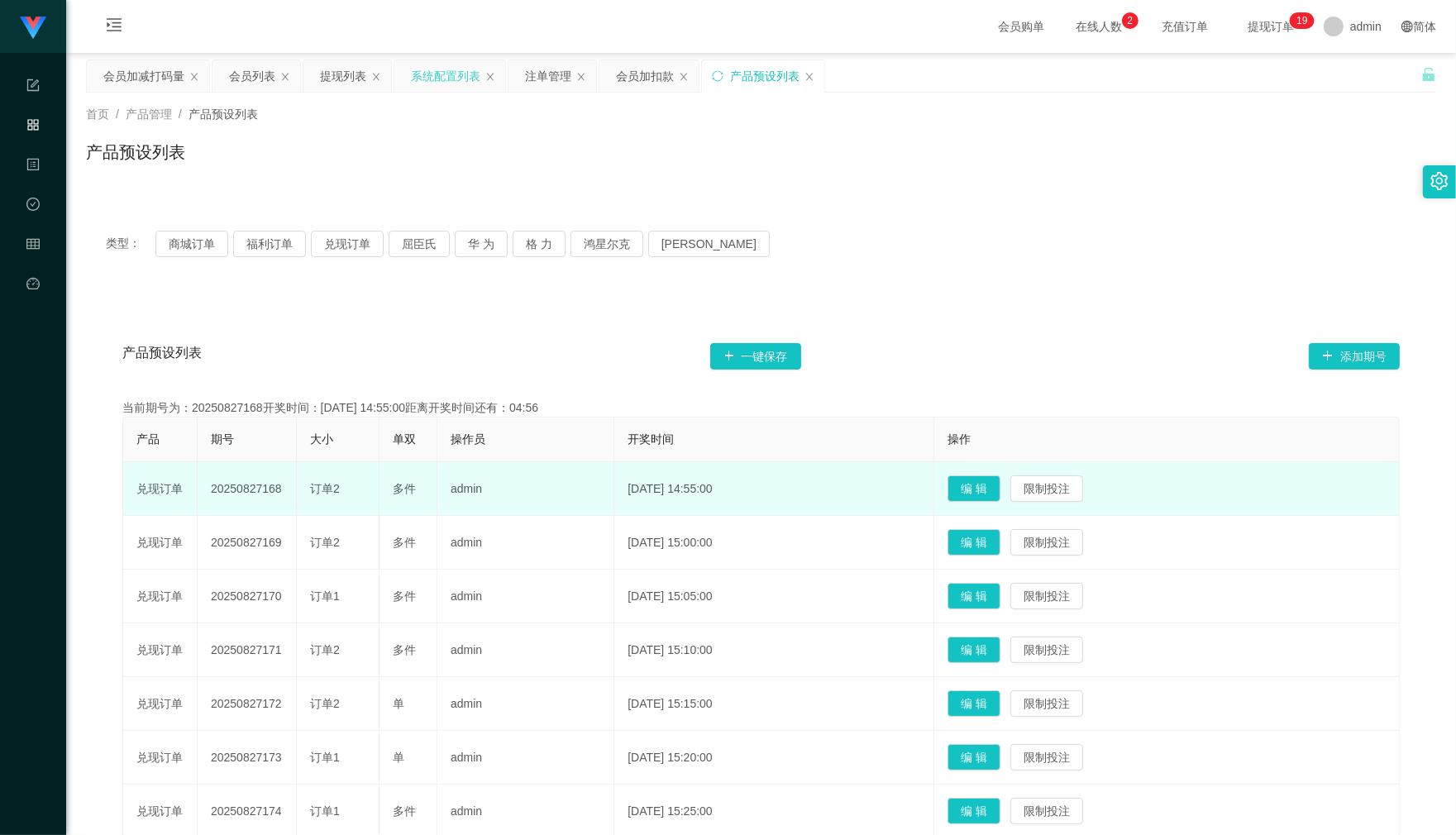
click at [440, 73] on div "系统配置列表" at bounding box center [445, 77] width 69 height 32
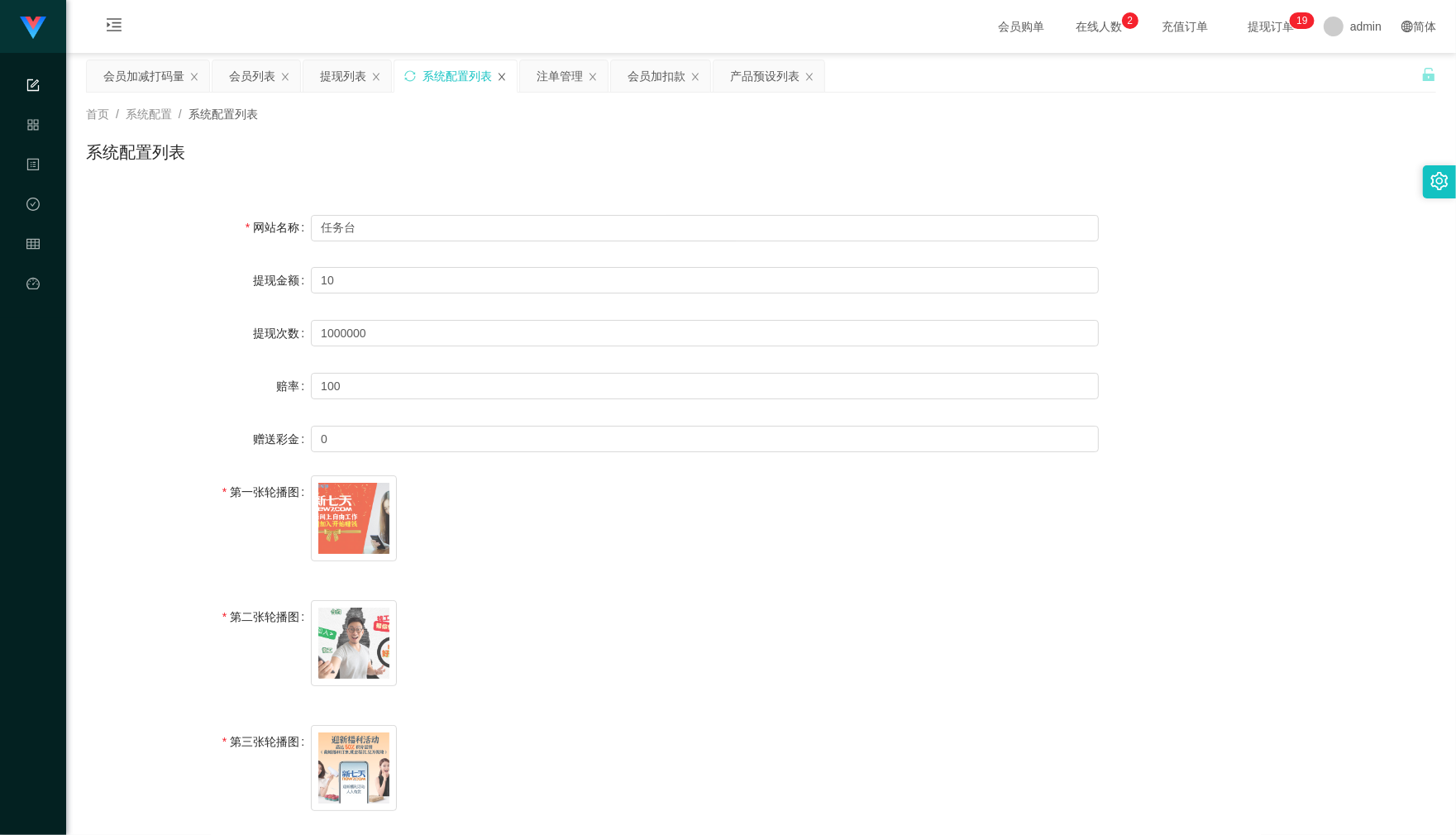
click at [497, 79] on icon "图标: close" at bounding box center [501, 77] width 10 height 10
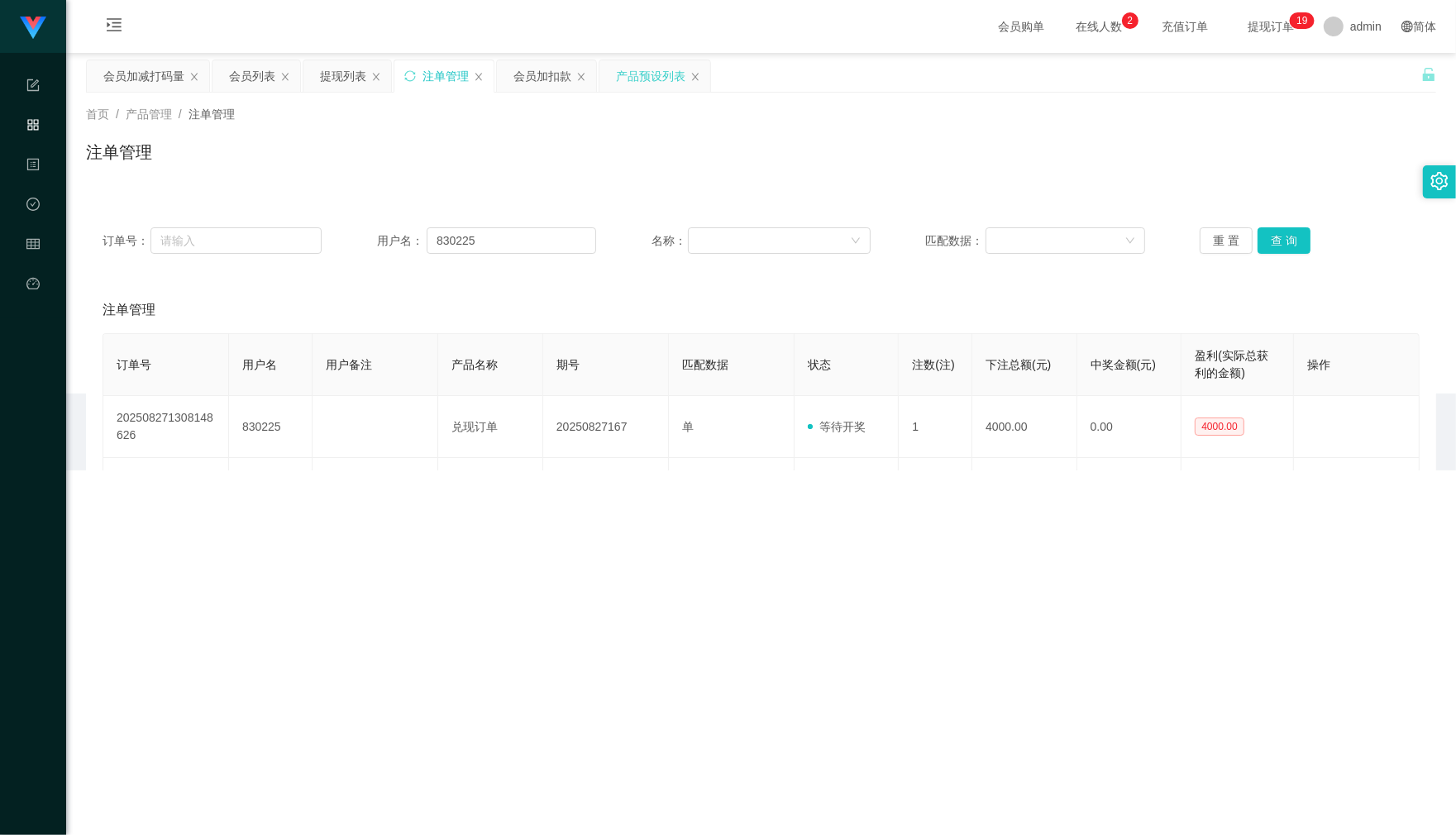
click at [650, 75] on div "产品预设列表" at bounding box center [651, 77] width 69 height 32
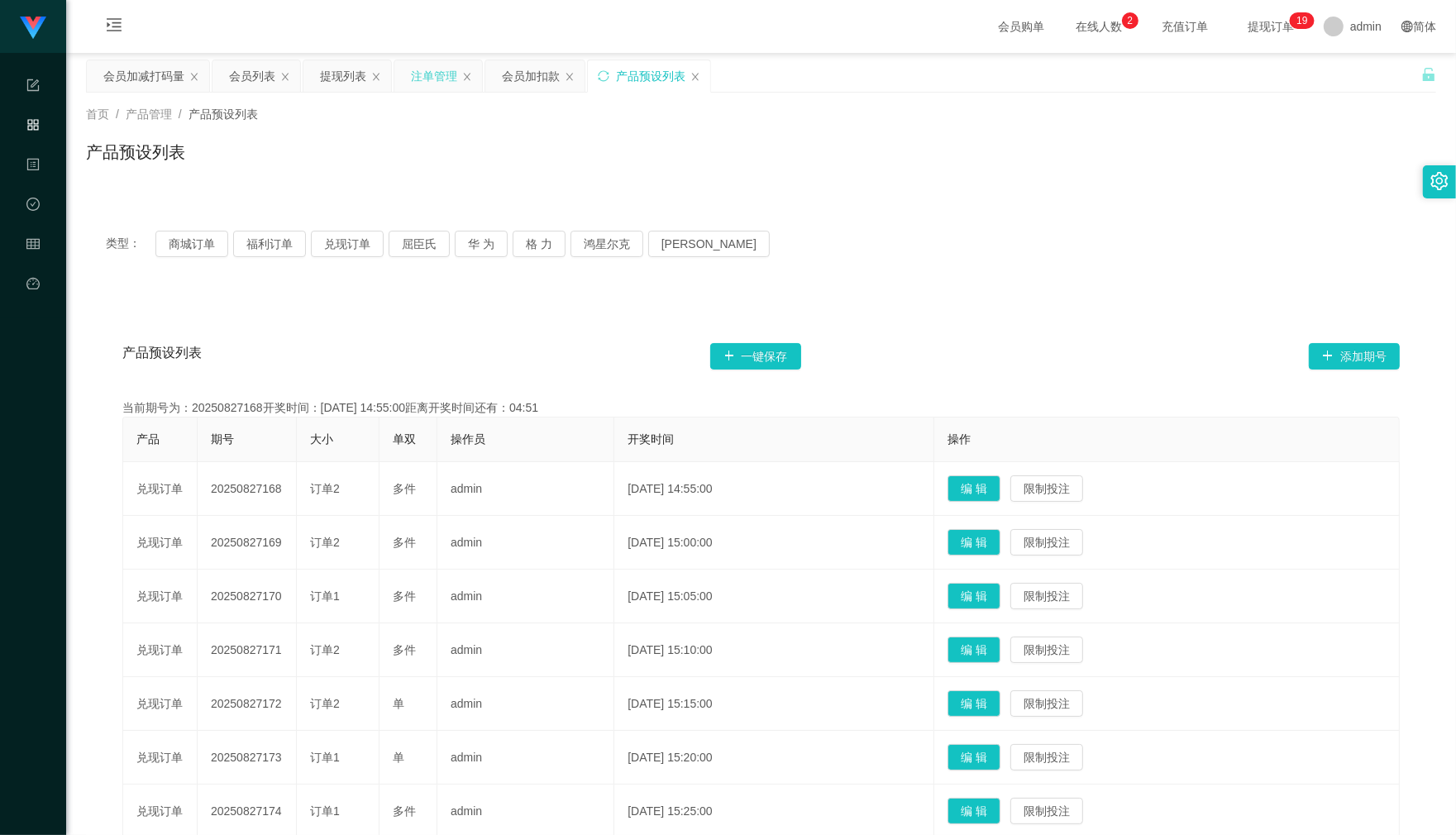
click at [420, 67] on div "注单管理" at bounding box center [434, 77] width 47 height 32
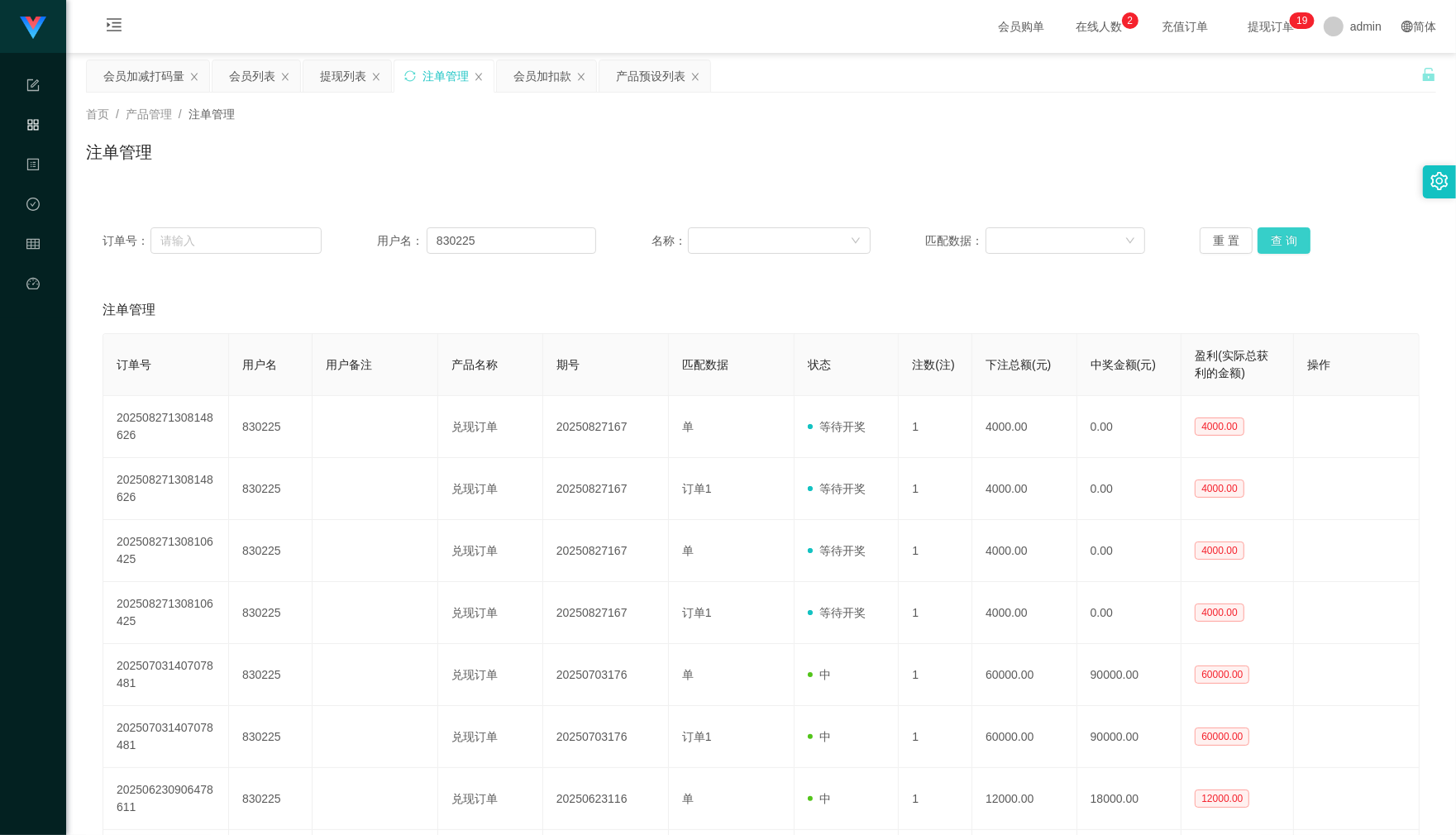
click at [1263, 236] on button "查 询" at bounding box center [1283, 241] width 53 height 26
click at [1263, 236] on div "重 置 查 询" at bounding box center [1309, 241] width 219 height 26
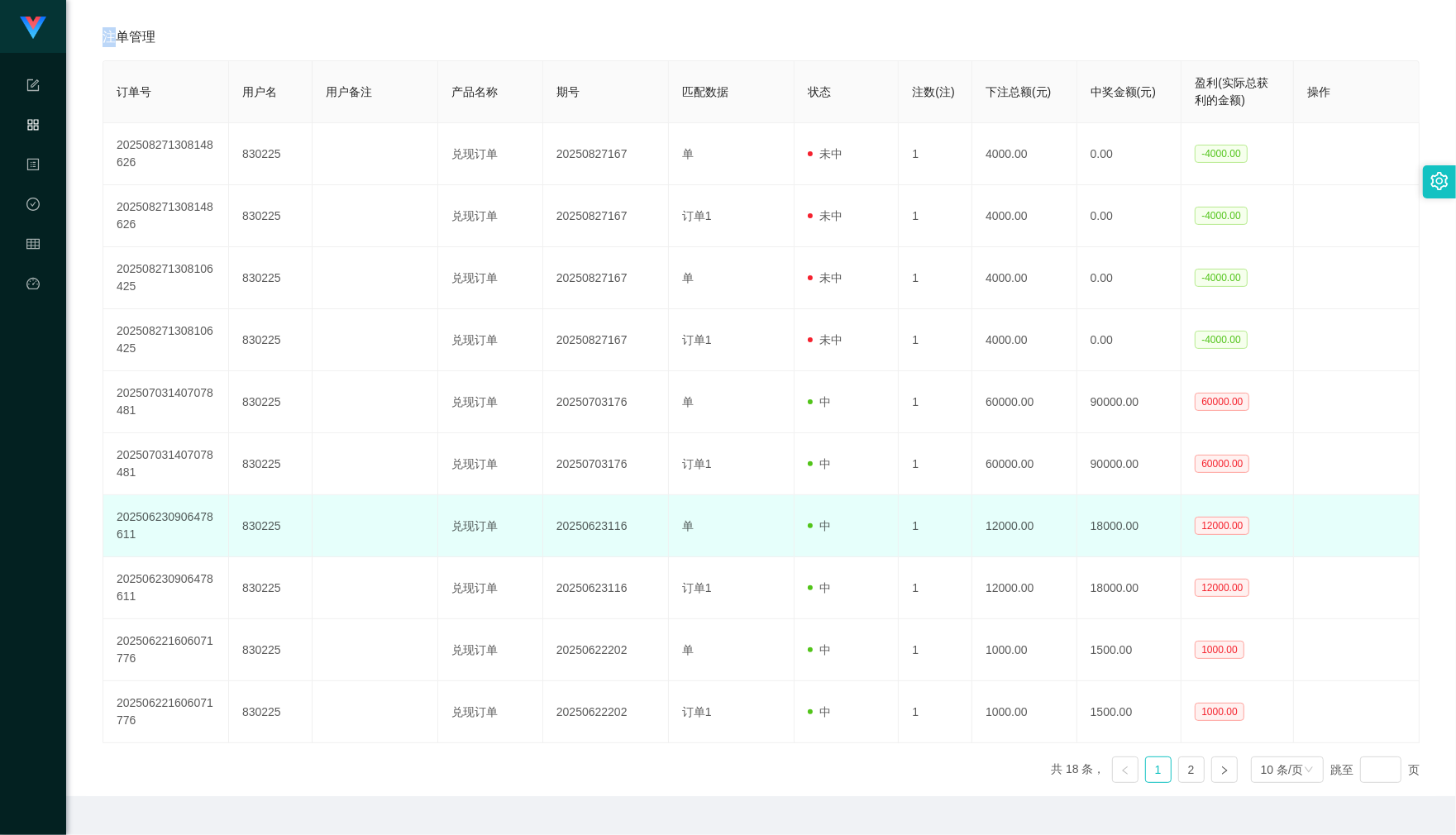
scroll to position [313, 0]
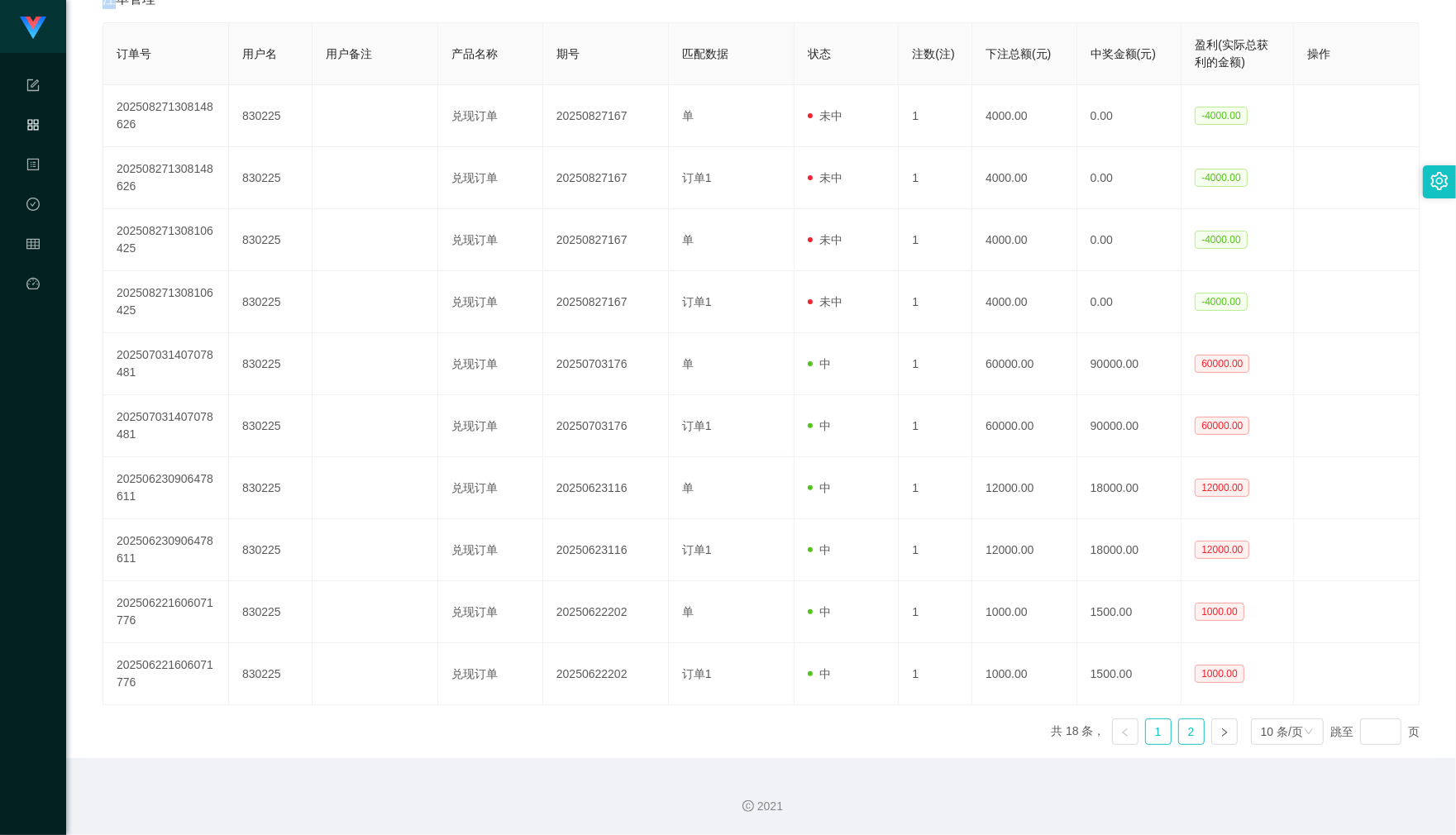
click at [1183, 671] on link "2" at bounding box center [1191, 731] width 25 height 25
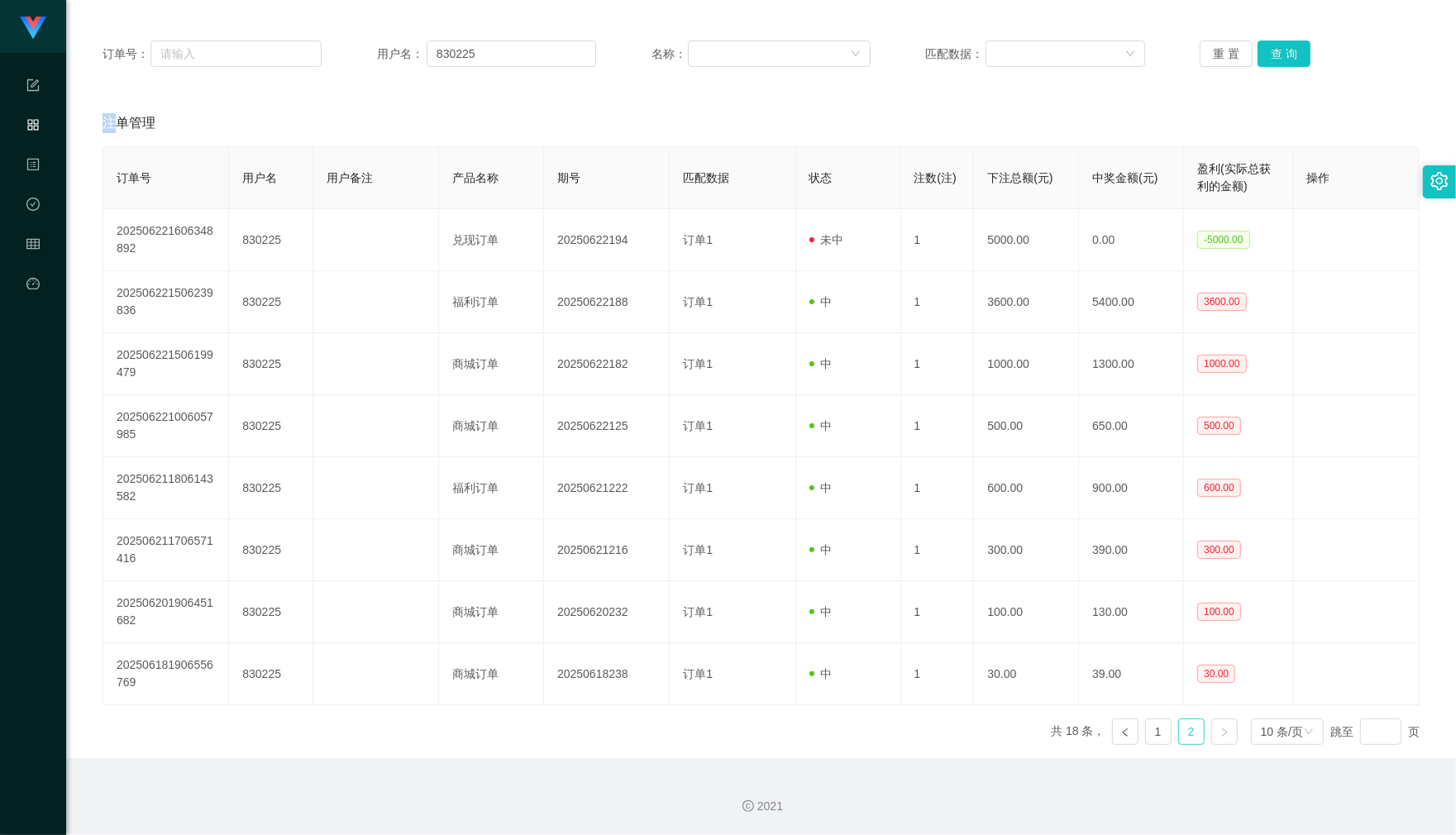
scroll to position [188, 0]
click at [1155, 671] on link "1" at bounding box center [1158, 731] width 25 height 25
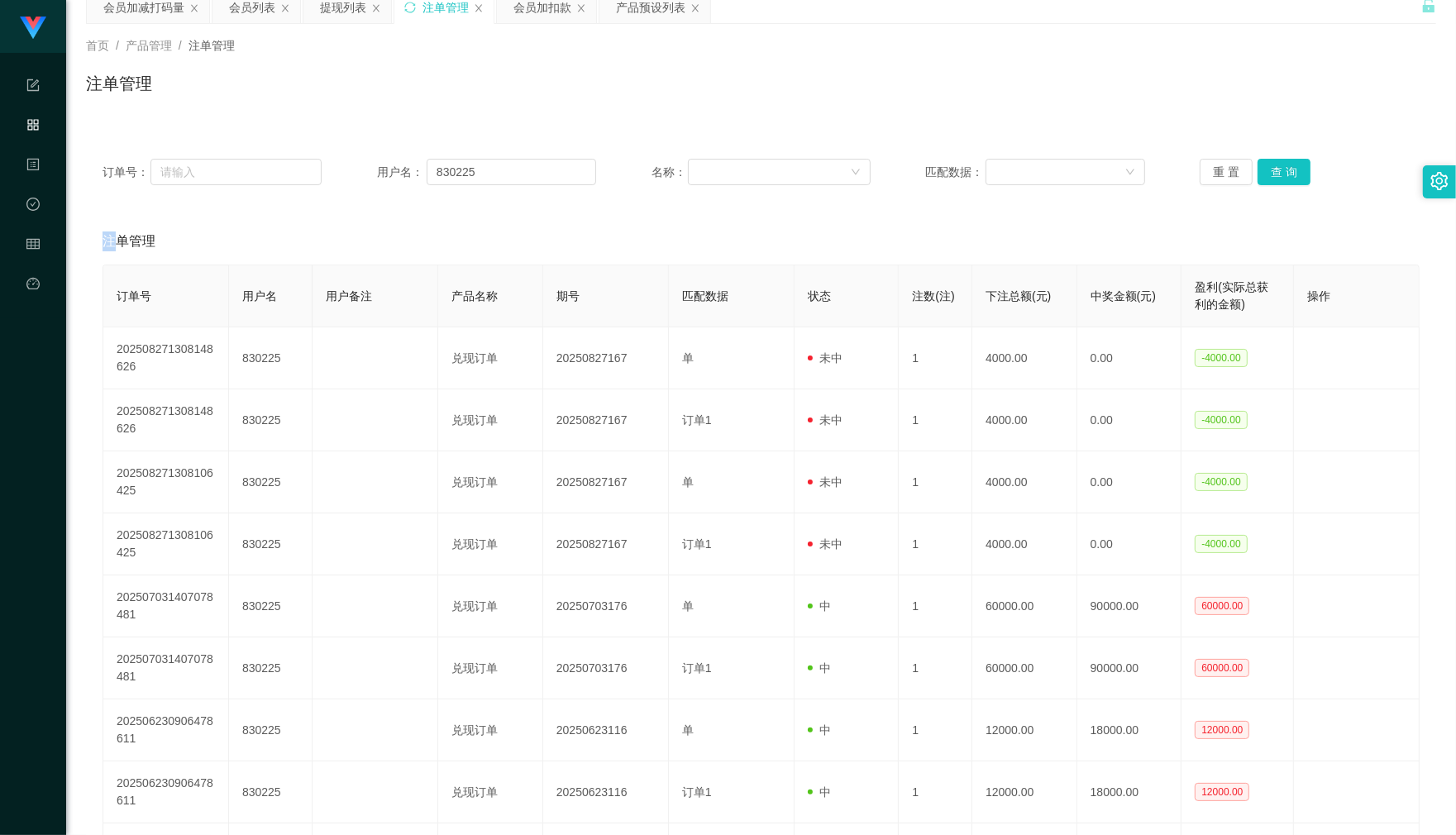
scroll to position [0, 0]
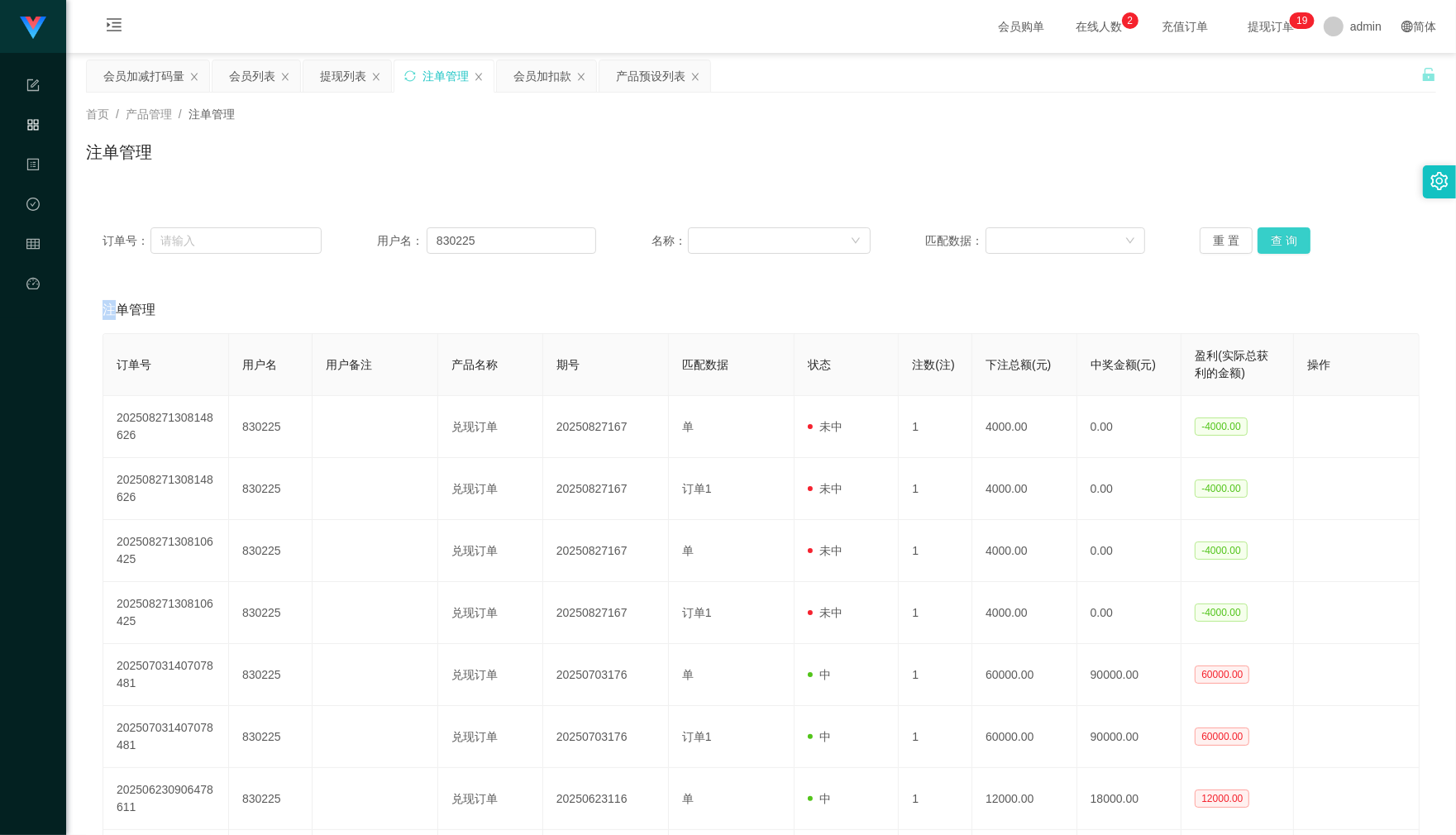
click at [1265, 234] on button "查 询" at bounding box center [1283, 241] width 53 height 26
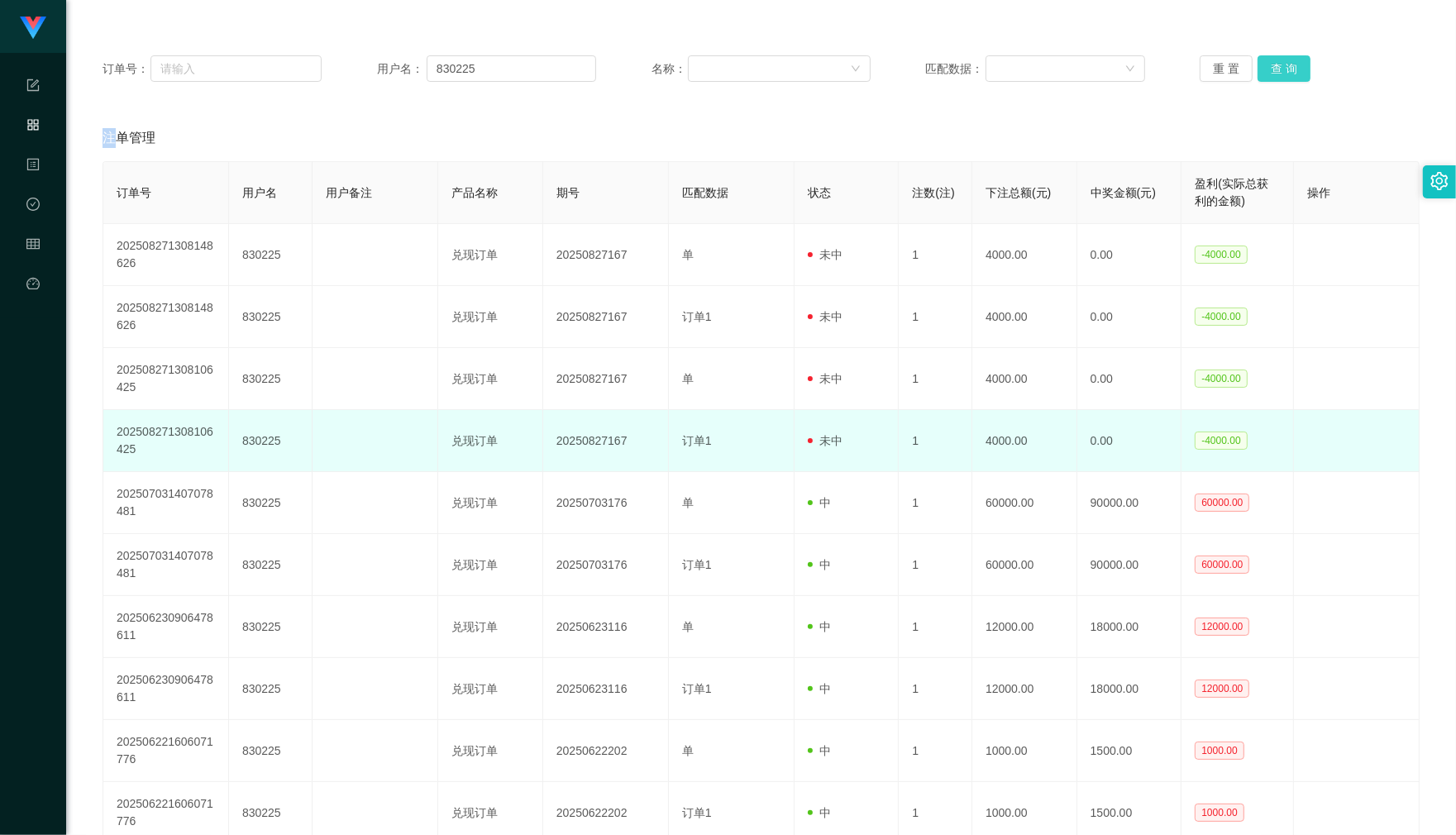
scroll to position [206, 0]
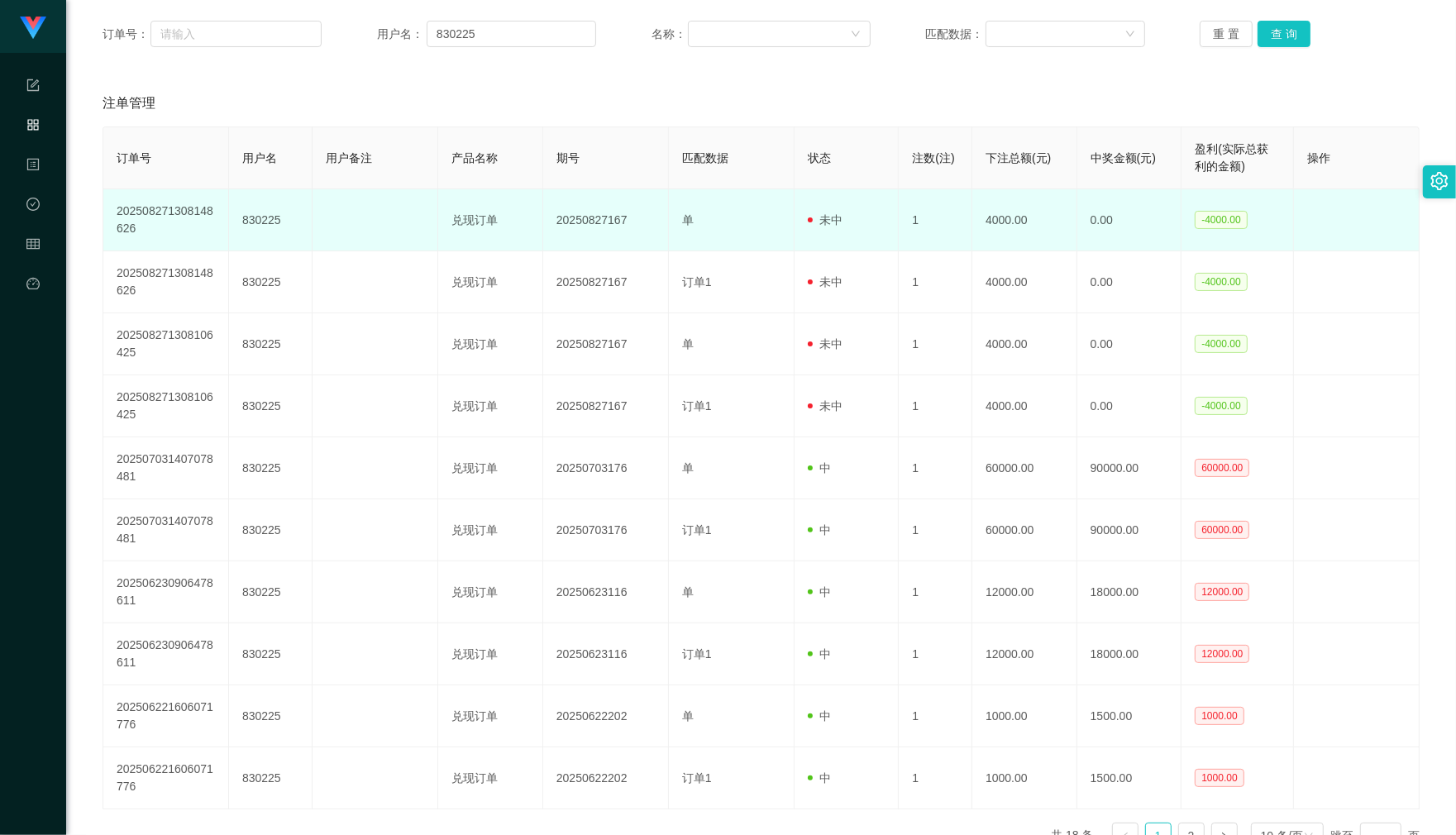
click at [637, 220] on td "20250827167" at bounding box center [606, 220] width 126 height 62
click at [610, 217] on td "20250827167" at bounding box center [606, 220] width 126 height 62
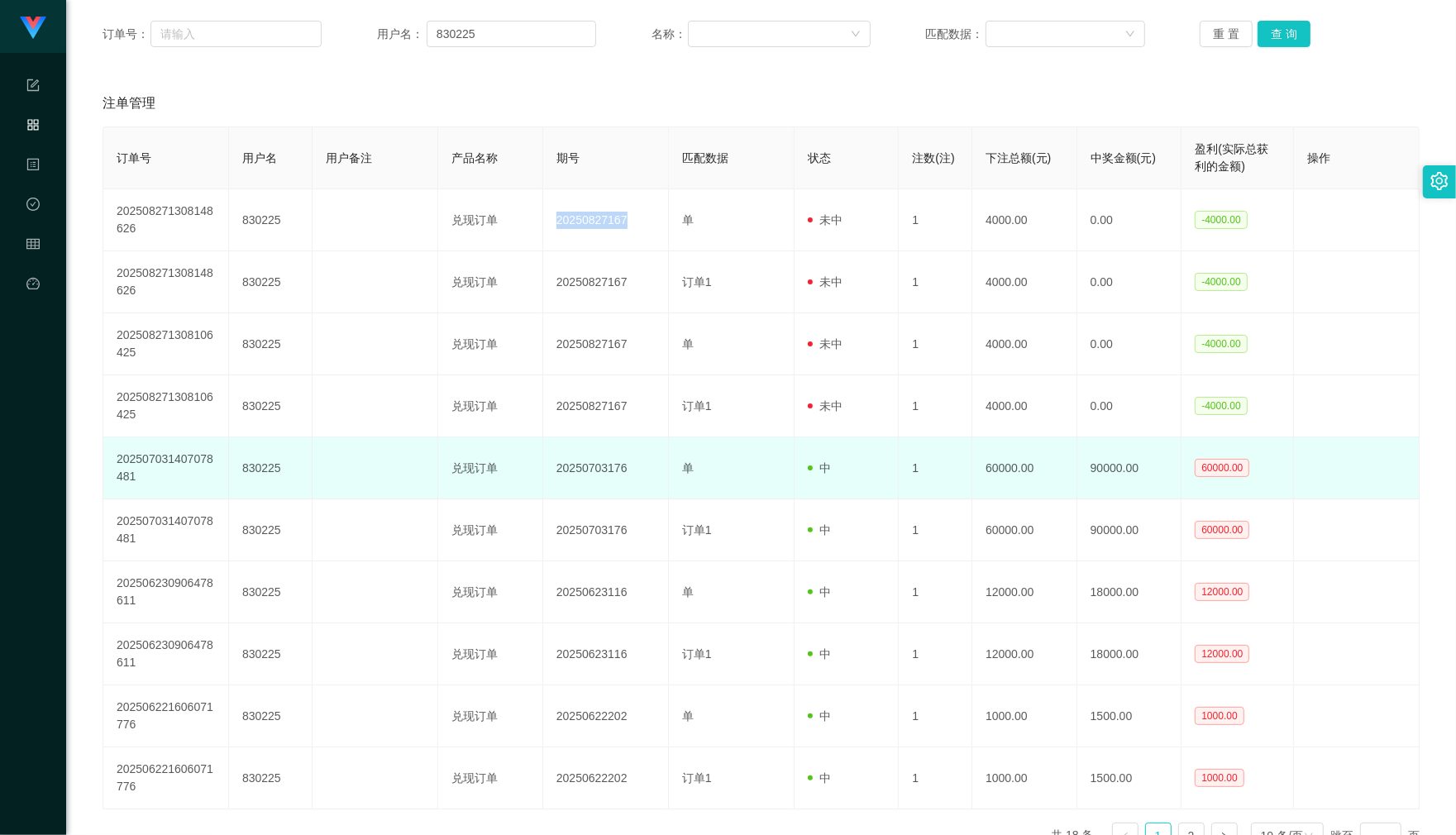
copy td "20250827167"
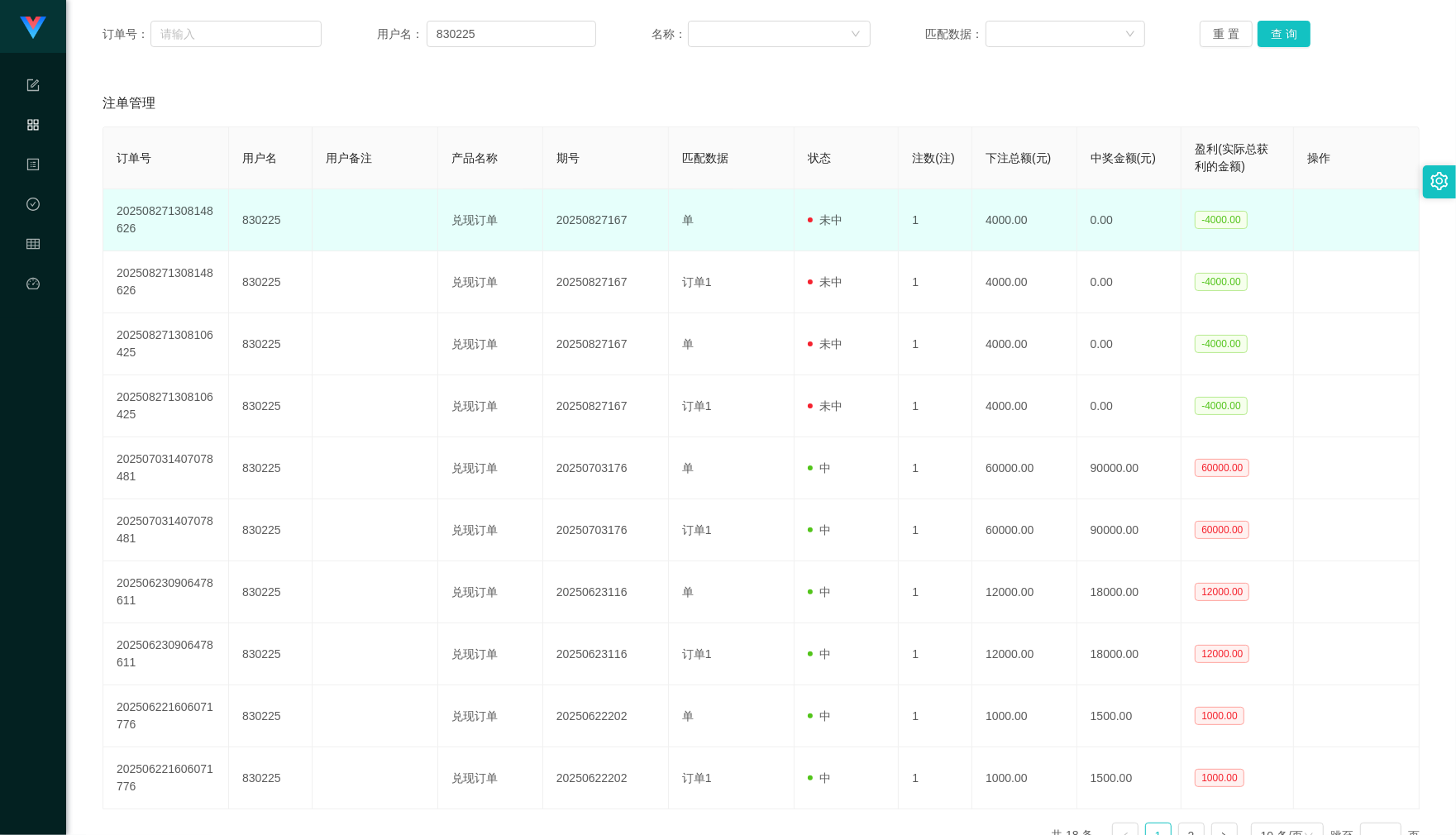
click at [258, 228] on td "830225" at bounding box center [270, 220] width 83 height 62
click at [258, 212] on td "830225" at bounding box center [270, 220] width 83 height 62
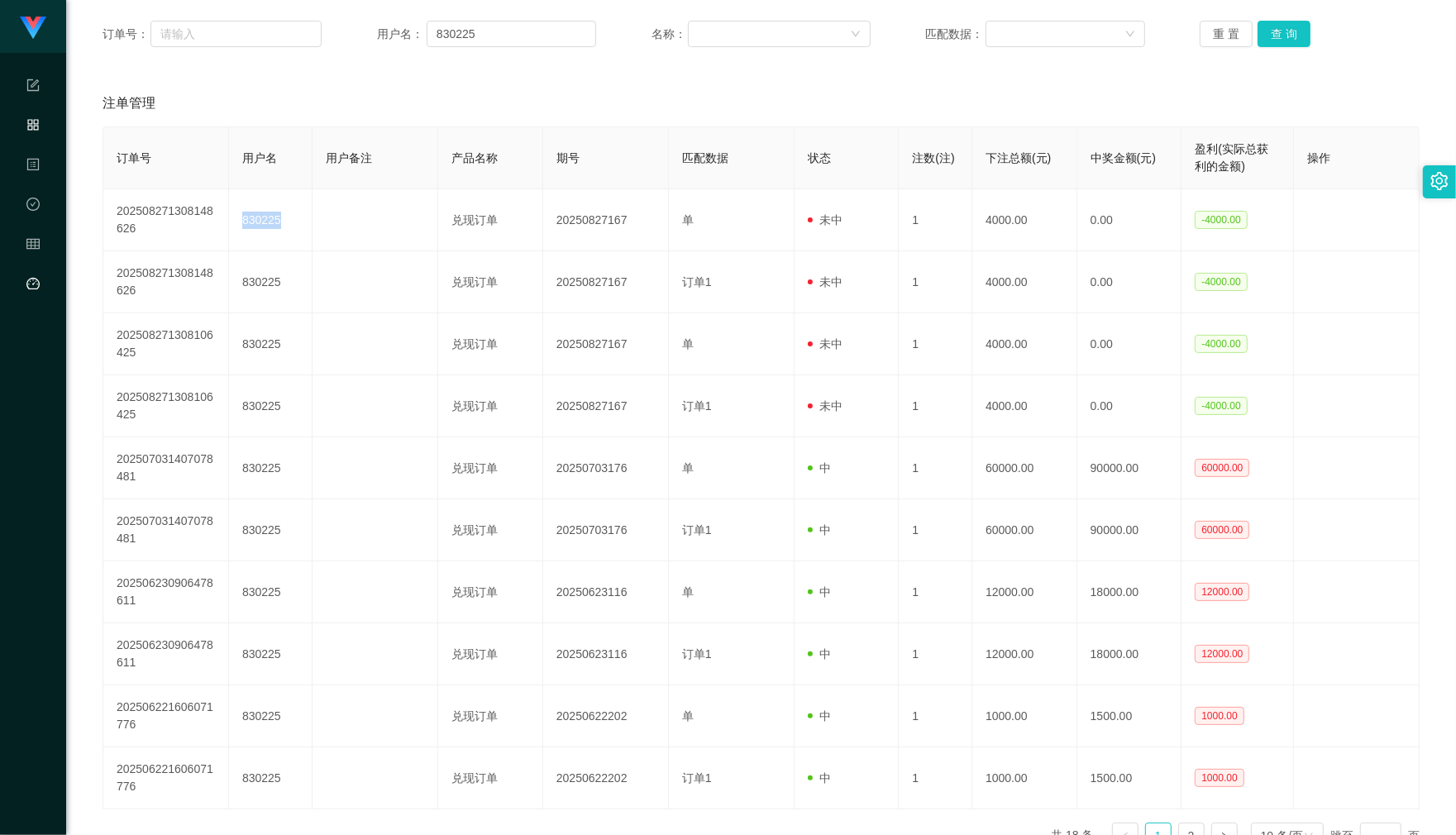
copy td "830225"
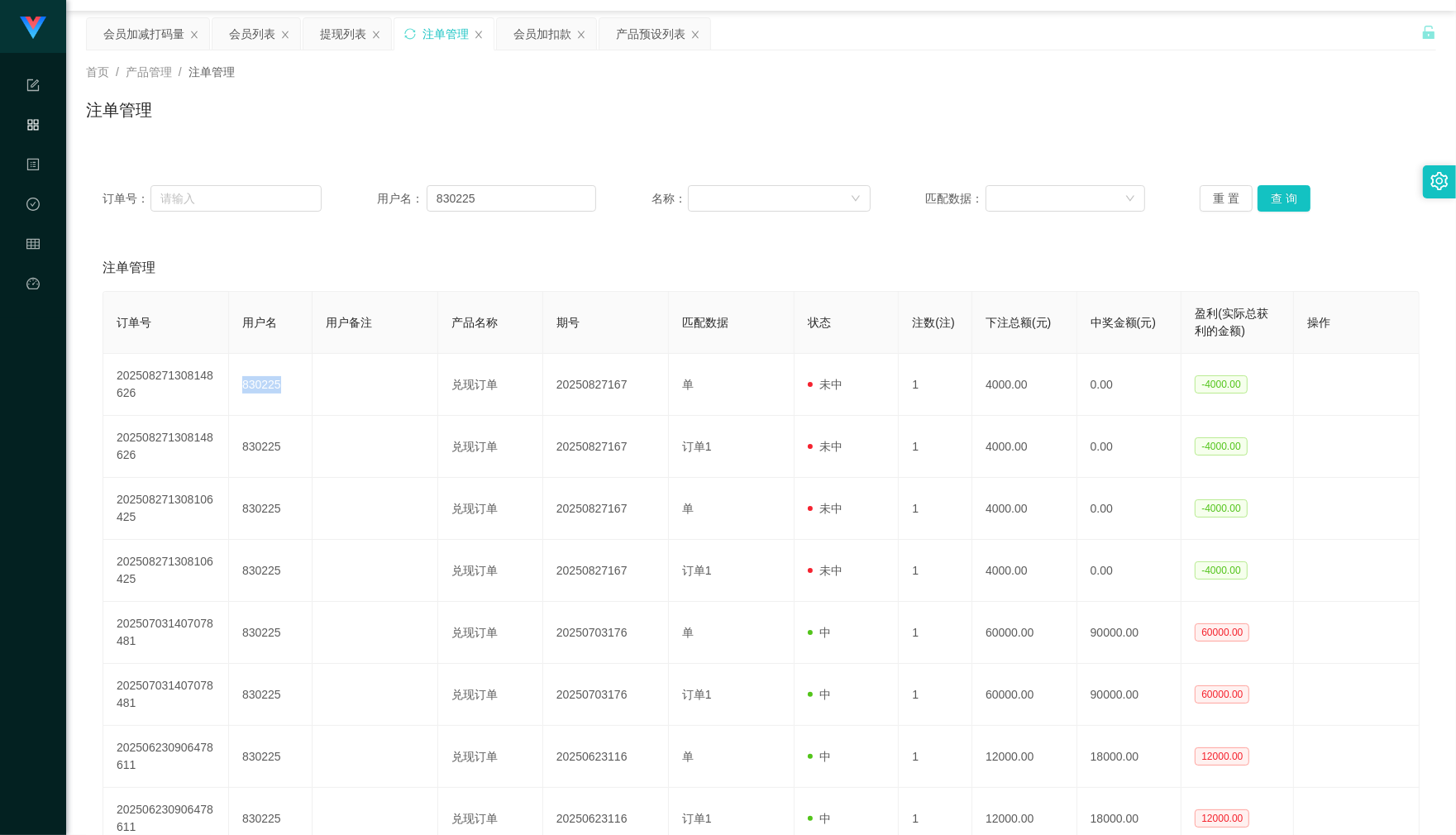
scroll to position [0, 0]
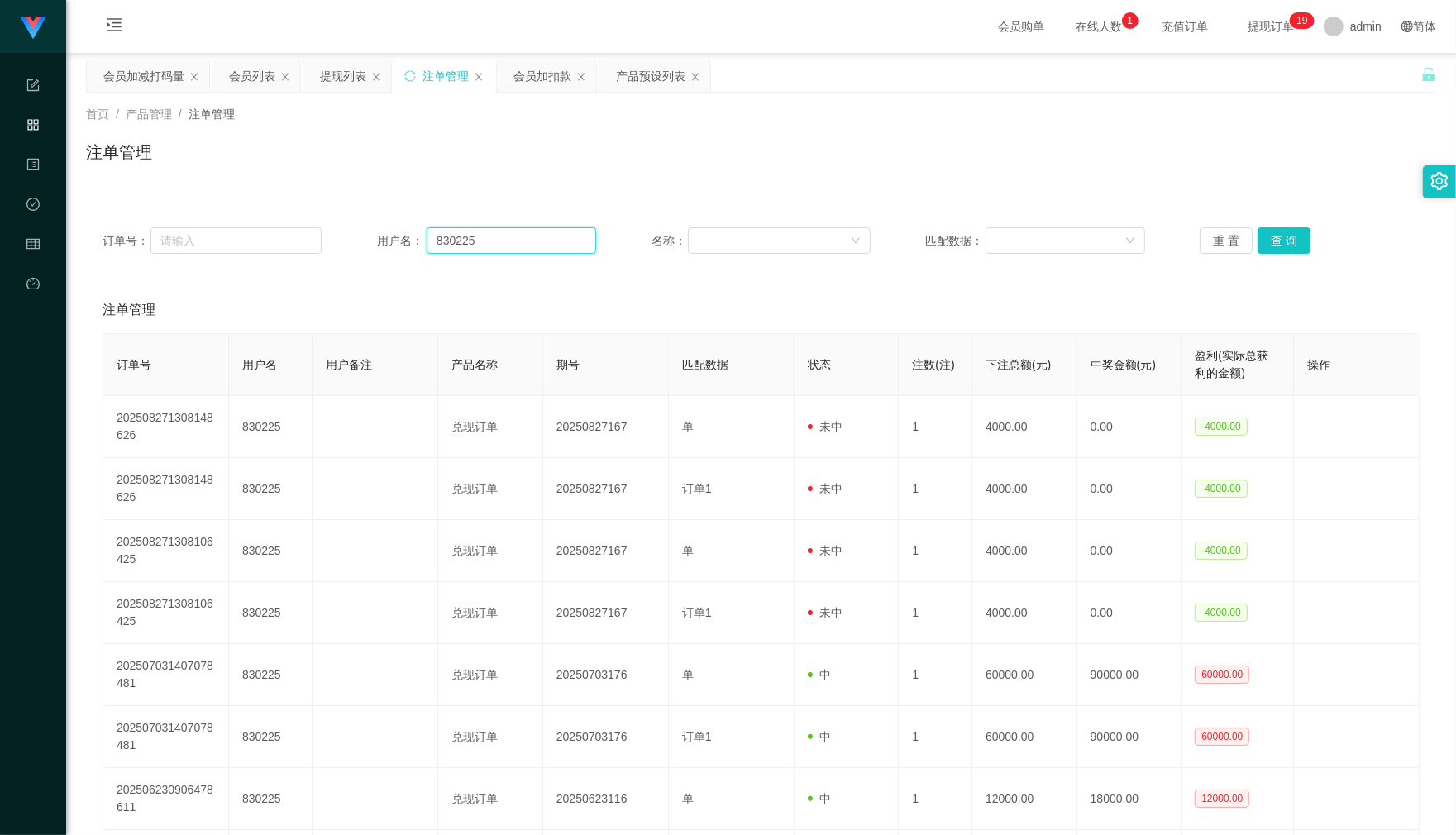
drag, startPoint x: 483, startPoint y: 234, endPoint x: 436, endPoint y: 234, distance: 47.0
click at [436, 234] on input "830225" at bounding box center [511, 241] width 170 height 26
click at [539, 83] on div "会员加扣款" at bounding box center [542, 77] width 58 height 32
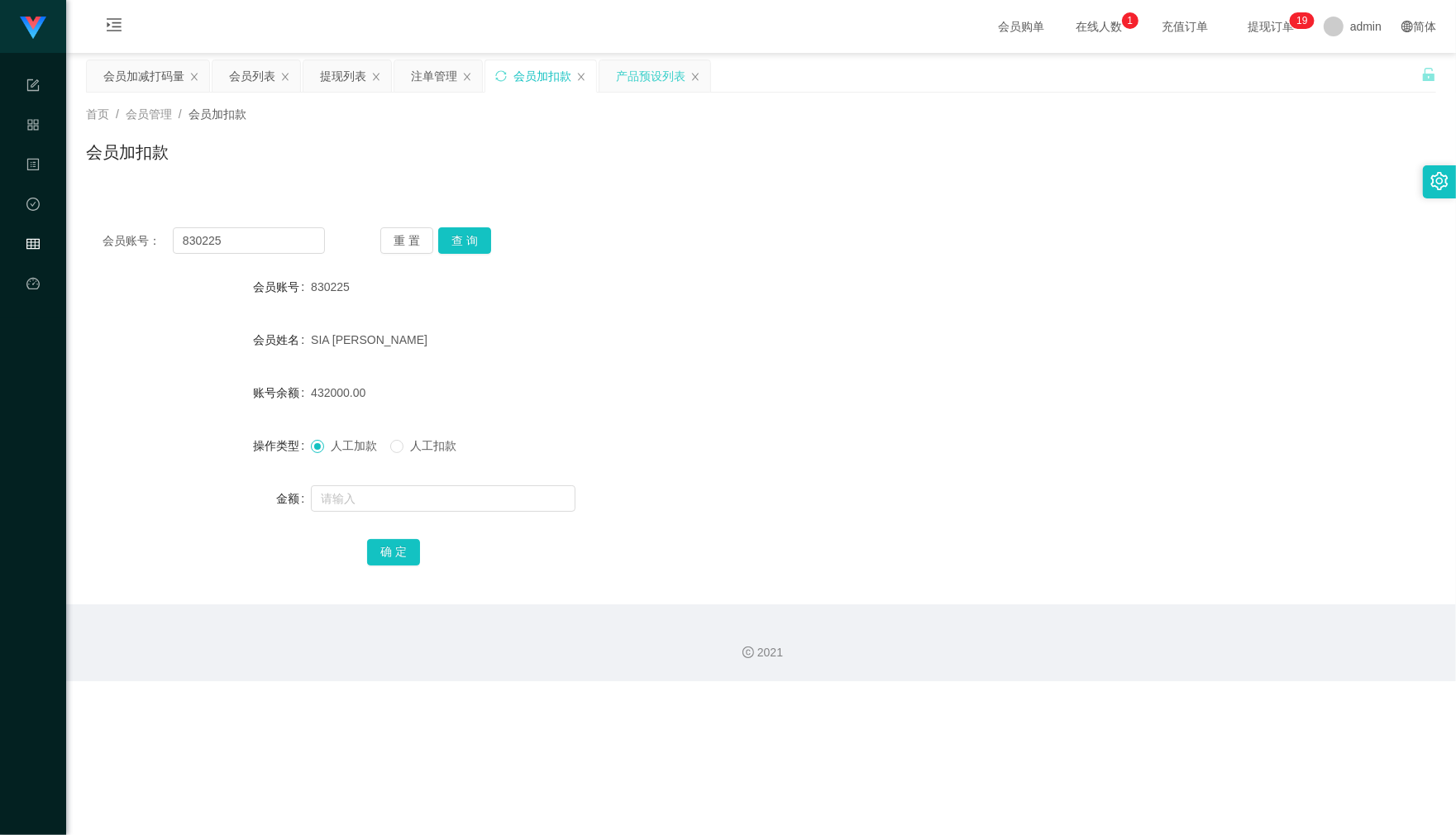
click at [633, 84] on div "产品预设列表" at bounding box center [651, 77] width 69 height 32
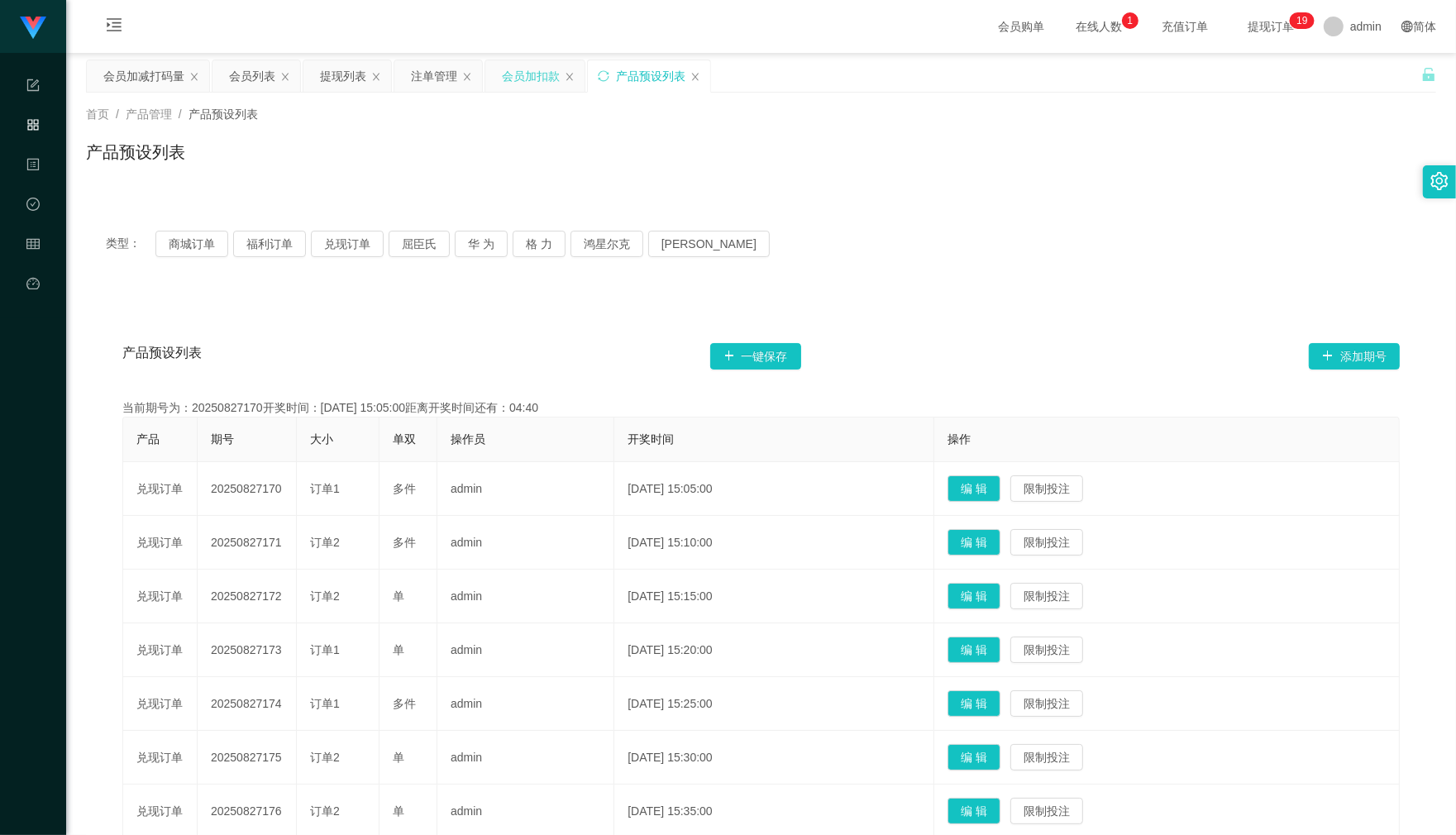
click at [522, 76] on div "会员加扣款" at bounding box center [531, 77] width 58 height 32
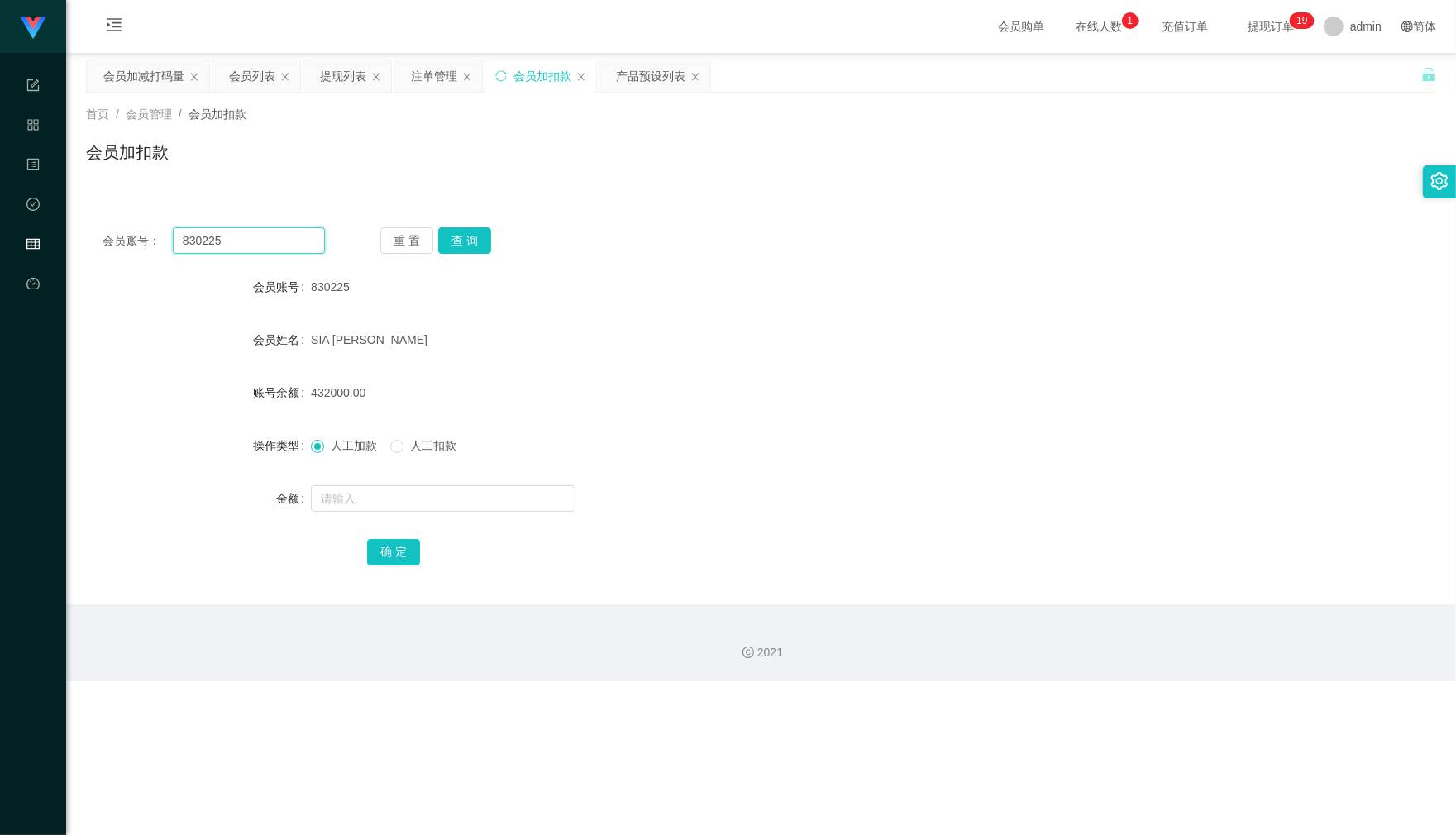
drag, startPoint x: 249, startPoint y: 236, endPoint x: 98, endPoint y: 240, distance: 151.1
click at [103, 240] on div "会员账号： 830225" at bounding box center [214, 241] width 222 height 26
click at [477, 244] on button "查 询" at bounding box center [464, 241] width 53 height 26
click at [379, 510] on div at bounding box center [705, 497] width 788 height 33
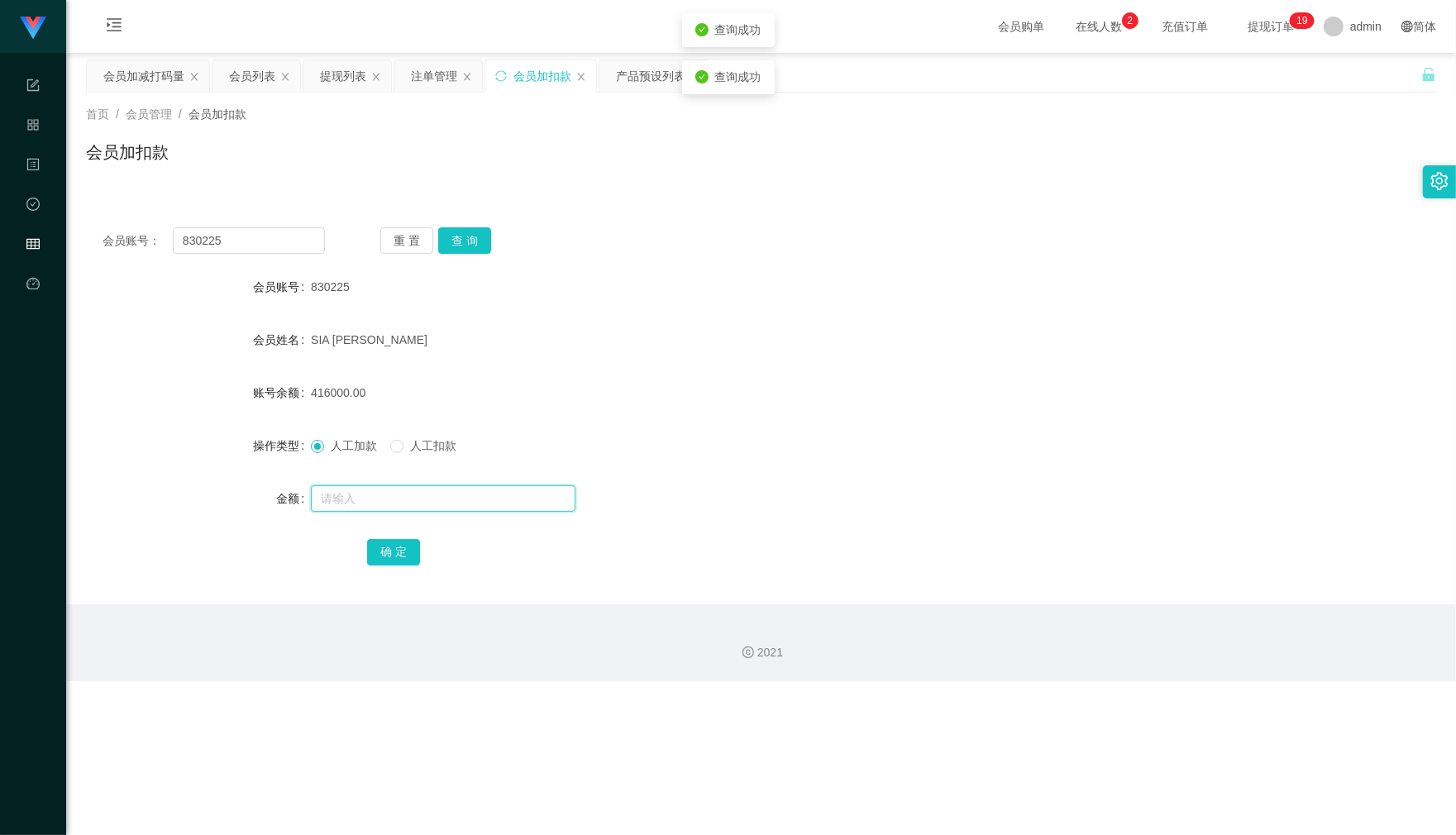
click at [377, 509] on input "text" at bounding box center [442, 498] width 264 height 26
click at [385, 494] on input "text" at bounding box center [442, 498] width 264 height 26
type input "16000"
click at [364, 550] on div "确 定" at bounding box center [761, 550] width 1350 height 33
click at [382, 551] on button "确 定" at bounding box center [393, 551] width 53 height 26
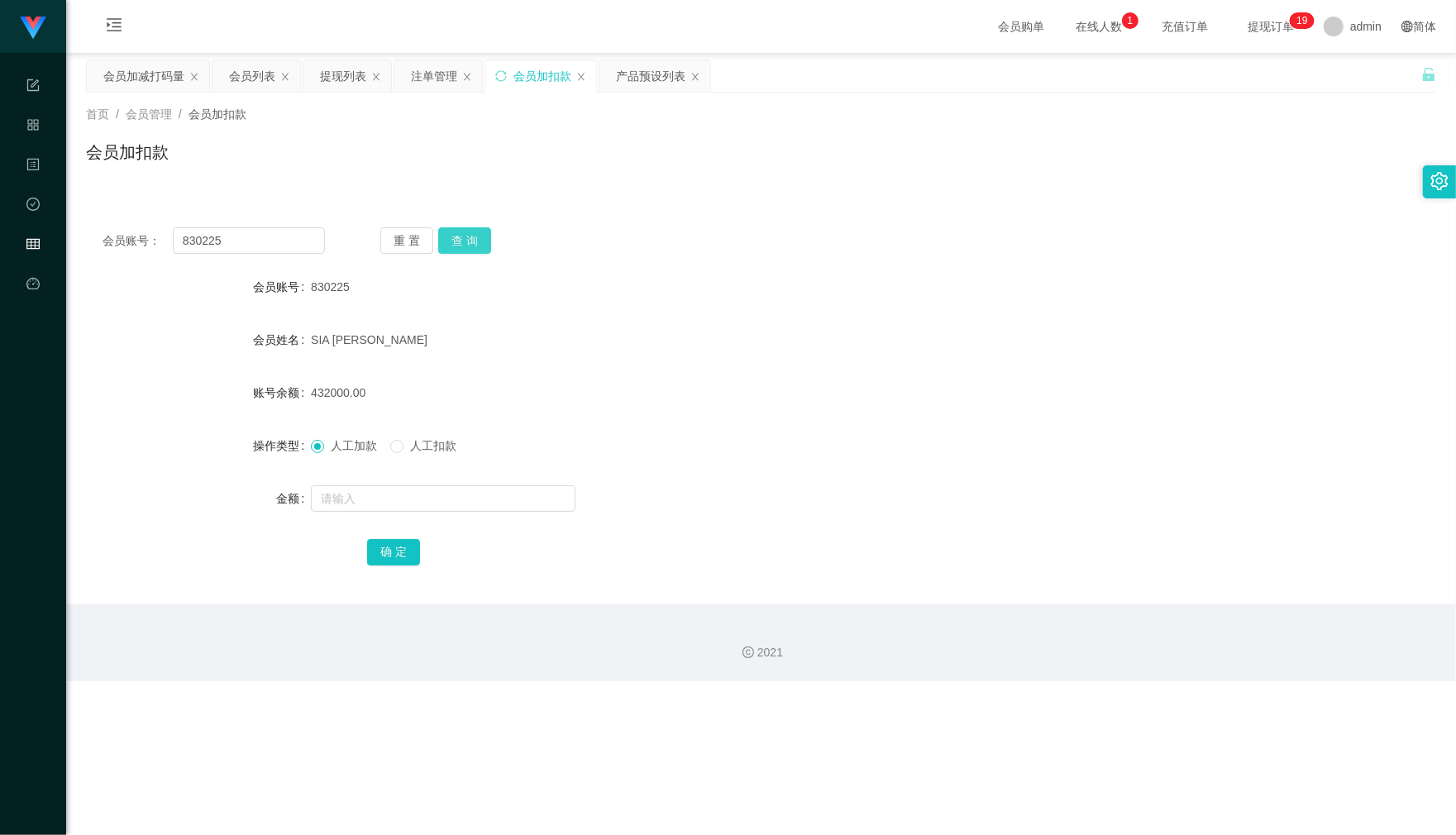
click at [463, 249] on button "查 询" at bounding box center [464, 241] width 53 height 26
